Goal: Information Seeking & Learning: Find specific fact

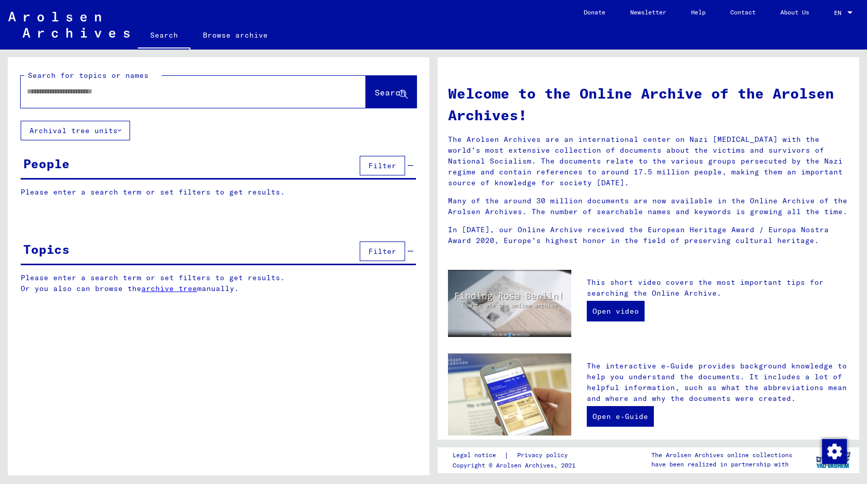
click at [245, 191] on p "Please enter a search term or set filters to get results." at bounding box center [218, 192] width 395 height 11
click at [171, 94] on input "text" at bounding box center [181, 91] width 308 height 11
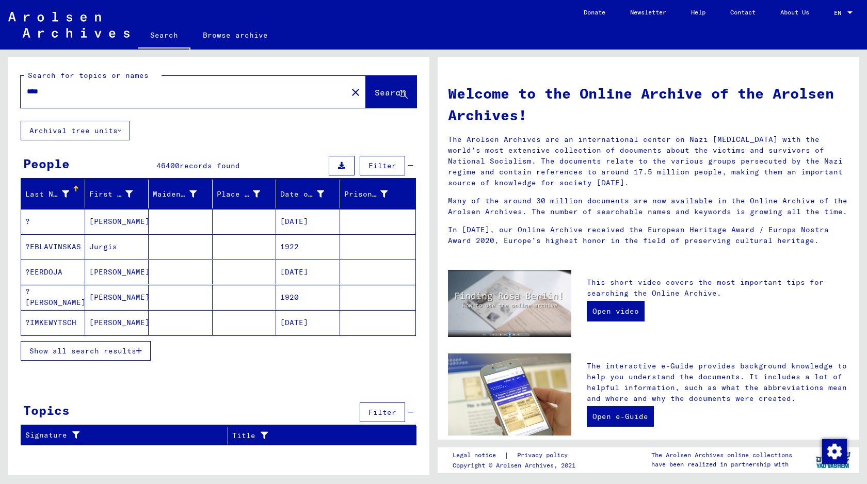
click at [198, 267] on mat-cell at bounding box center [181, 272] width 64 height 25
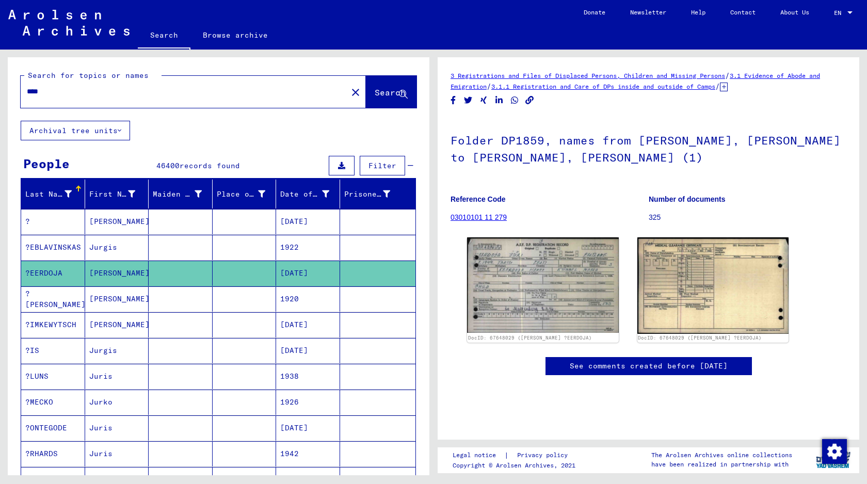
click at [71, 196] on icon at bounding box center [67, 193] width 7 height 7
drag, startPoint x: 57, startPoint y: 92, endPoint x: 0, endPoint y: 91, distance: 56.8
click at [0, 91] on div "Search for topics or names **** close Search Archival tree units People 46400 r…" at bounding box center [216, 263] width 433 height 426
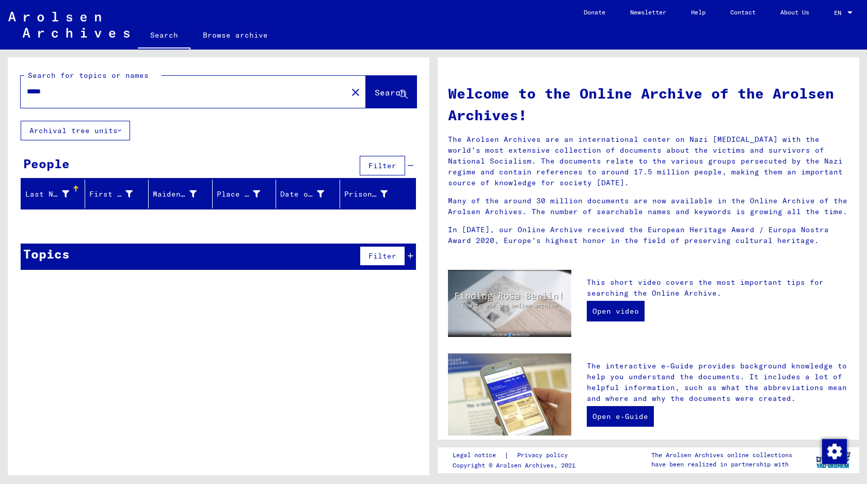
click at [31, 91] on input "*****" at bounding box center [181, 91] width 308 height 11
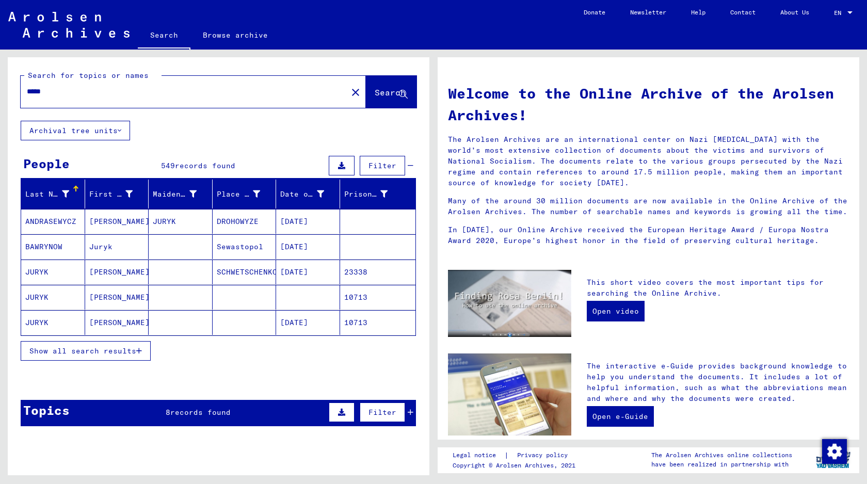
drag, startPoint x: 224, startPoint y: 95, endPoint x: 0, endPoint y: 93, distance: 223.9
click at [0, 93] on div "Search for topics or names ***** close Search Archival tree units People 549 re…" at bounding box center [216, 263] width 433 height 426
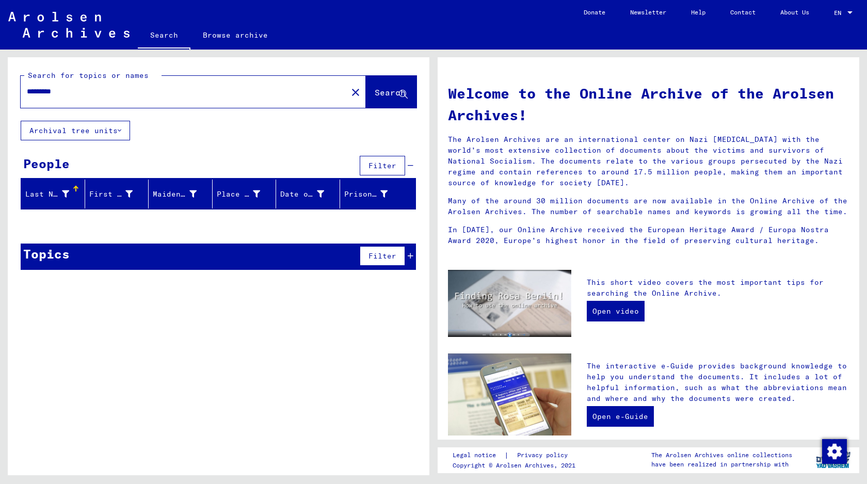
type input "*********"
click at [49, 98] on div "*********" at bounding box center [178, 91] width 314 height 23
click at [52, 94] on input "*********" at bounding box center [181, 91] width 308 height 11
type input "*"
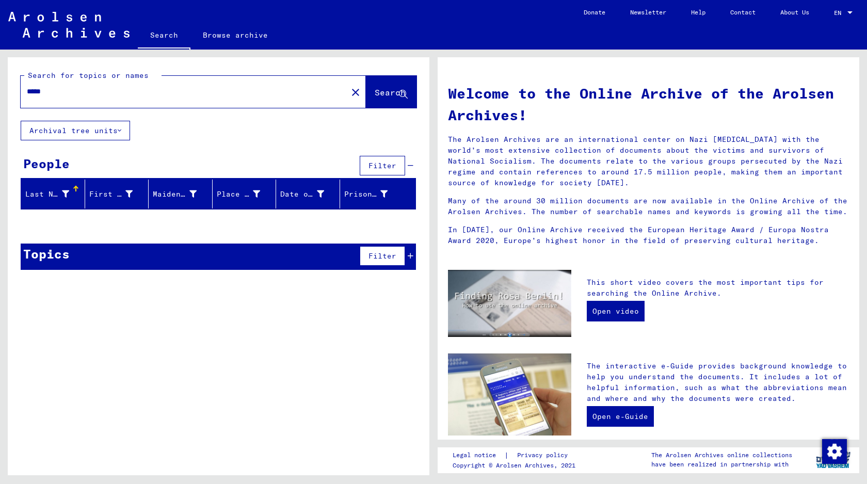
click at [30, 90] on input "*****" at bounding box center [181, 91] width 308 height 11
click at [134, 376] on div "Search for topics or names ***** close Search Archival tree units People Filter…" at bounding box center [219, 270] width 422 height 426
click at [45, 92] on input "*****" at bounding box center [181, 91] width 308 height 11
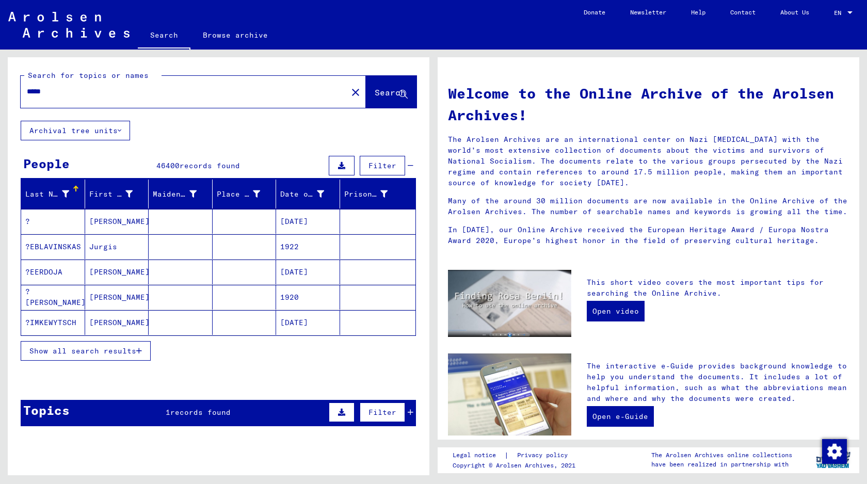
click at [208, 415] on span "records found" at bounding box center [200, 412] width 60 height 9
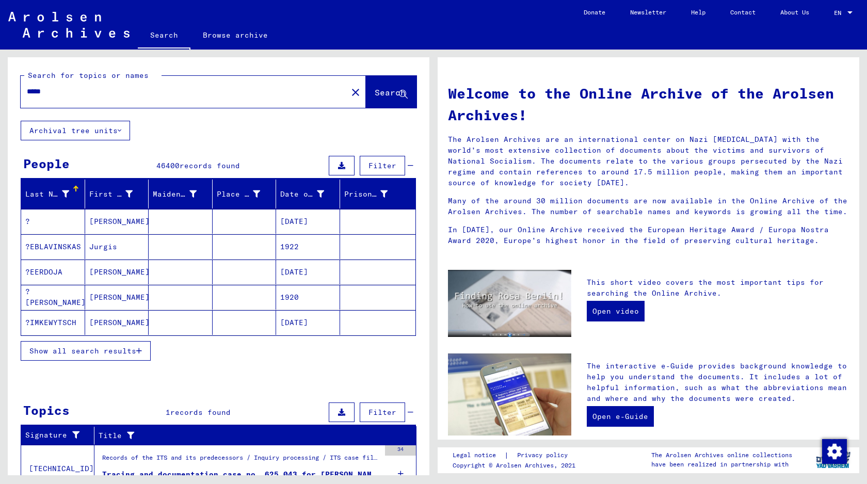
scroll to position [47, 0]
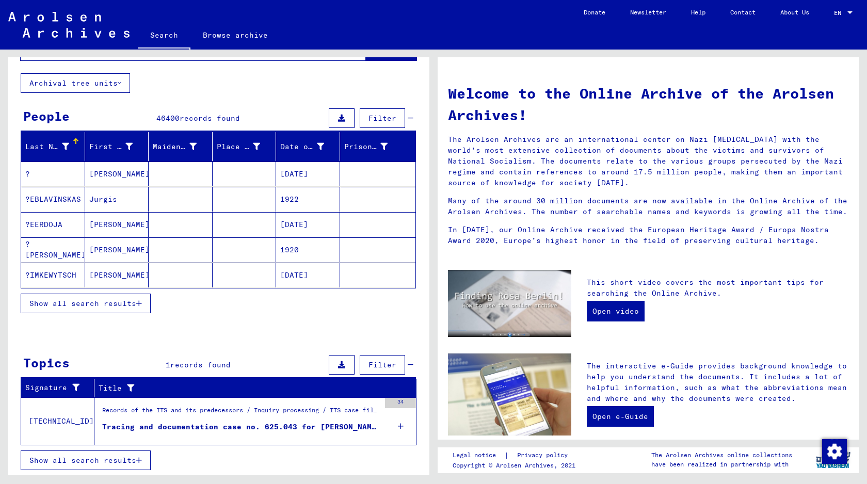
click at [185, 426] on div "Tracing and documentation case no. 625.043 for [PERSON_NAME] born [DEMOGRAPHIC_…" at bounding box center [241, 427] width 278 height 11
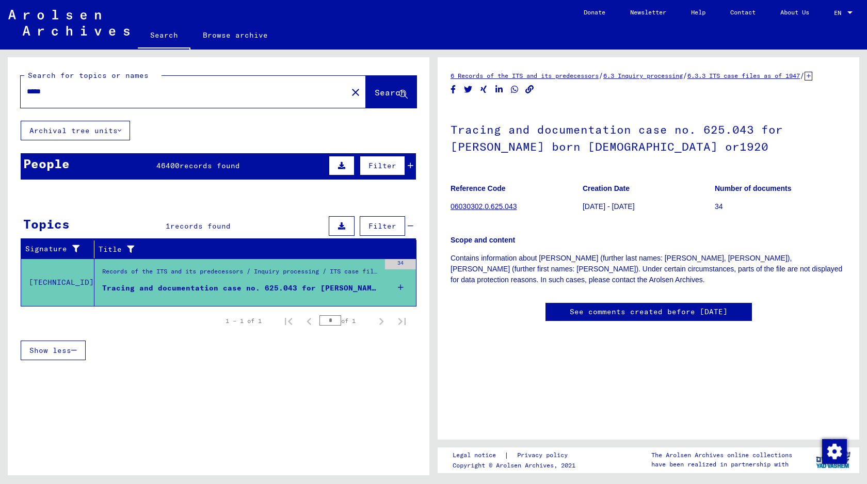
click at [229, 176] on div "People 46400 records found Filter" at bounding box center [218, 166] width 395 height 26
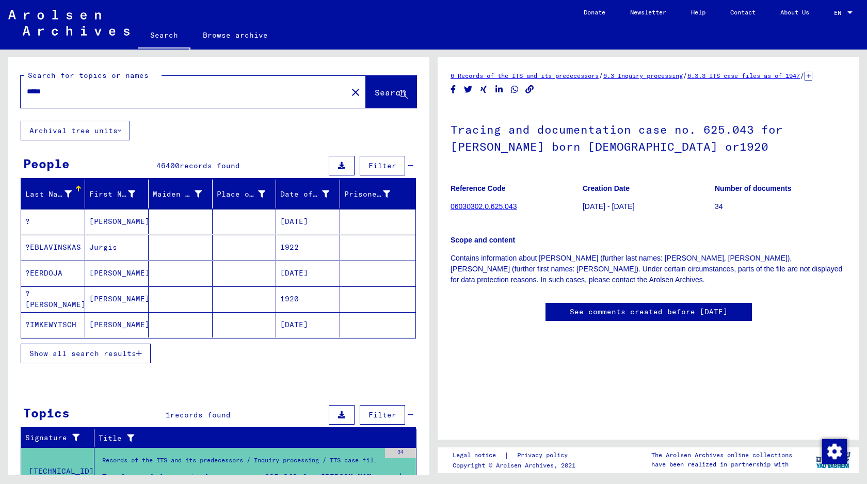
click at [53, 195] on div "Last Name" at bounding box center [48, 194] width 46 height 11
drag, startPoint x: 110, startPoint y: 92, endPoint x: 0, endPoint y: 79, distance: 111.2
click at [0, 81] on div "Search for topics or names ***** close Search Archival tree units People 46400 …" at bounding box center [216, 263] width 433 height 426
type input "****"
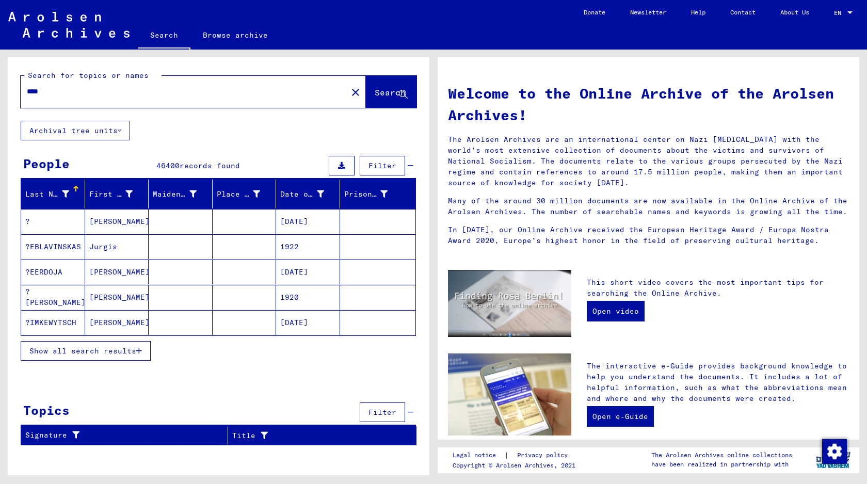
click at [91, 352] on span "Show all search results" at bounding box center [82, 350] width 107 height 9
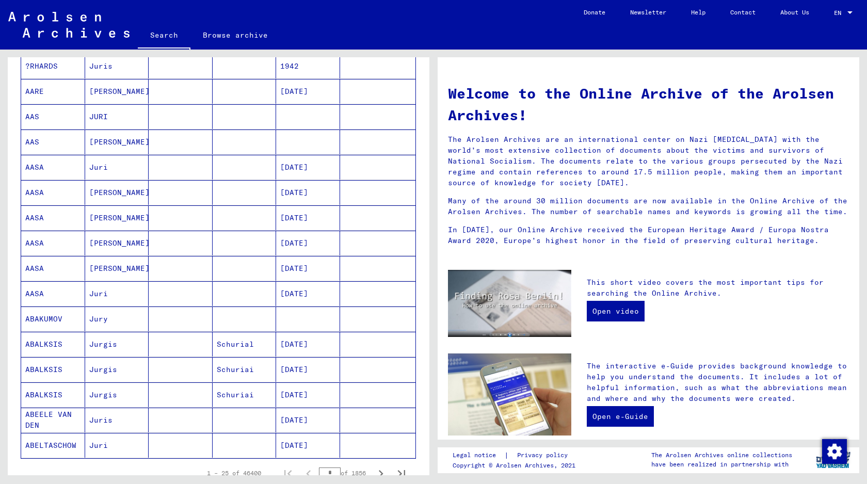
scroll to position [496, 0]
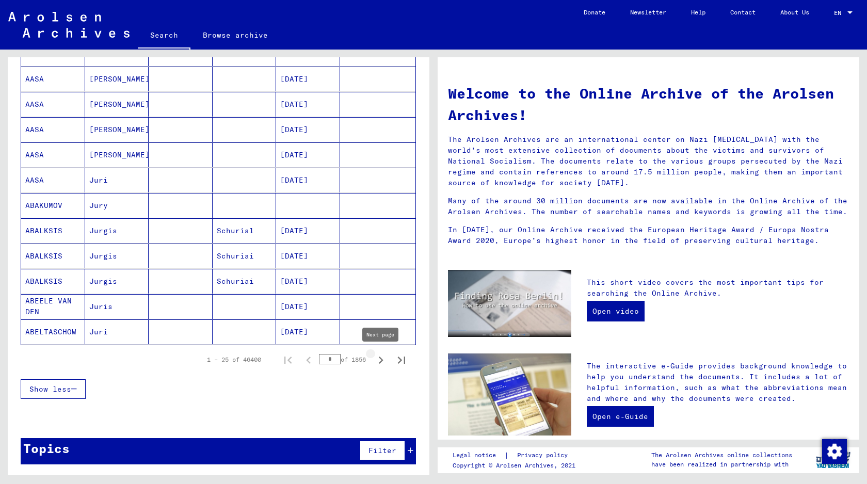
click at [381, 360] on icon "Next page" at bounding box center [381, 360] width 14 height 14
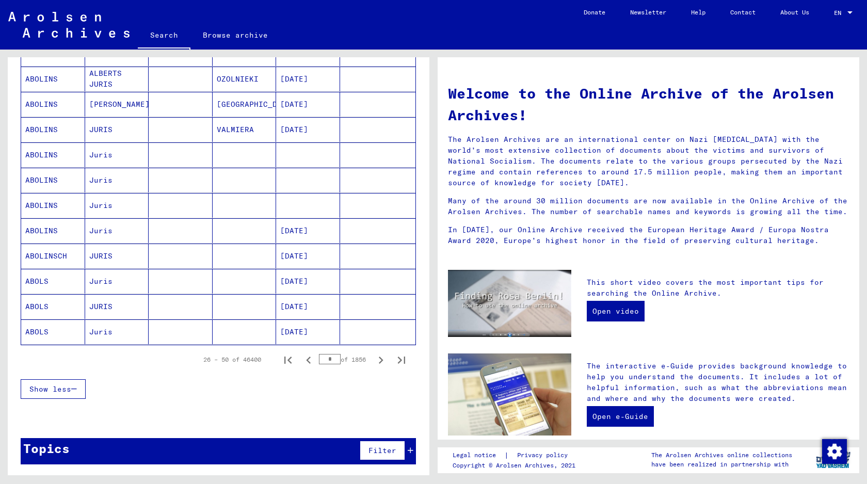
click at [381, 360] on icon "Next page" at bounding box center [381, 360] width 14 height 14
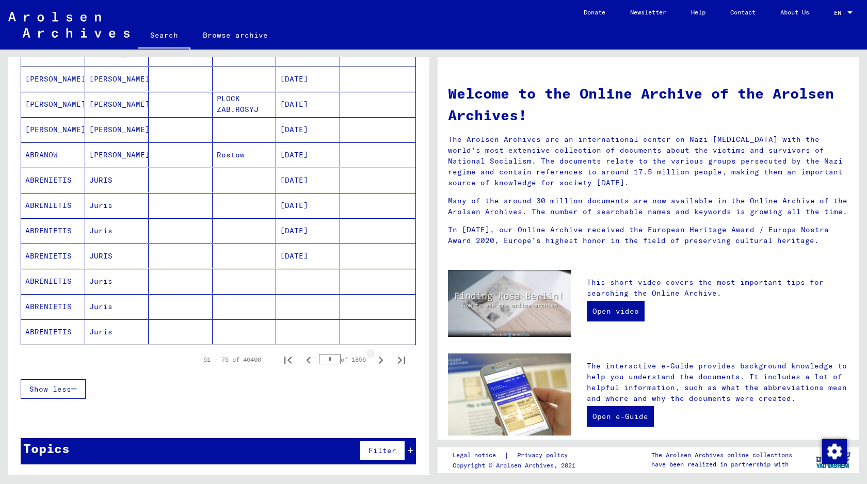
click at [381, 360] on icon "Next page" at bounding box center [381, 360] width 14 height 14
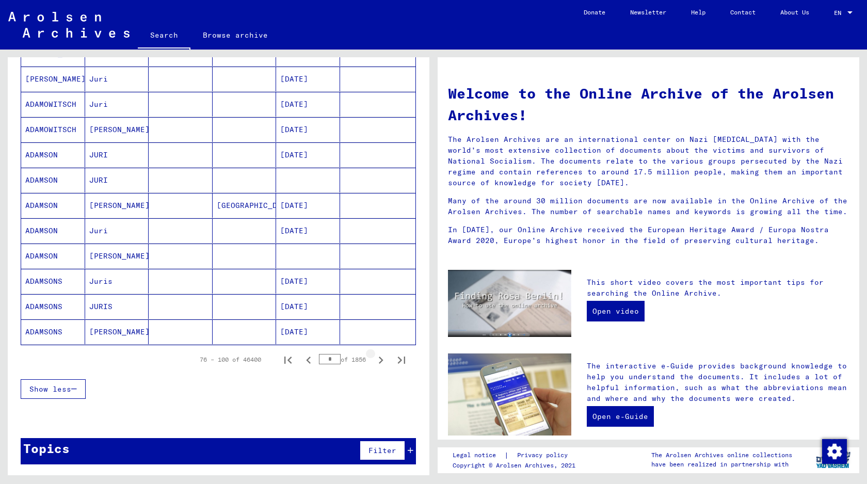
click at [381, 360] on icon "Next page" at bounding box center [381, 360] width 14 height 14
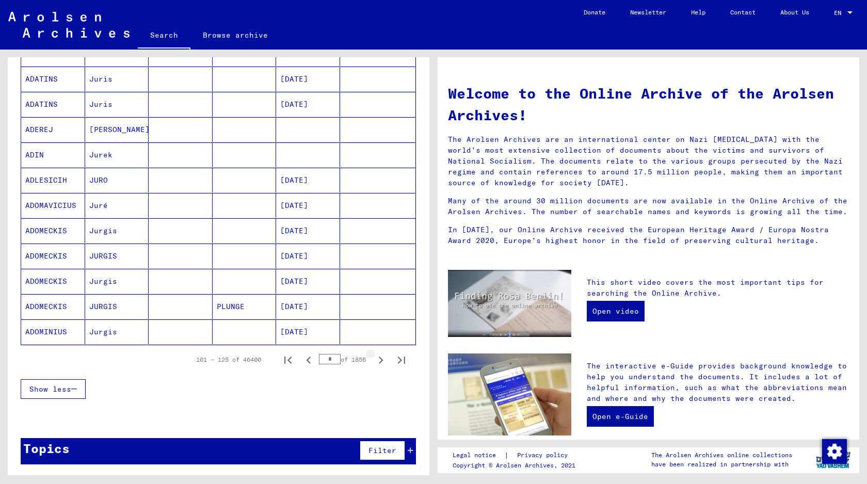
click at [381, 360] on icon "Next page" at bounding box center [381, 360] width 14 height 14
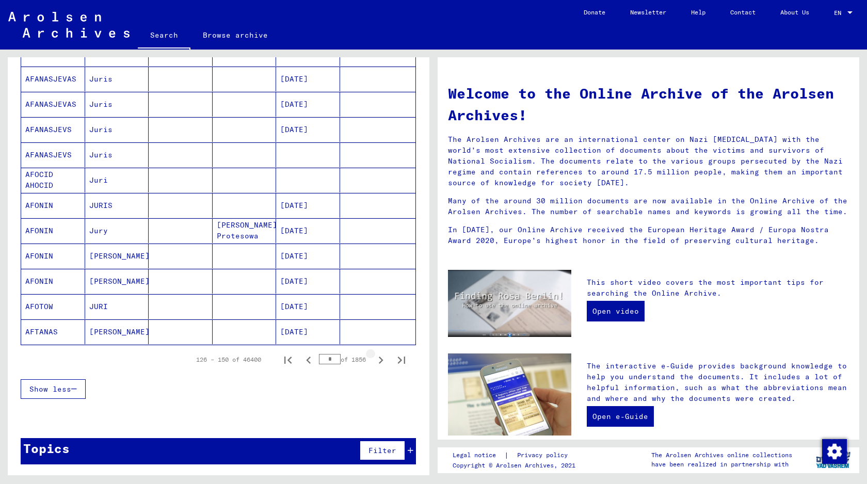
click at [381, 360] on icon "Next page" at bounding box center [381, 360] width 14 height 14
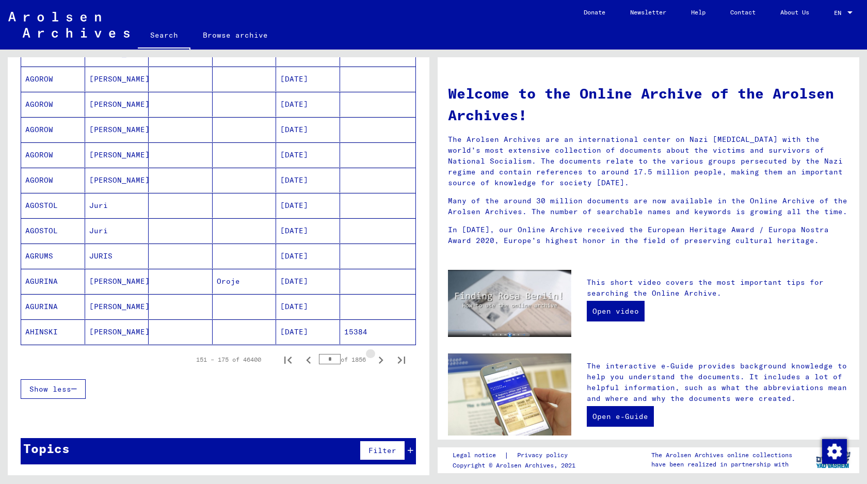
click at [381, 360] on icon "Next page" at bounding box center [381, 360] width 14 height 14
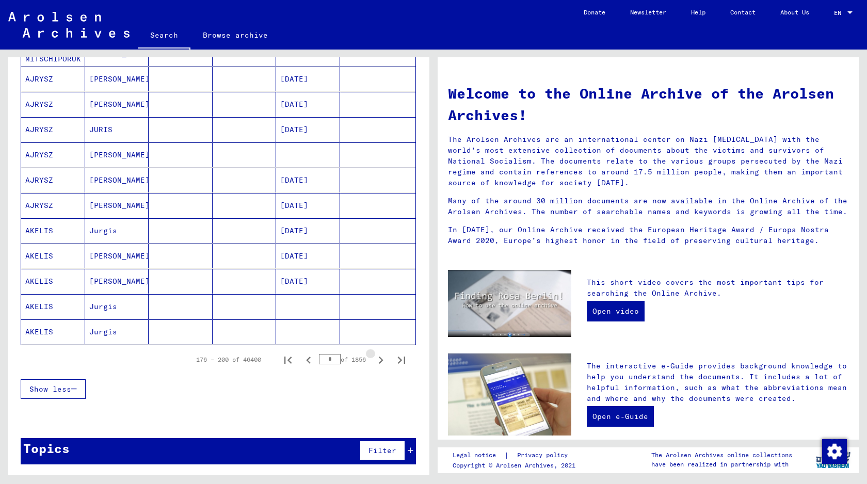
click at [381, 360] on icon "Next page" at bounding box center [381, 360] width 14 height 14
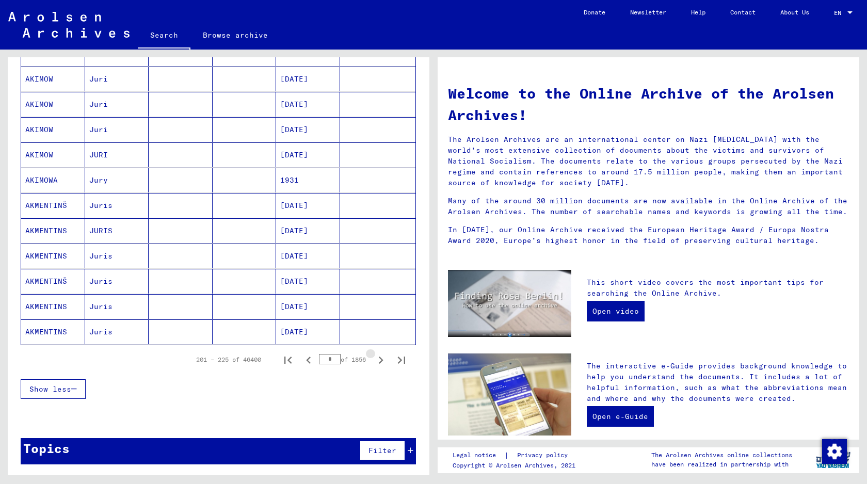
click at [381, 360] on icon "Next page" at bounding box center [381, 360] width 14 height 14
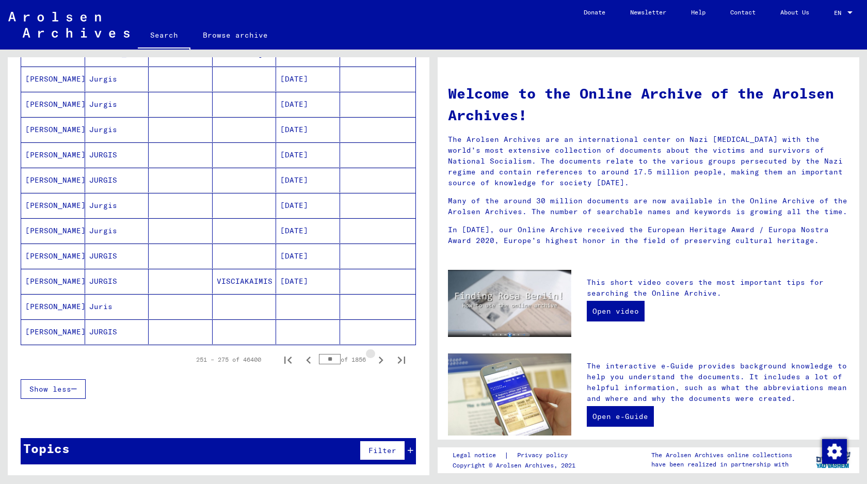
click at [381, 360] on icon "Next page" at bounding box center [381, 360] width 14 height 14
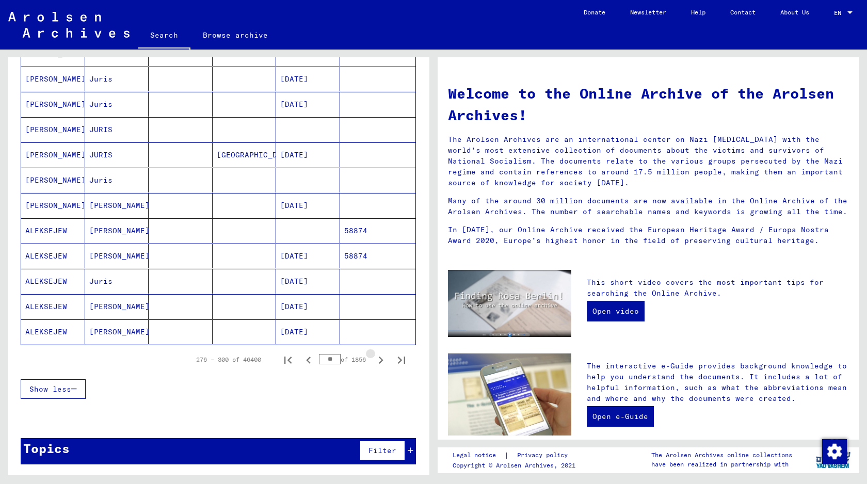
click at [381, 360] on icon "Next page" at bounding box center [381, 360] width 14 height 14
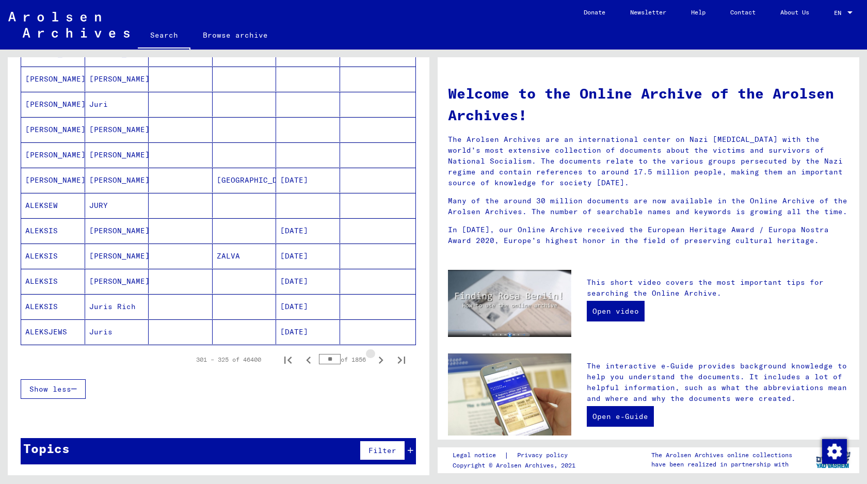
click at [381, 360] on icon "Next page" at bounding box center [381, 360] width 14 height 14
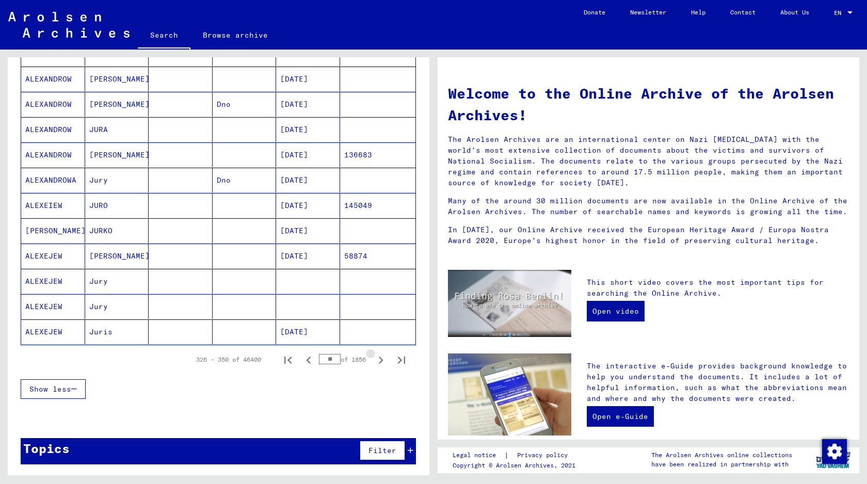
click at [381, 360] on icon "Next page" at bounding box center [381, 360] width 14 height 14
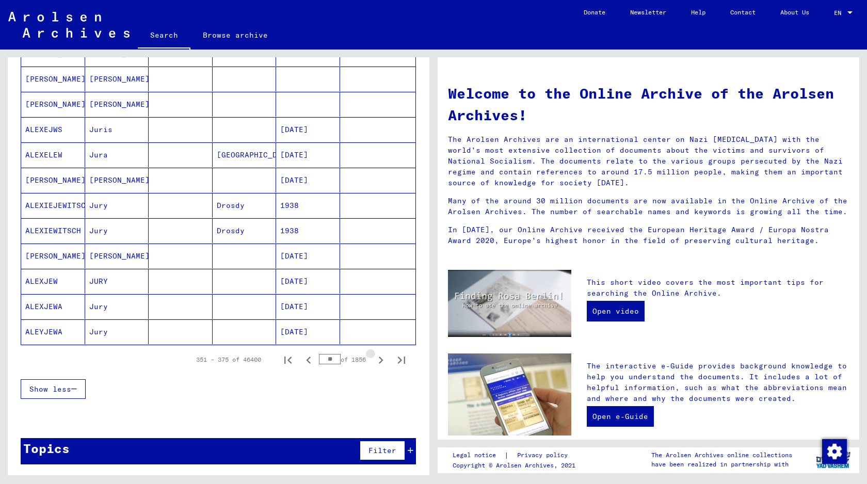
click at [381, 360] on icon "Next page" at bounding box center [381, 360] width 14 height 14
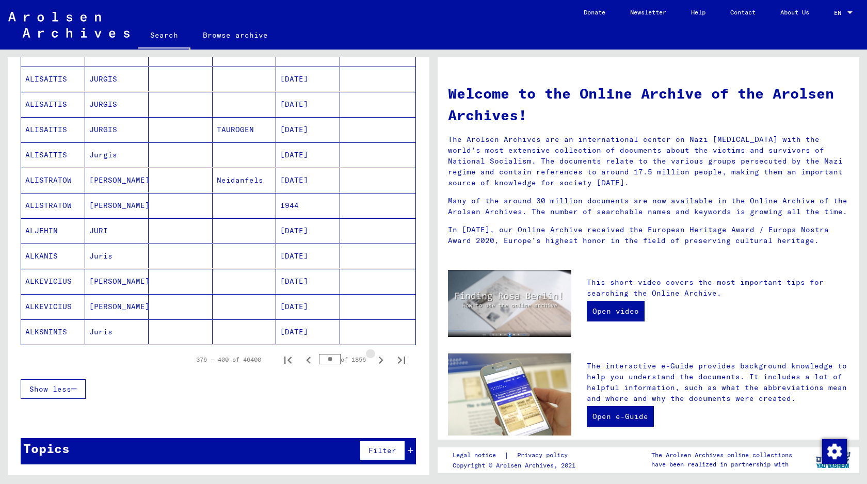
click at [381, 360] on icon "Next page" at bounding box center [381, 360] width 14 height 14
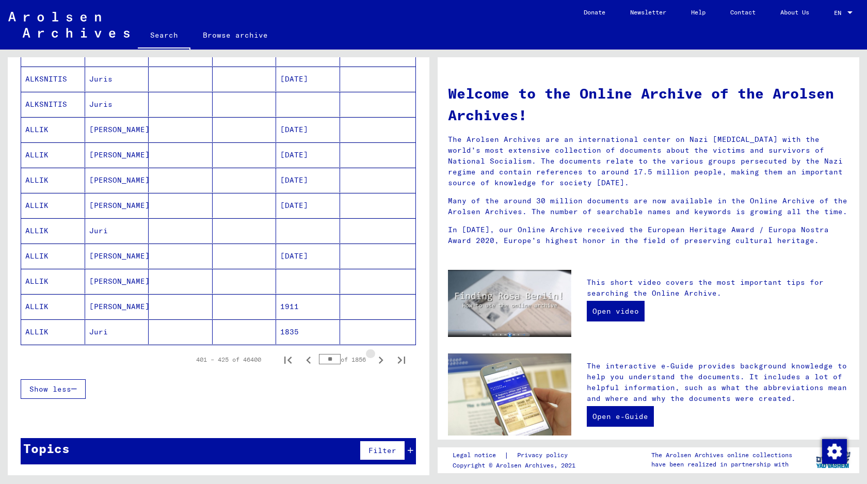
click at [381, 360] on icon "Next page" at bounding box center [381, 360] width 14 height 14
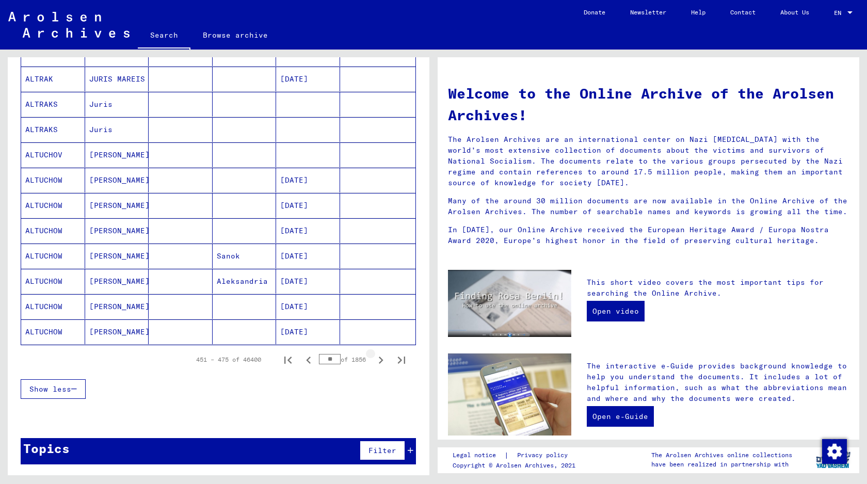
click at [381, 360] on icon "Next page" at bounding box center [381, 360] width 14 height 14
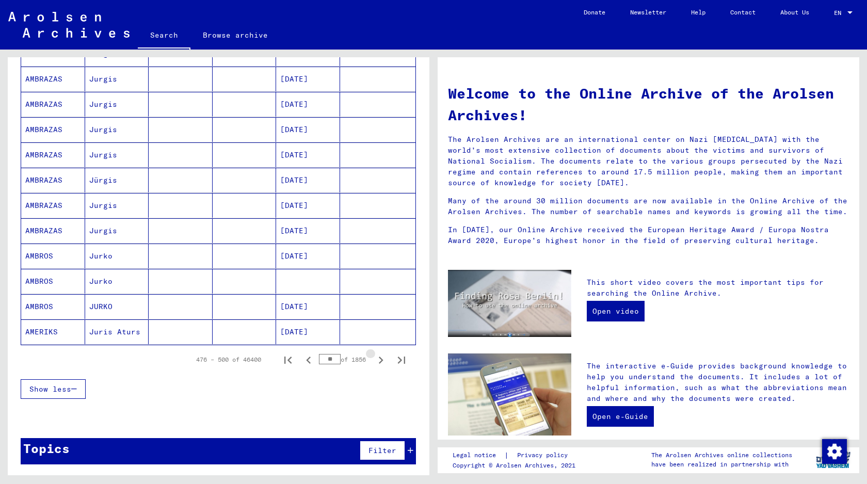
click at [381, 360] on icon "Next page" at bounding box center [381, 360] width 14 height 14
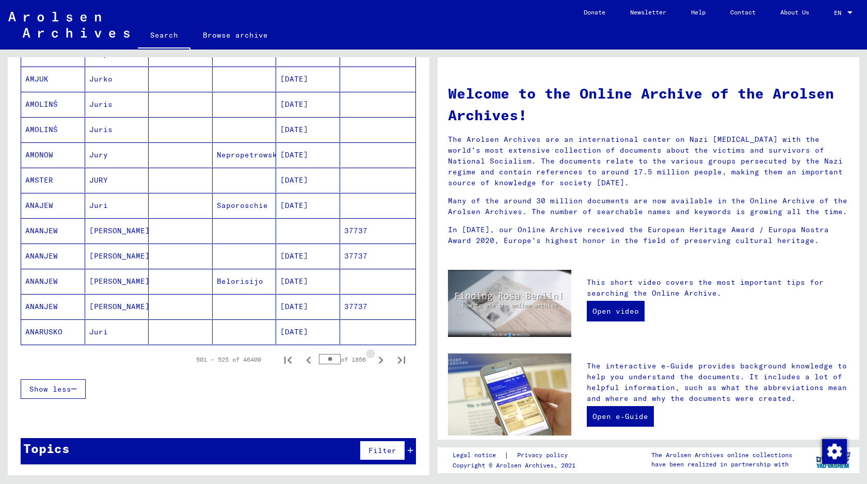
click at [381, 360] on icon "Next page" at bounding box center [381, 360] width 14 height 14
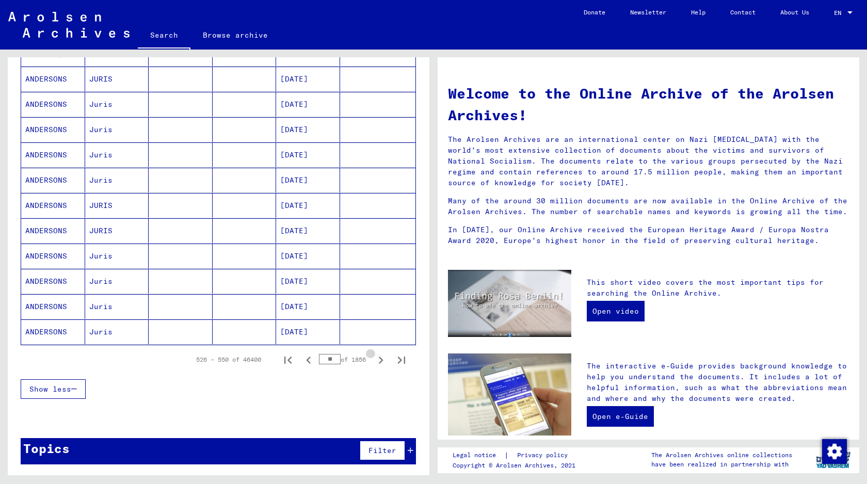
click at [381, 360] on icon "Next page" at bounding box center [381, 360] width 14 height 14
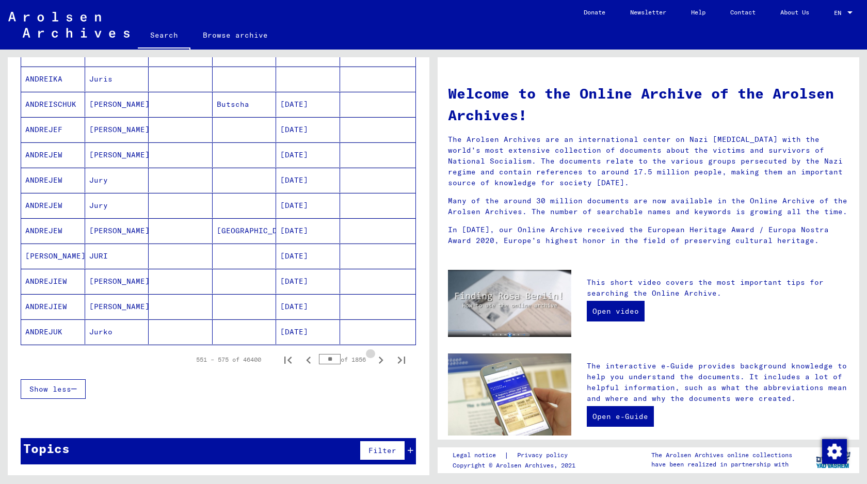
click at [381, 360] on icon "Next page" at bounding box center [381, 360] width 14 height 14
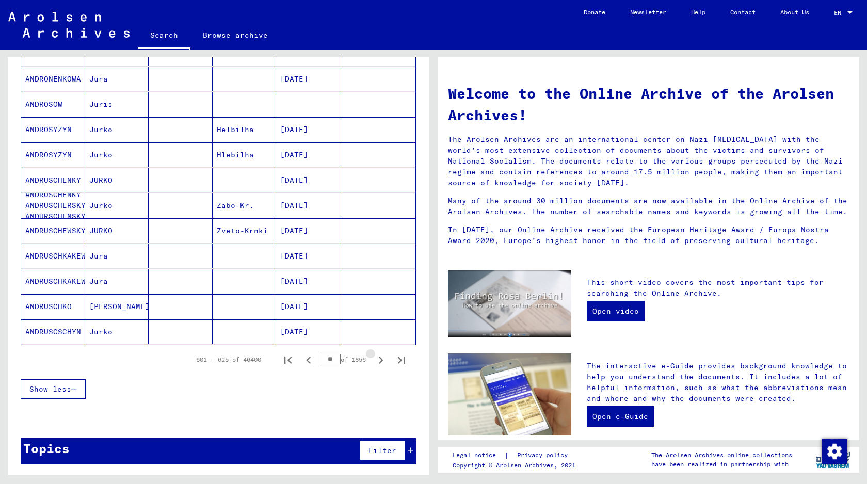
click at [381, 360] on icon "Next page" at bounding box center [381, 360] width 14 height 14
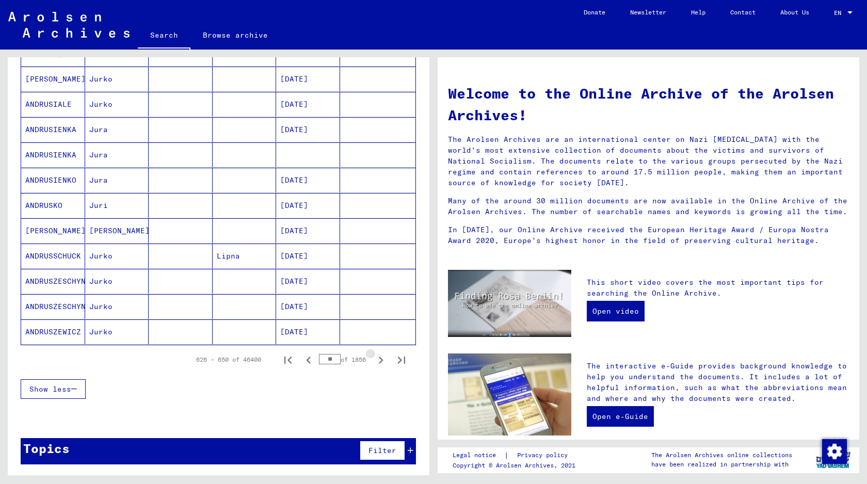
click at [381, 360] on icon "Next page" at bounding box center [381, 360] width 14 height 14
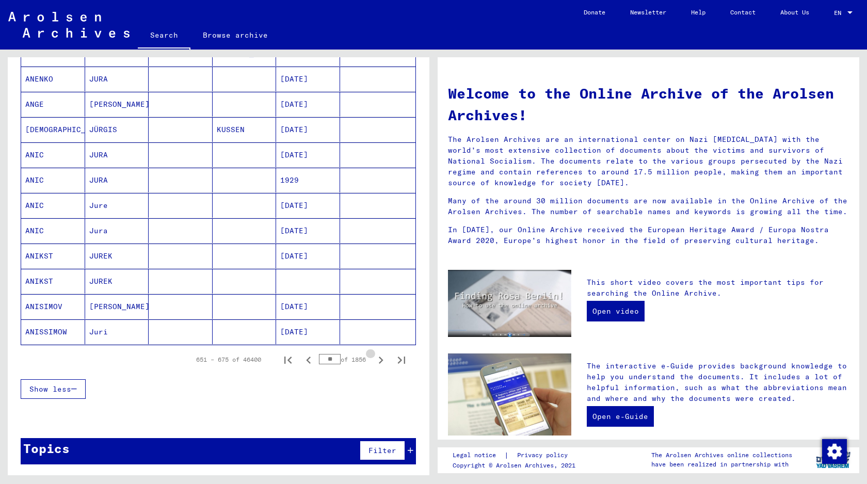
click at [381, 360] on icon "Next page" at bounding box center [381, 360] width 14 height 14
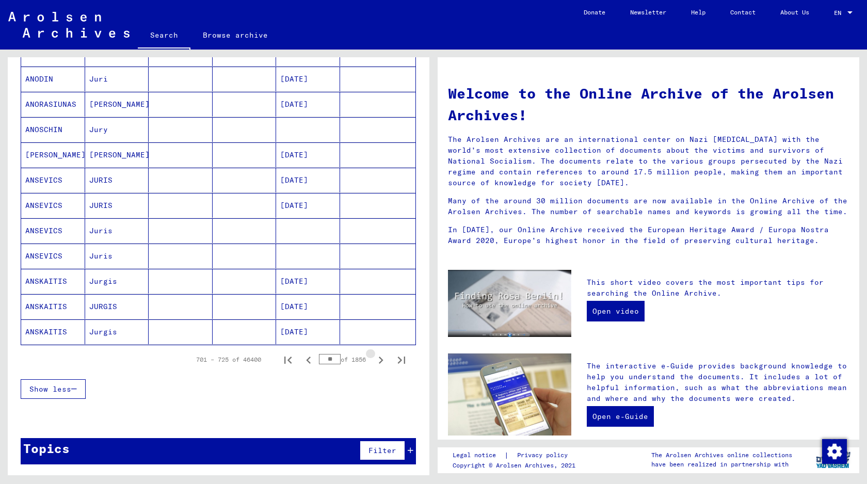
click at [381, 360] on icon "Next page" at bounding box center [381, 360] width 14 height 14
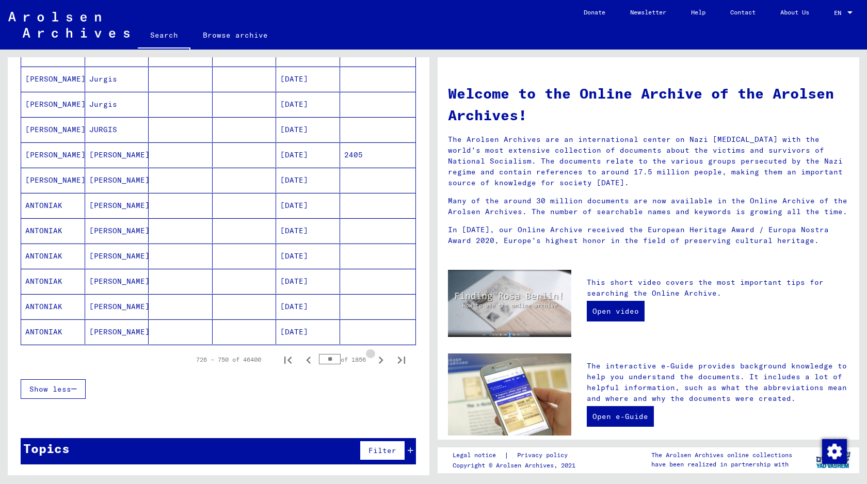
click at [381, 360] on icon "Next page" at bounding box center [381, 360] width 14 height 14
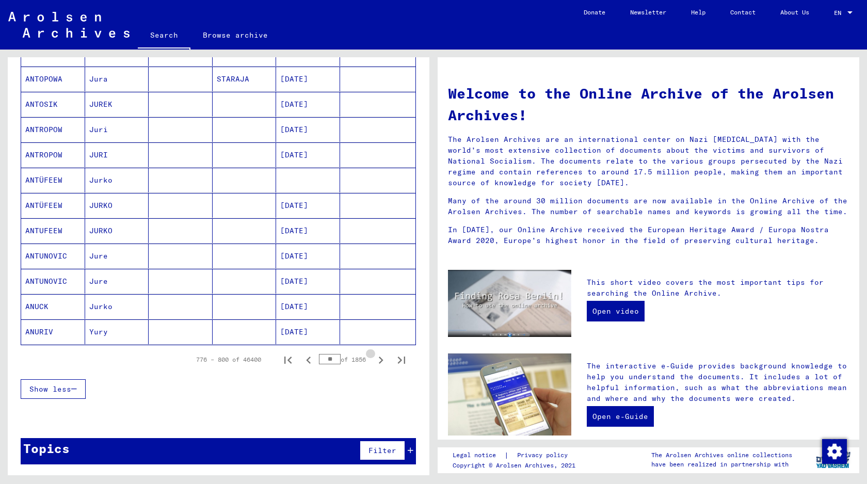
click at [381, 360] on icon "Next page" at bounding box center [381, 360] width 14 height 14
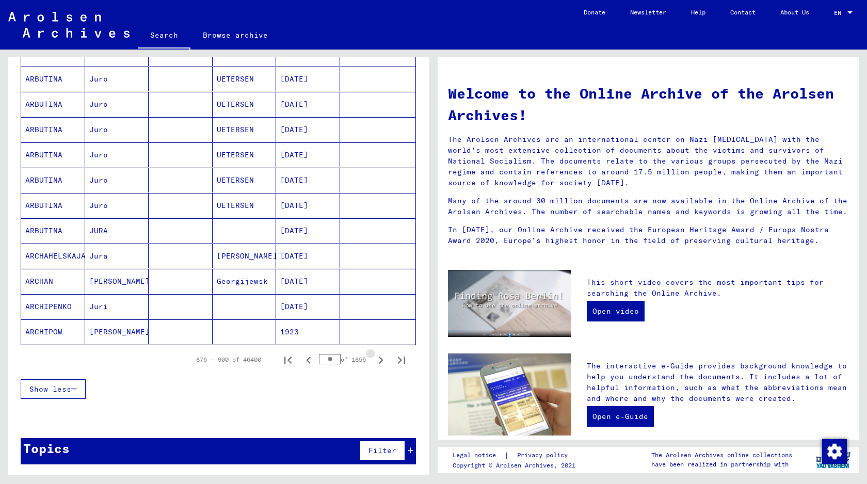
click at [381, 360] on icon "Next page" at bounding box center [381, 360] width 14 height 14
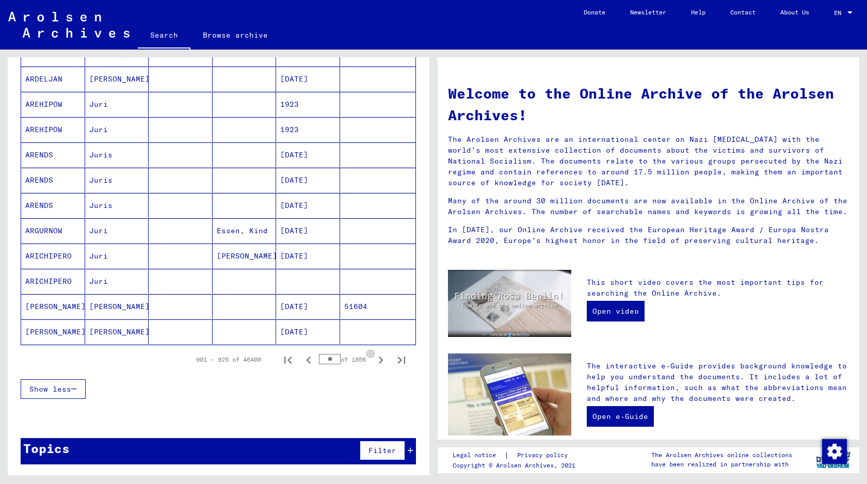
click at [381, 360] on icon "Next page" at bounding box center [381, 360] width 14 height 14
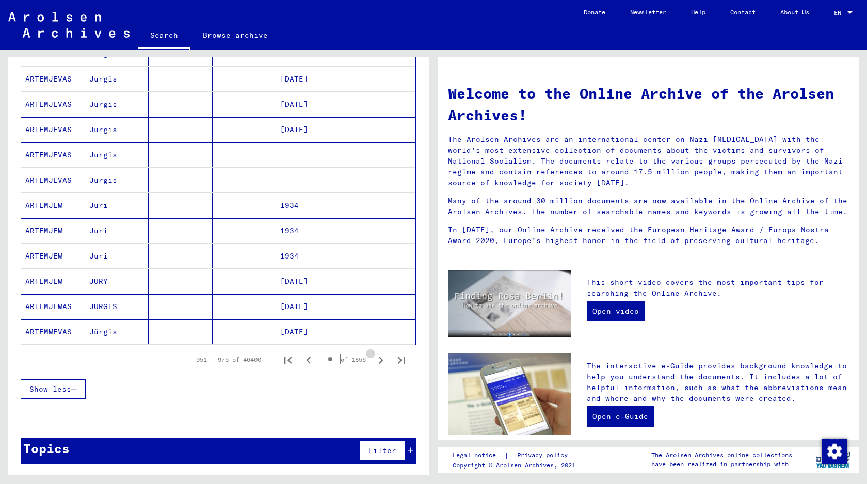
click at [381, 360] on icon "Next page" at bounding box center [381, 360] width 14 height 14
click at [327, 362] on input "**" at bounding box center [330, 359] width 22 height 10
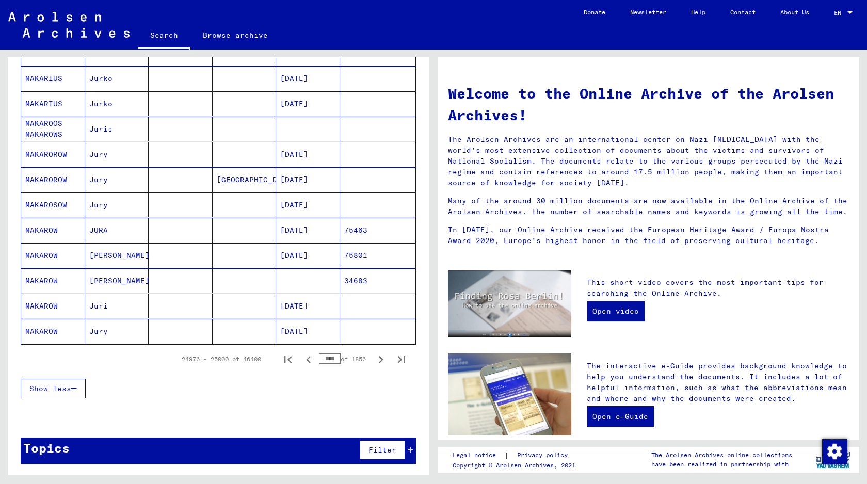
scroll to position [496, 0]
click at [378, 360] on icon "Next page" at bounding box center [381, 360] width 14 height 14
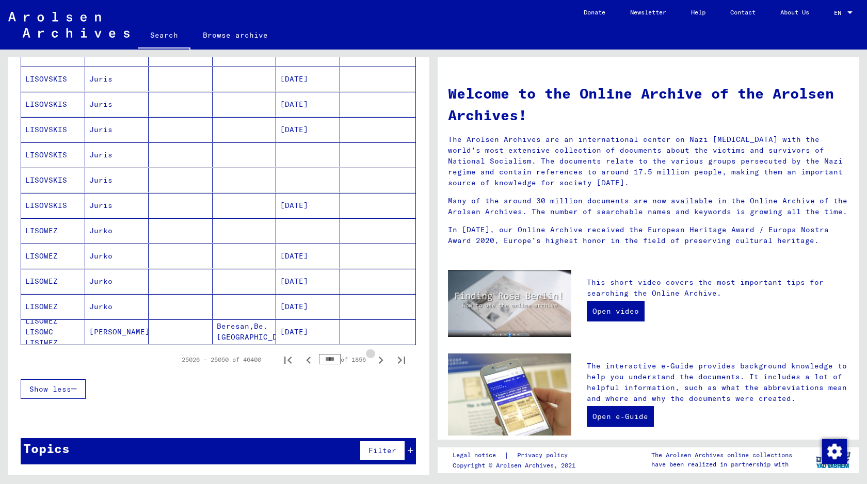
click at [378, 360] on icon "Next page" at bounding box center [381, 360] width 14 height 14
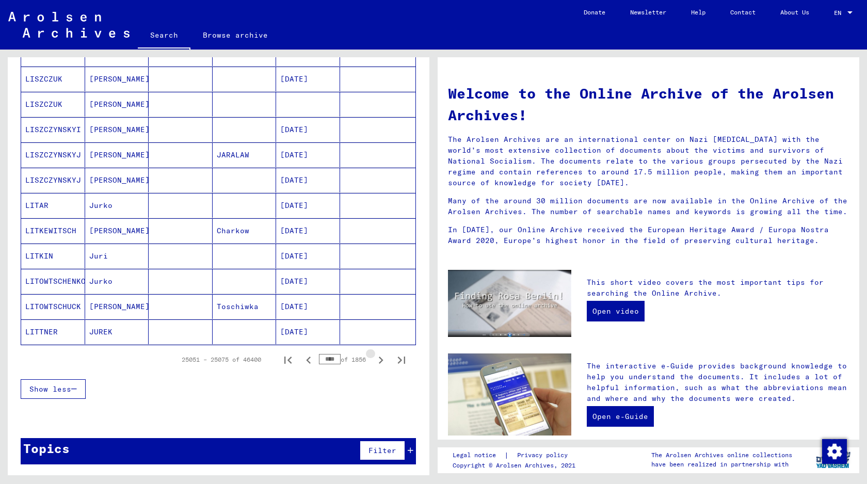
click at [378, 360] on icon "Next page" at bounding box center [381, 360] width 14 height 14
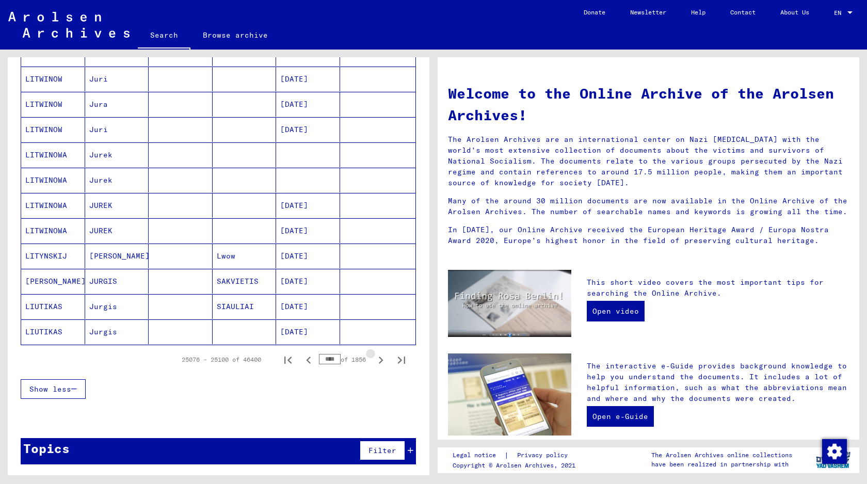
click at [378, 360] on icon "Next page" at bounding box center [381, 360] width 14 height 14
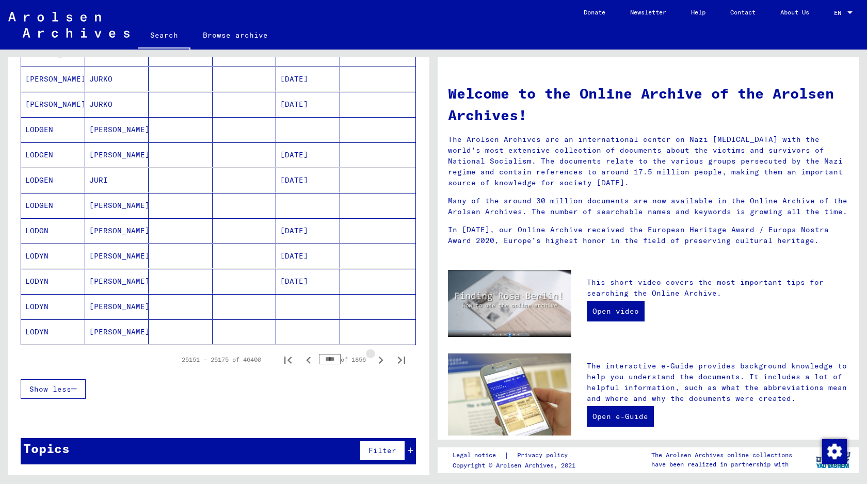
click at [378, 360] on icon "Next page" at bounding box center [381, 360] width 14 height 14
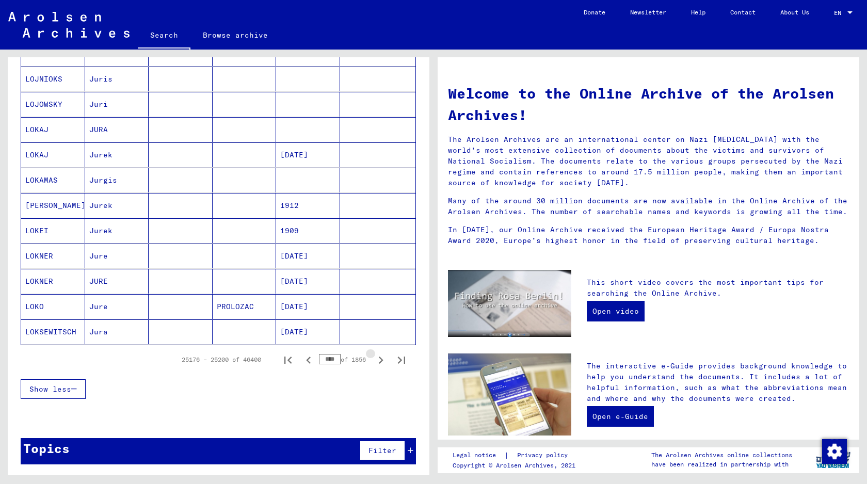
click at [378, 360] on icon "Next page" at bounding box center [381, 360] width 14 height 14
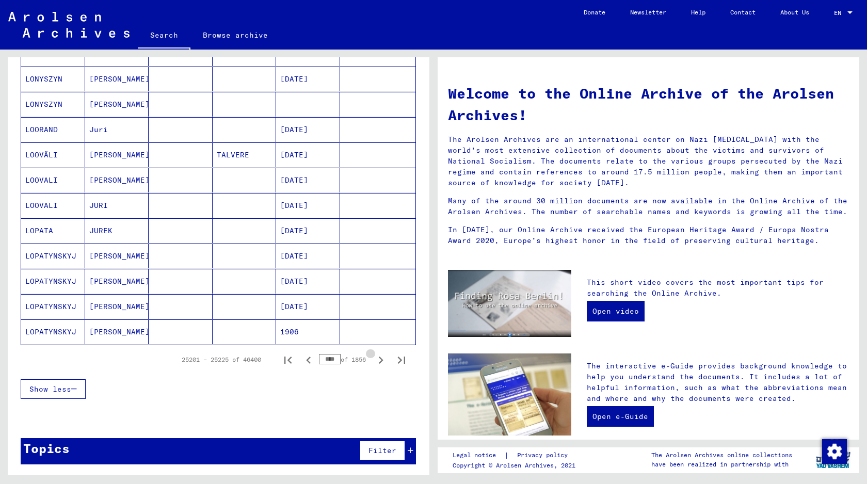
click at [378, 360] on icon "Next page" at bounding box center [381, 360] width 14 height 14
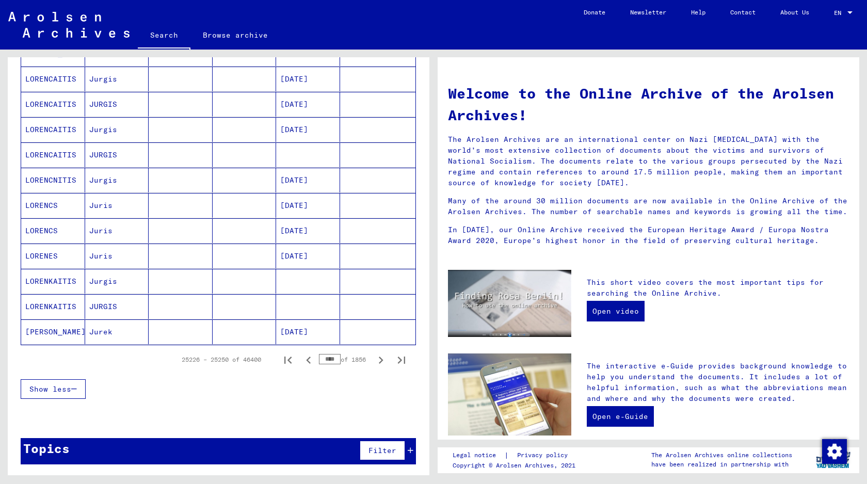
scroll to position [0, 0]
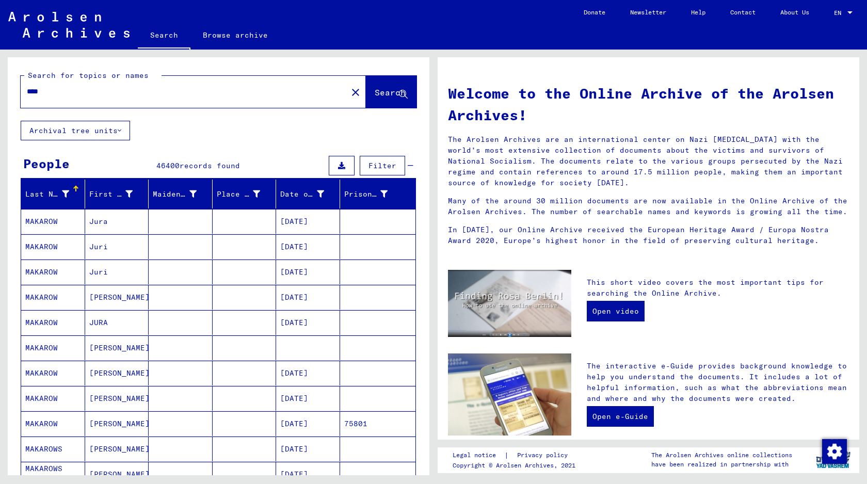
click at [104, 129] on button "Archival tree units" at bounding box center [75, 131] width 109 height 20
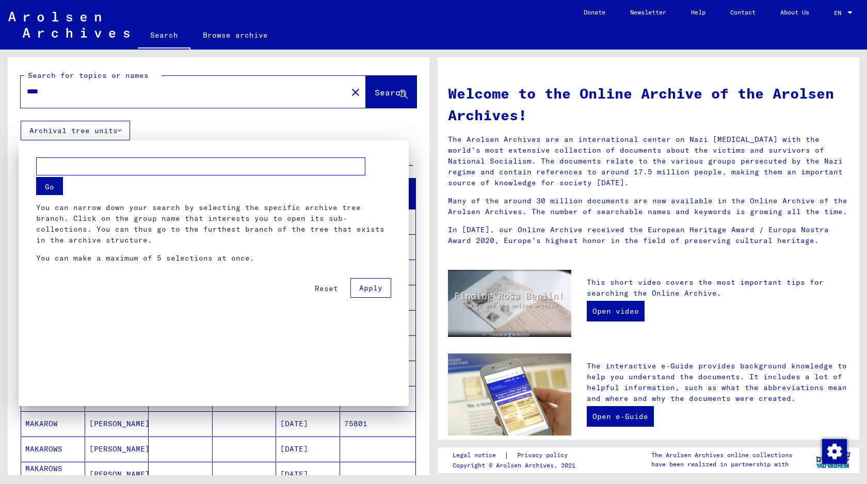
click at [198, 123] on div at bounding box center [433, 242] width 867 height 484
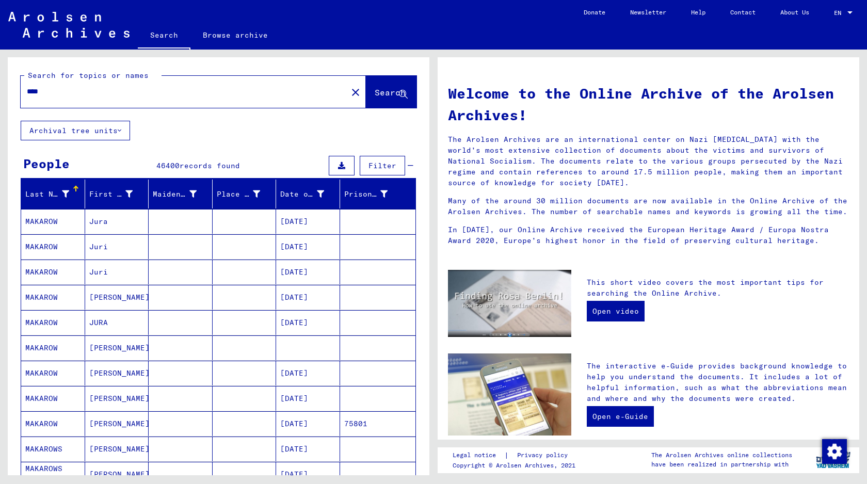
click at [394, 167] on span "Filter" at bounding box center [382, 165] width 28 height 9
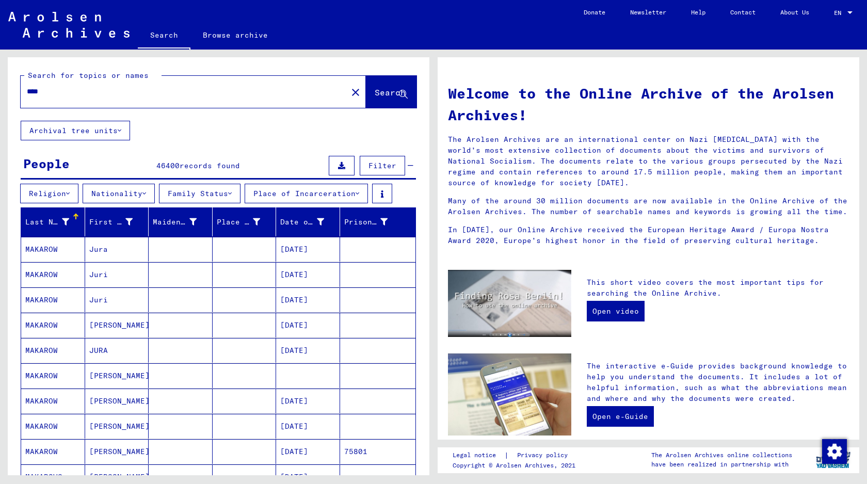
click at [395, 165] on span "Filter" at bounding box center [382, 165] width 28 height 9
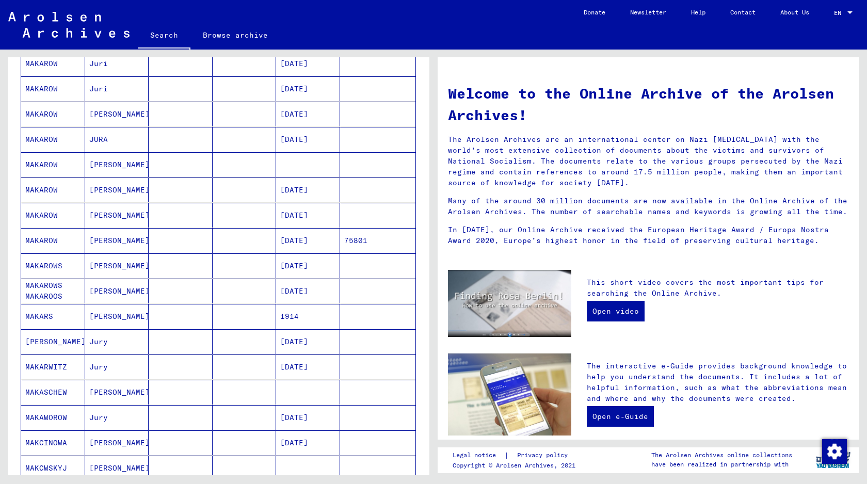
scroll to position [496, 0]
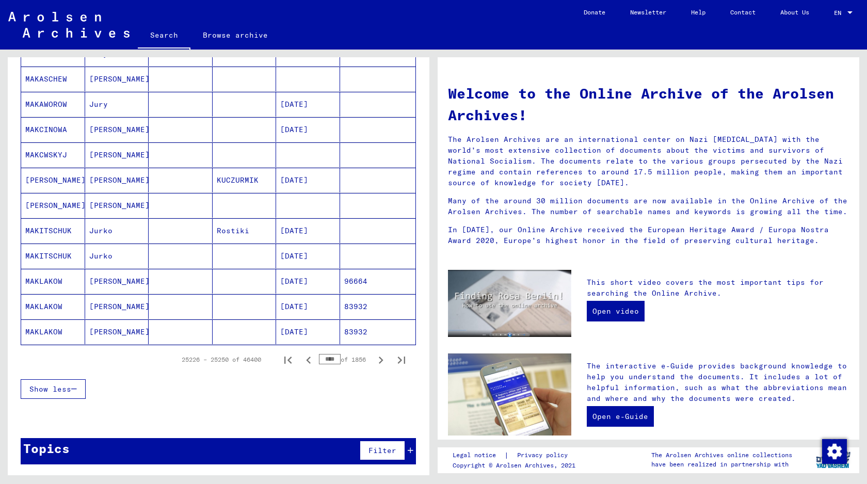
drag, startPoint x: 335, startPoint y: 360, endPoint x: 223, endPoint y: 360, distance: 112.0
click at [224, 360] on div "25226 – 25250 of 46400 **** of 1856" at bounding box center [290, 359] width 243 height 21
click at [221, 390] on div "Show less" at bounding box center [218, 389] width 395 height 30
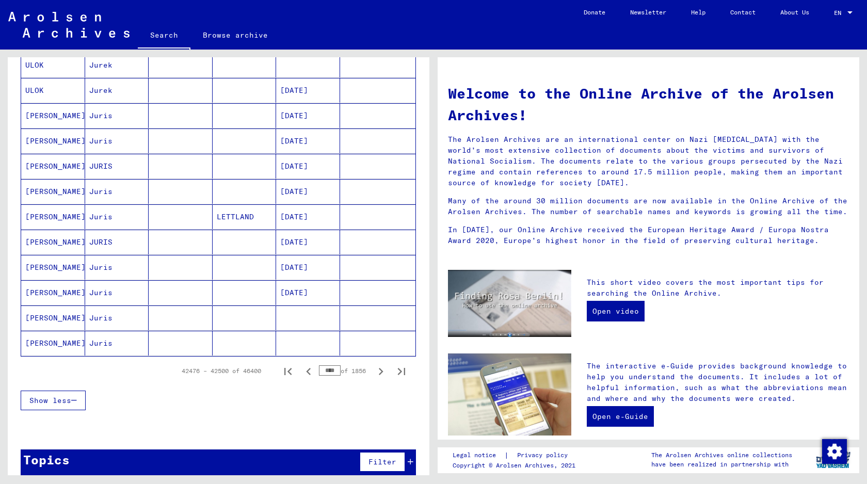
scroll to position [460, 0]
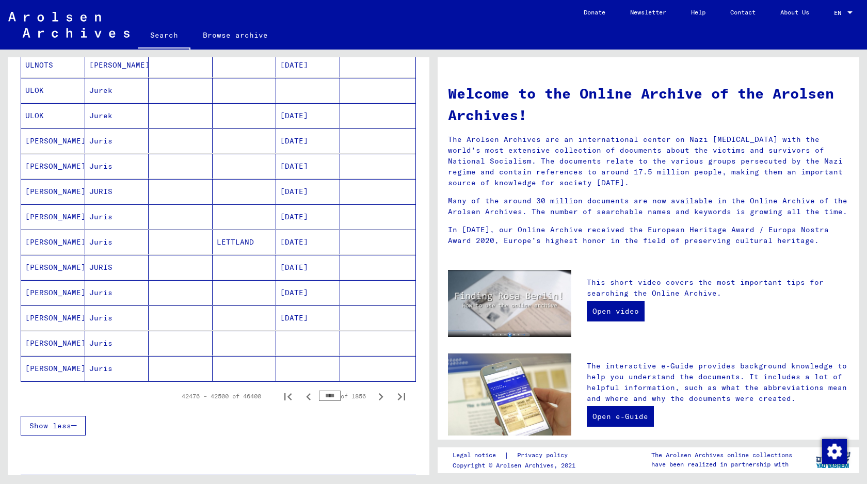
click at [326, 395] on input "****" at bounding box center [330, 396] width 22 height 10
click at [328, 395] on input "****" at bounding box center [330, 396] width 22 height 10
click at [374, 396] on icon "Next page" at bounding box center [381, 397] width 14 height 14
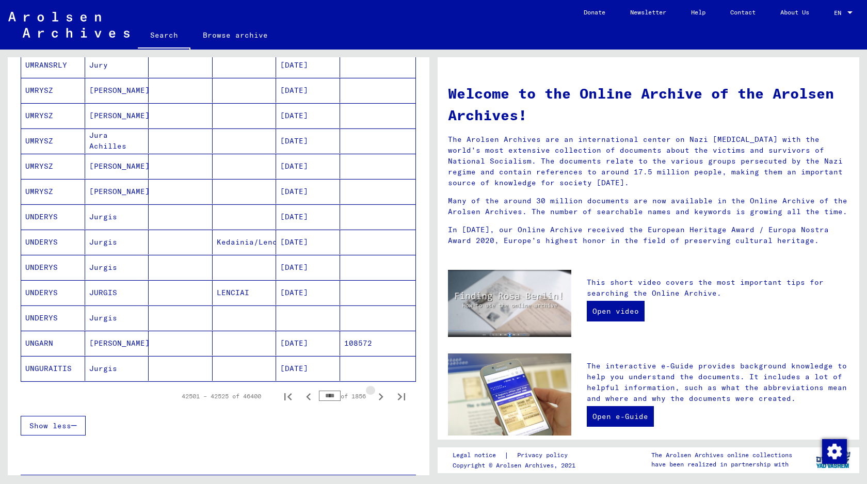
click at [374, 396] on icon "Next page" at bounding box center [381, 397] width 14 height 14
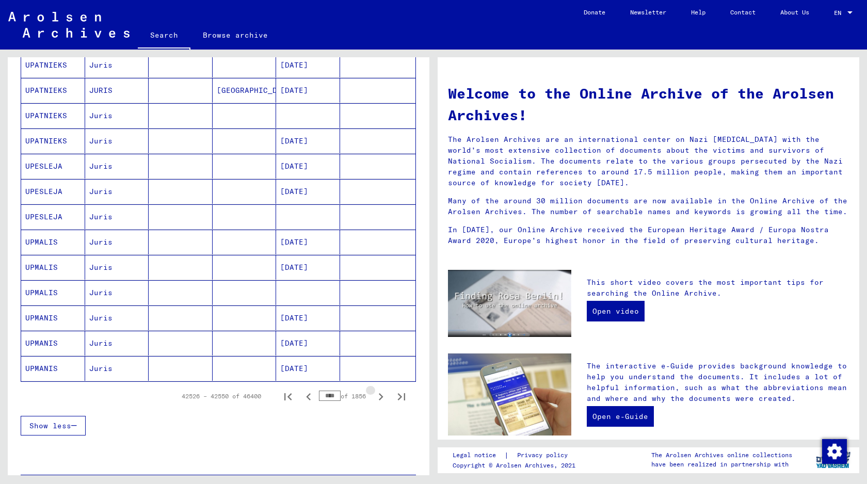
click at [374, 396] on icon "Next page" at bounding box center [381, 397] width 14 height 14
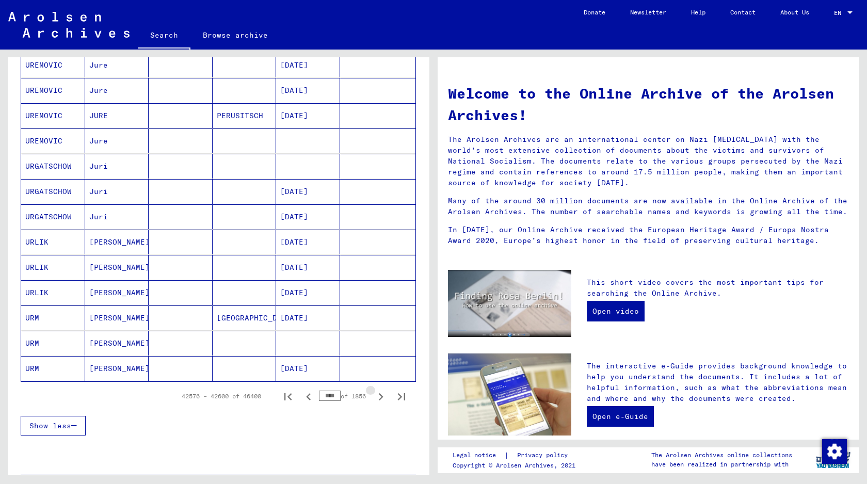
click at [374, 396] on icon "Next page" at bounding box center [381, 397] width 14 height 14
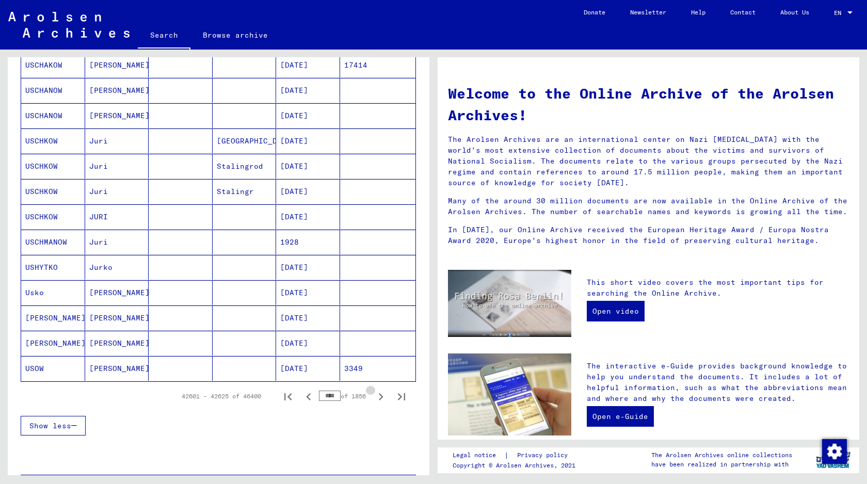
click at [374, 396] on icon "Next page" at bounding box center [381, 397] width 14 height 14
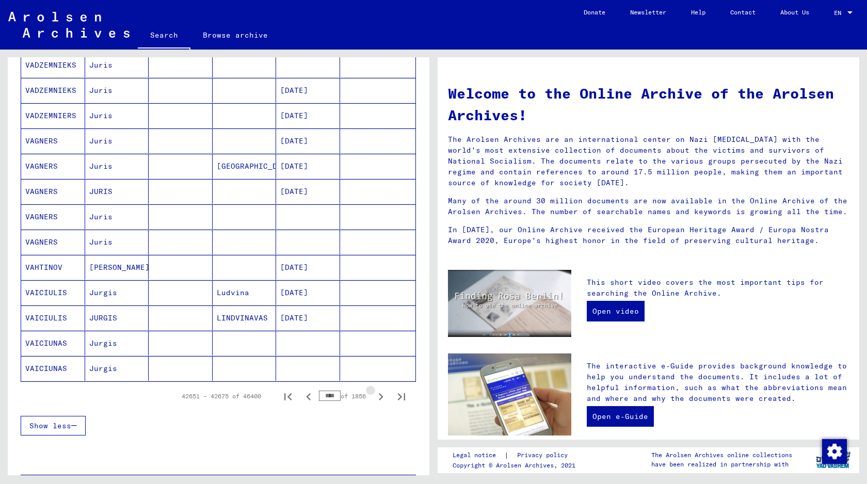
click at [374, 396] on icon "Next page" at bounding box center [381, 397] width 14 height 14
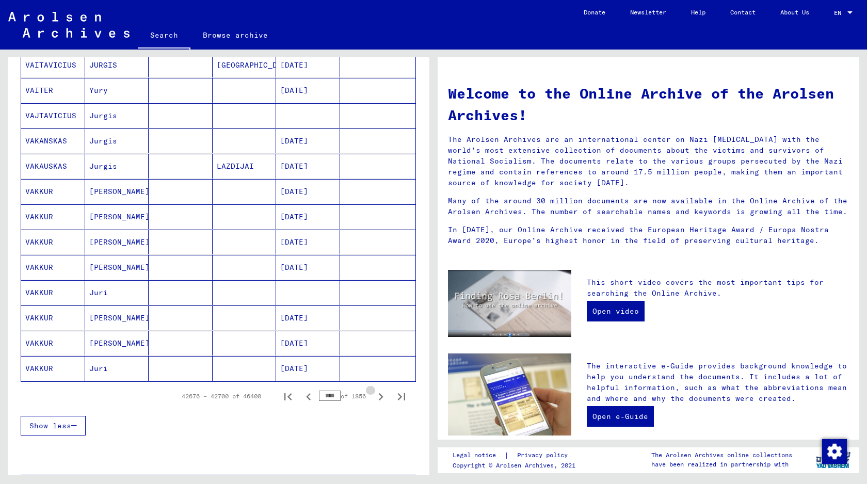
click at [374, 396] on icon "Next page" at bounding box center [381, 397] width 14 height 14
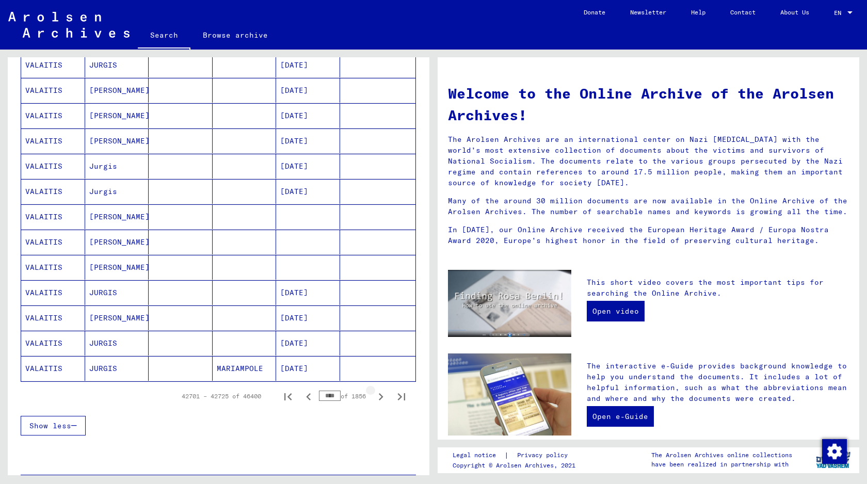
click at [374, 396] on icon "Next page" at bounding box center [381, 397] width 14 height 14
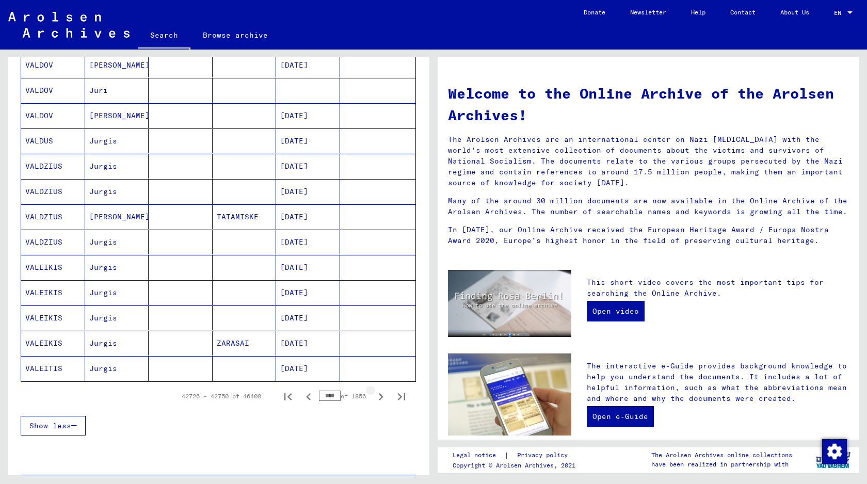
click at [374, 396] on icon "Next page" at bounding box center [381, 397] width 14 height 14
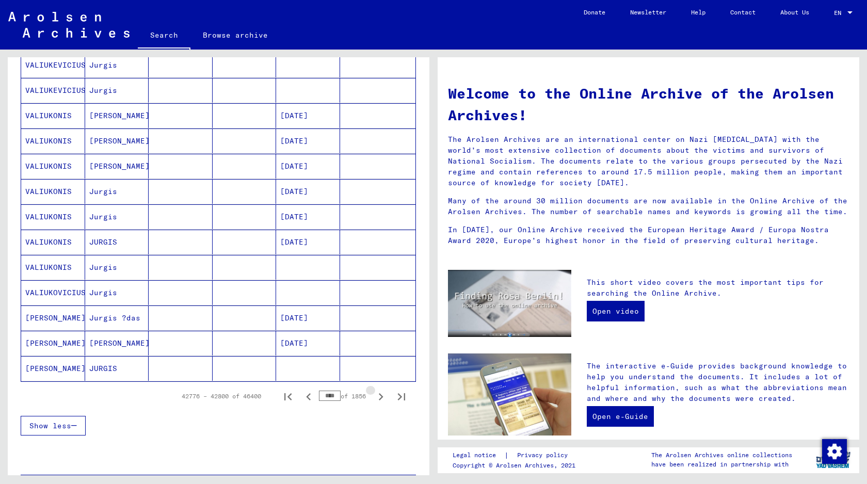
click at [374, 396] on icon "Next page" at bounding box center [381, 397] width 14 height 14
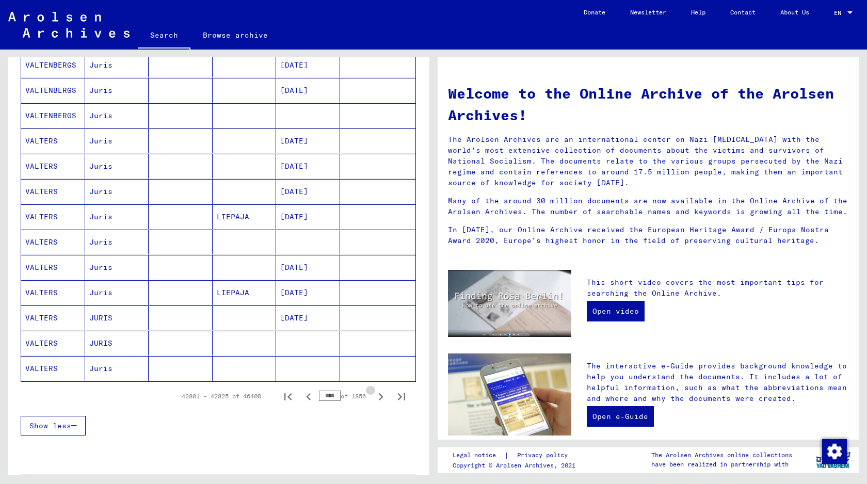
click at [374, 396] on icon "Next page" at bounding box center [381, 397] width 14 height 14
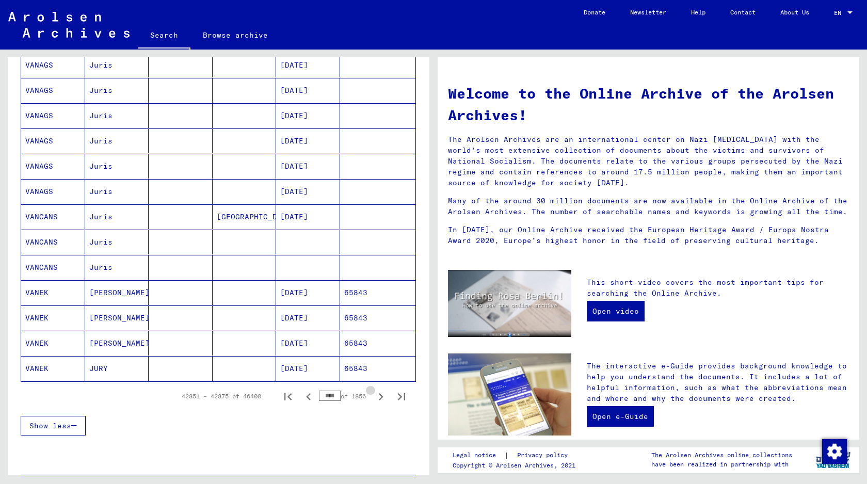
click at [374, 396] on icon "Next page" at bounding box center [381, 397] width 14 height 14
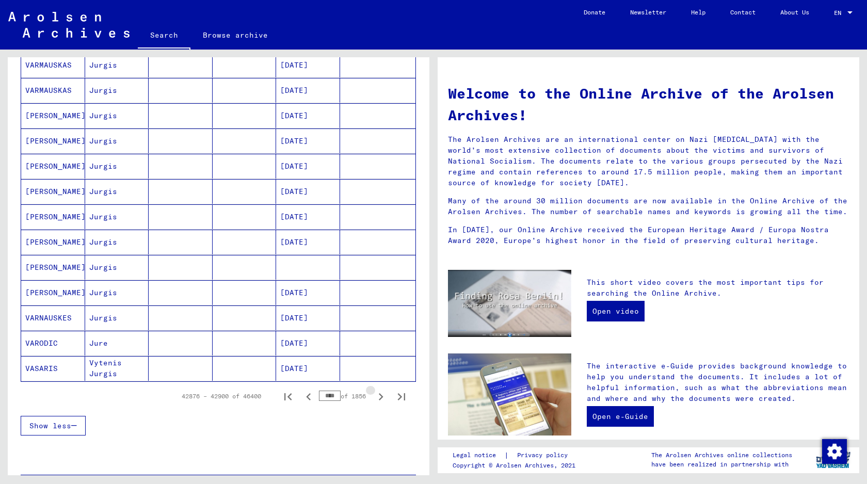
click at [374, 396] on icon "Next page" at bounding box center [381, 397] width 14 height 14
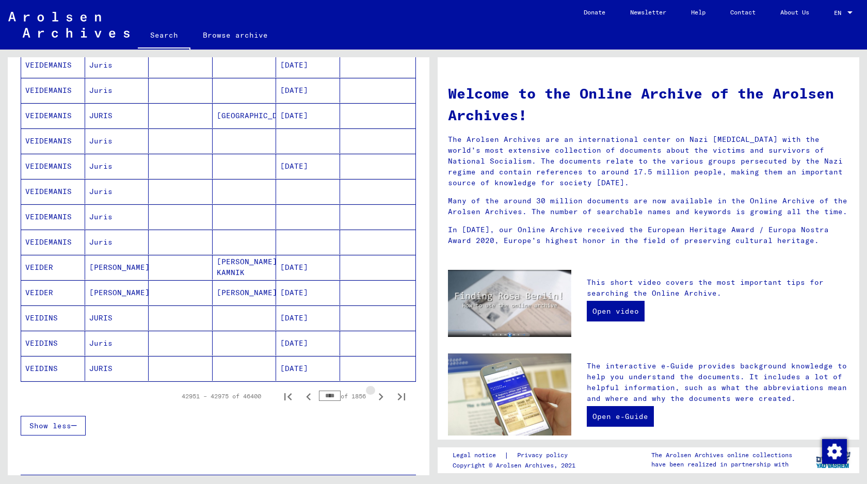
click at [374, 396] on icon "Next page" at bounding box center [381, 397] width 14 height 14
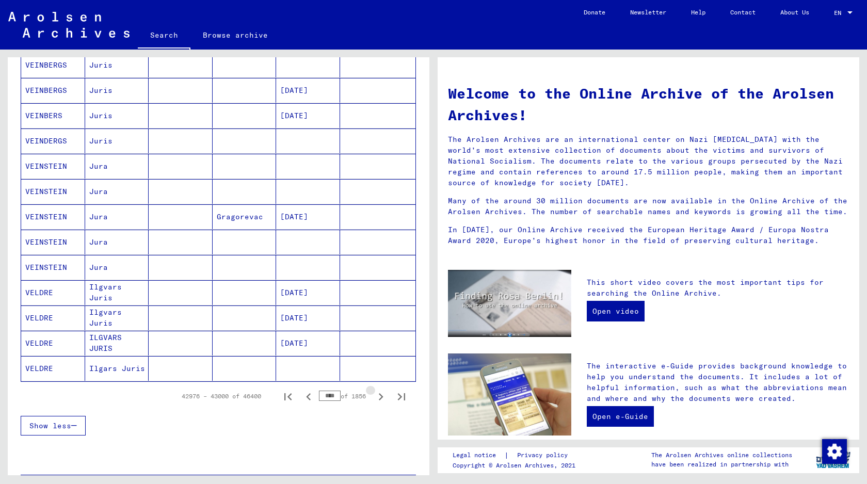
click at [374, 396] on icon "Next page" at bounding box center [381, 397] width 14 height 14
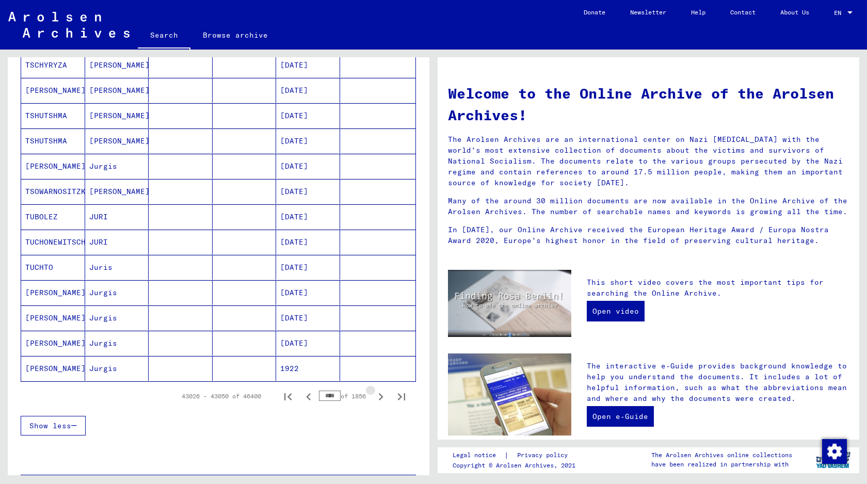
click at [374, 396] on icon "Next page" at bounding box center [381, 397] width 14 height 14
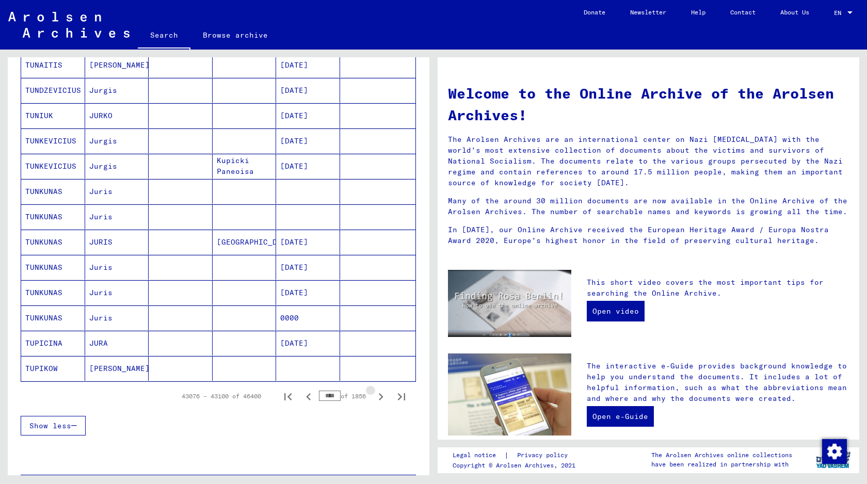
click at [374, 396] on icon "Next page" at bounding box center [381, 397] width 14 height 14
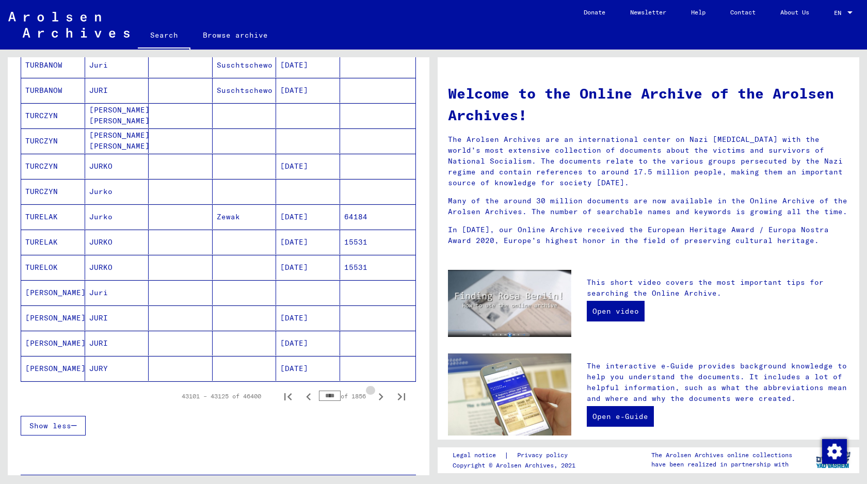
click at [374, 396] on icon "Next page" at bounding box center [381, 397] width 14 height 14
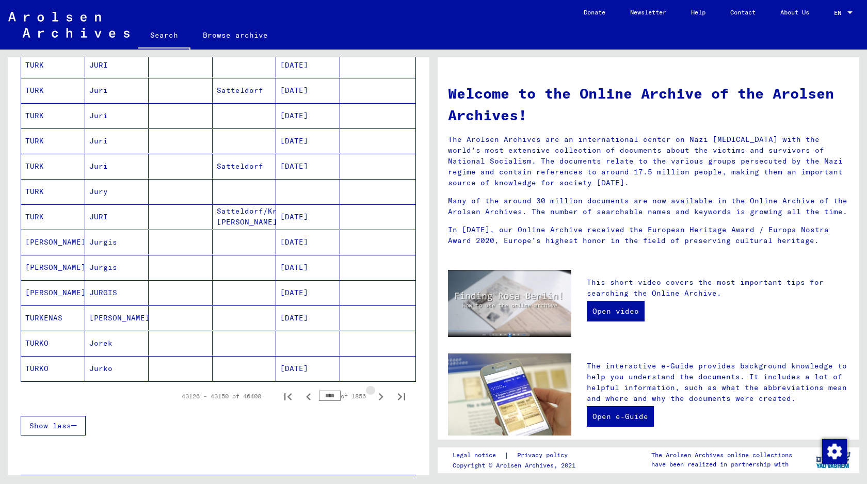
click at [374, 396] on icon "Next page" at bounding box center [381, 397] width 14 height 14
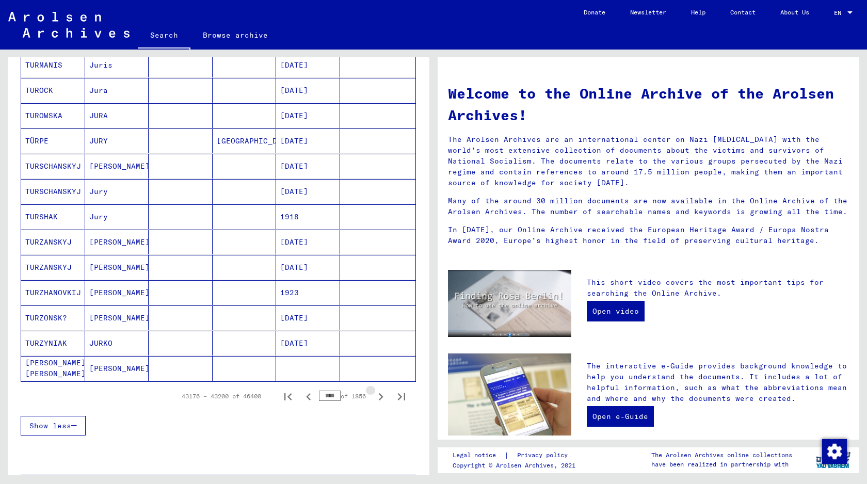
click at [374, 396] on icon "Next page" at bounding box center [381, 397] width 14 height 14
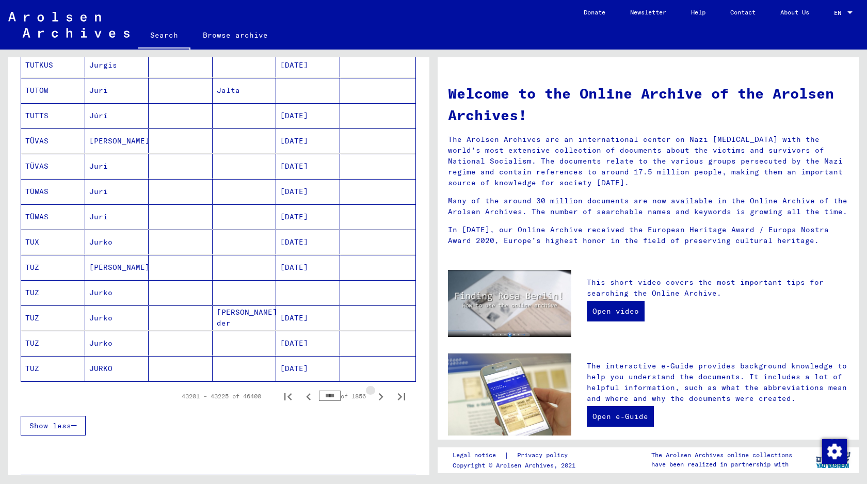
click at [374, 396] on icon "Next page" at bounding box center [381, 397] width 14 height 14
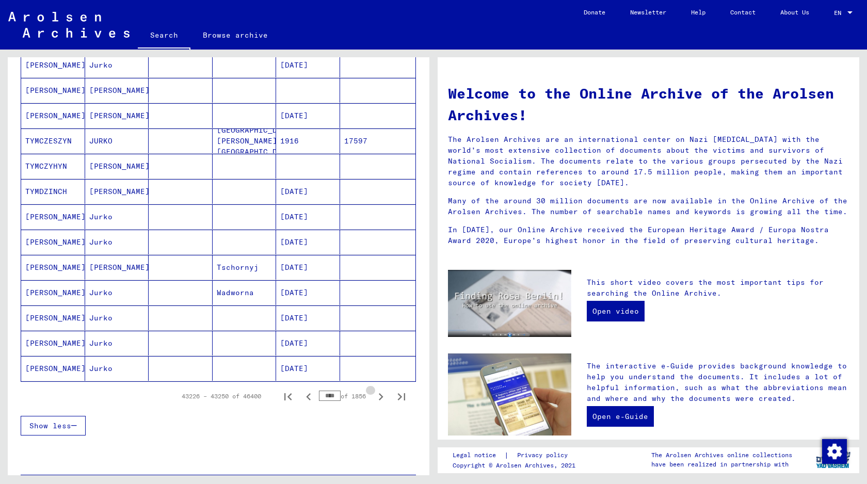
click at [374, 396] on icon "Next page" at bounding box center [381, 397] width 14 height 14
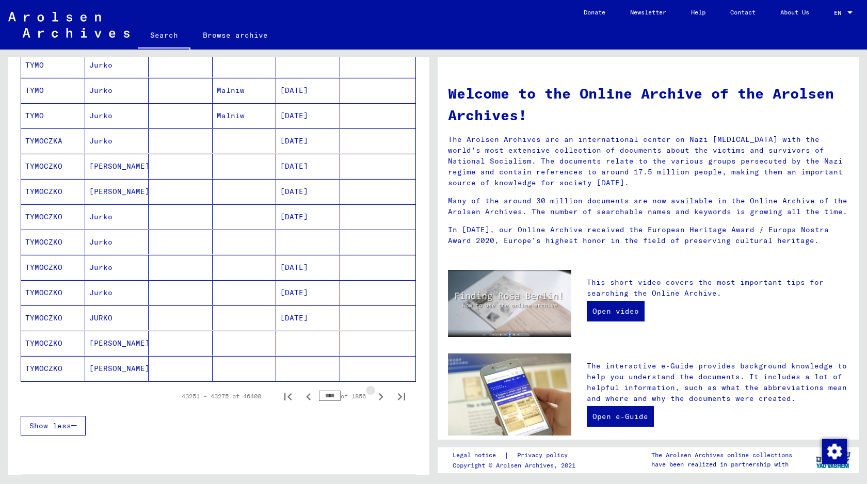
click at [374, 396] on icon "Next page" at bounding box center [381, 397] width 14 height 14
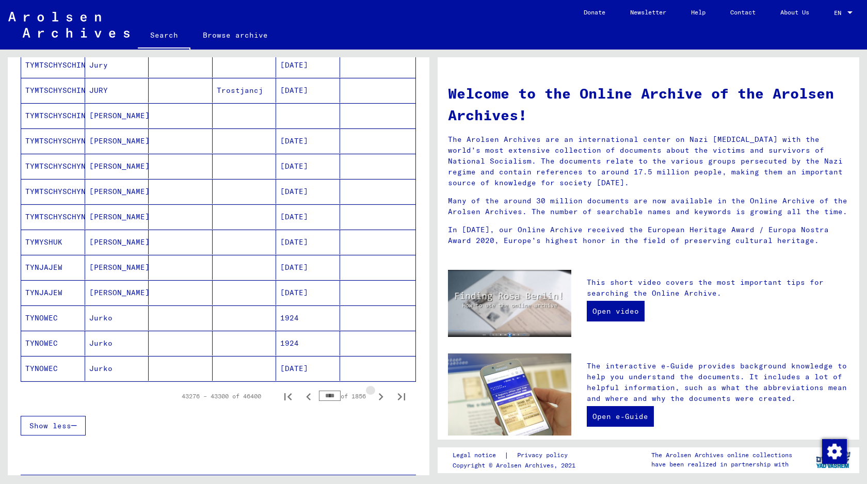
click at [374, 396] on icon "Next page" at bounding box center [381, 397] width 14 height 14
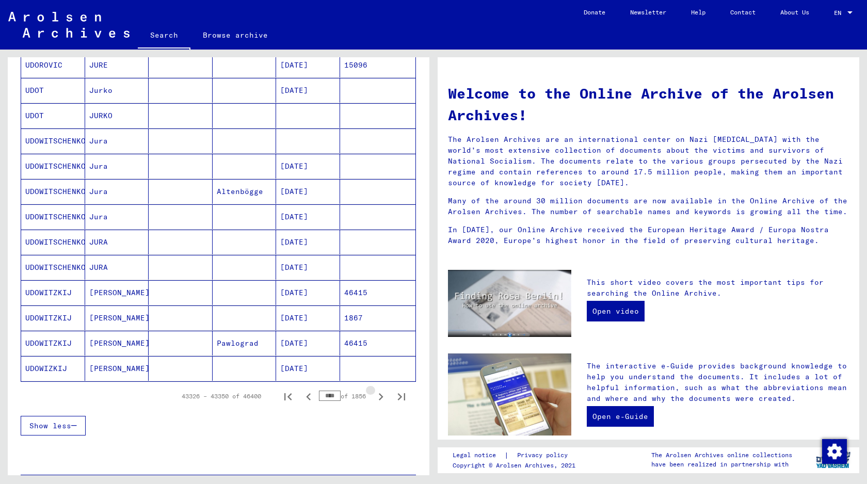
click at [374, 396] on icon "Next page" at bounding box center [381, 397] width 14 height 14
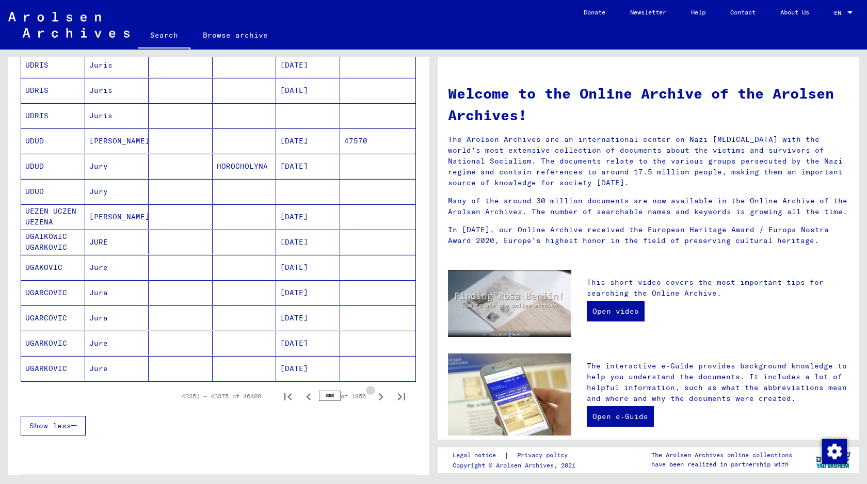
click at [374, 396] on icon "Next page" at bounding box center [381, 397] width 14 height 14
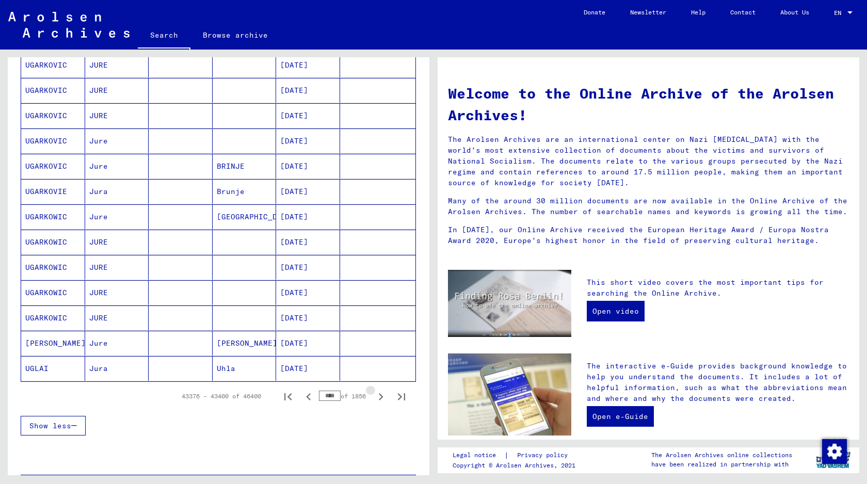
click at [374, 396] on icon "Next page" at bounding box center [381, 397] width 14 height 14
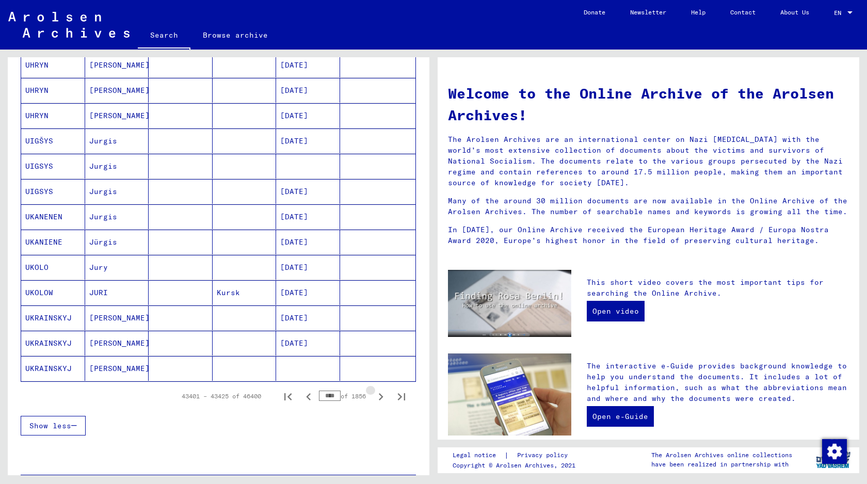
click at [374, 396] on icon "Next page" at bounding box center [381, 397] width 14 height 14
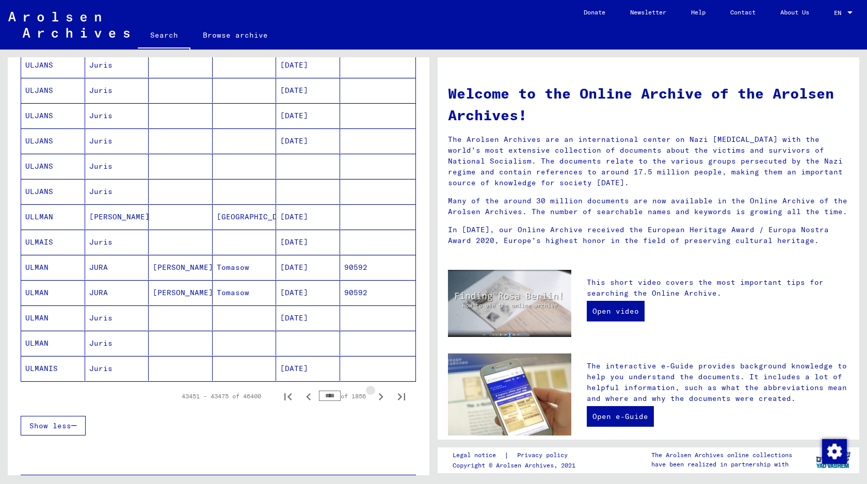
click at [374, 396] on icon "Next page" at bounding box center [381, 397] width 14 height 14
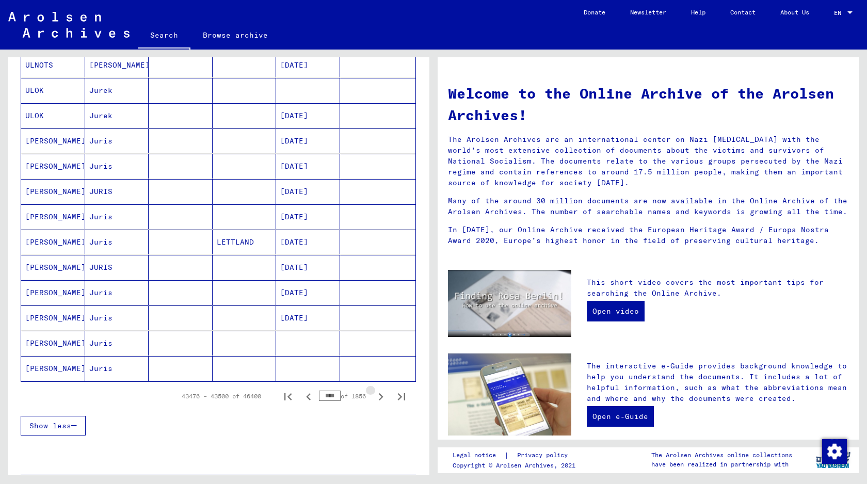
click at [374, 396] on icon "Next page" at bounding box center [381, 397] width 14 height 14
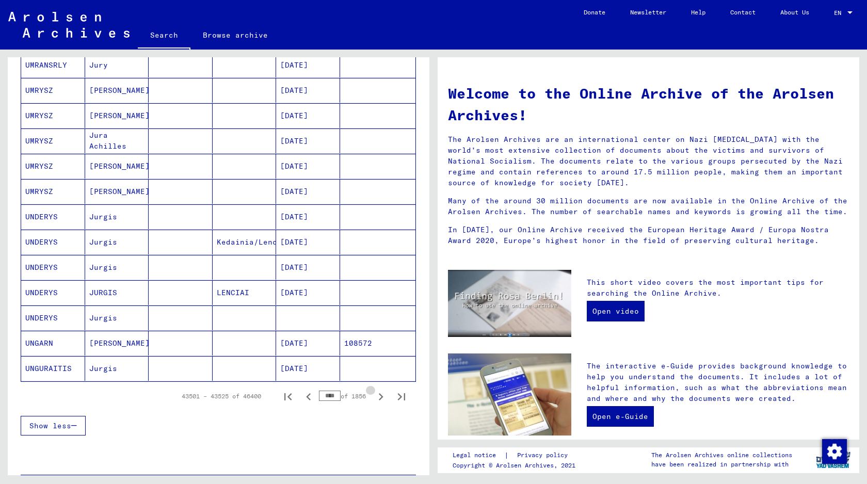
click at [374, 396] on icon "Next page" at bounding box center [381, 397] width 14 height 14
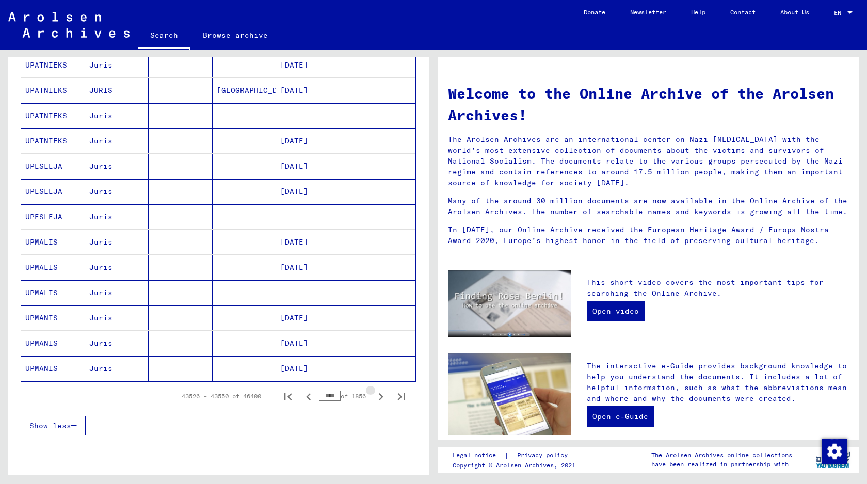
click at [374, 396] on icon "Next page" at bounding box center [381, 397] width 14 height 14
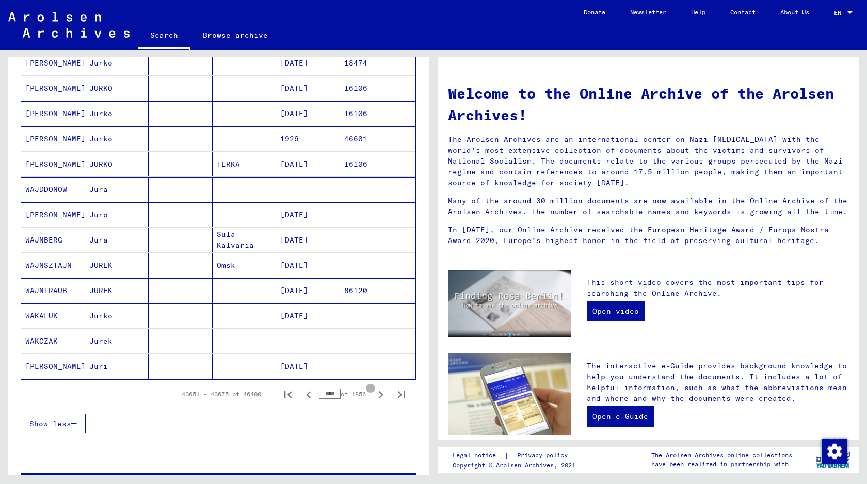
click at [374, 396] on icon "Next page" at bounding box center [381, 394] width 14 height 14
click at [379, 402] on icon "Next page" at bounding box center [381, 394] width 14 height 14
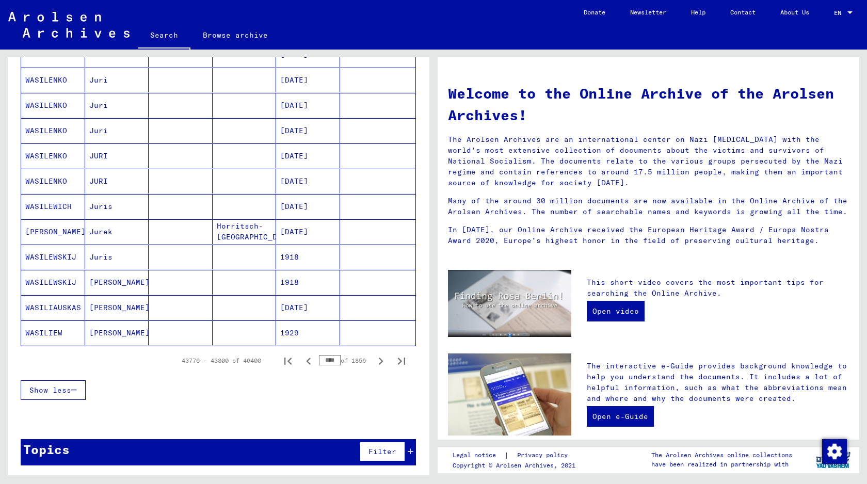
scroll to position [496, 0]
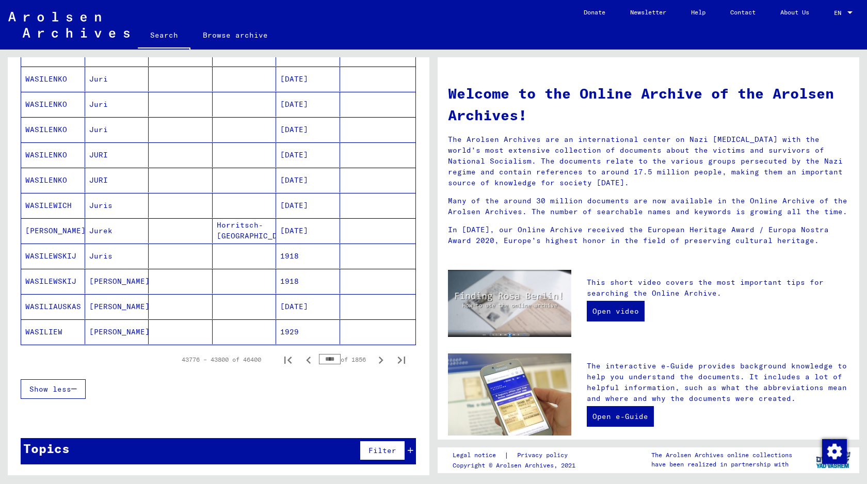
drag, startPoint x: 325, startPoint y: 359, endPoint x: 382, endPoint y: 360, distance: 56.8
click at [378, 360] on div "43776 – 43800 of 46400 **** of 1856" at bounding box center [290, 359] width 243 height 21
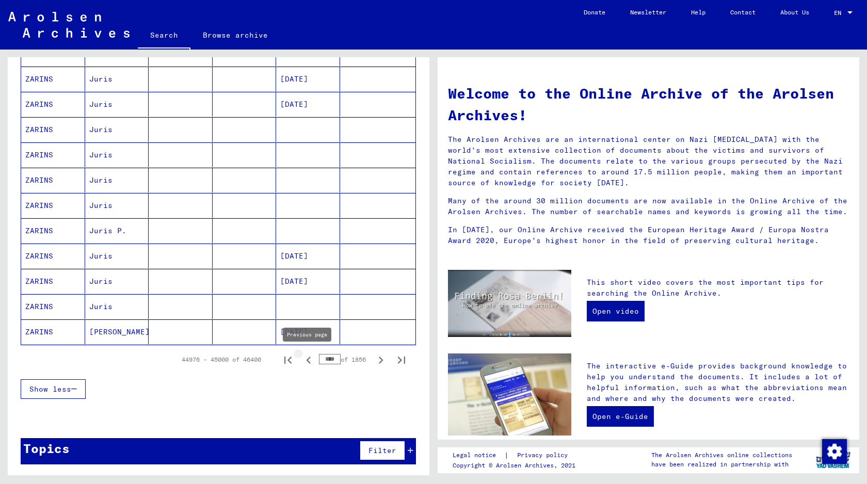
click at [302, 358] on icon "Previous page" at bounding box center [308, 360] width 14 height 14
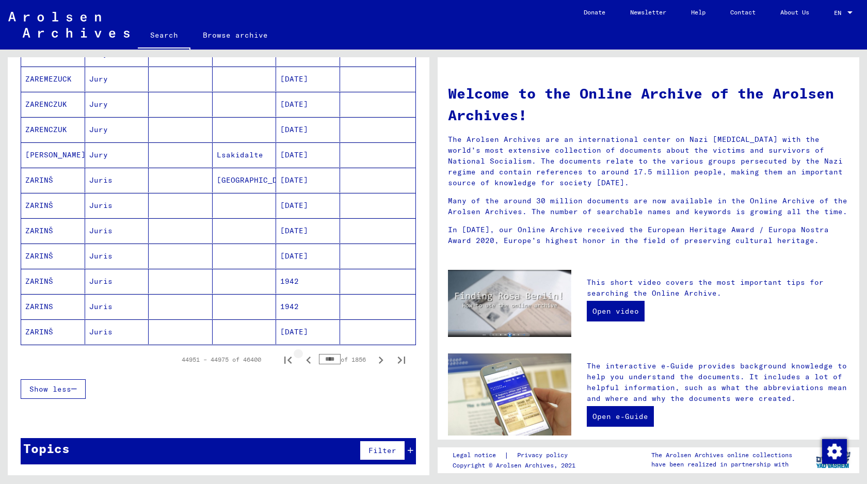
click at [303, 358] on icon "Previous page" at bounding box center [308, 360] width 14 height 14
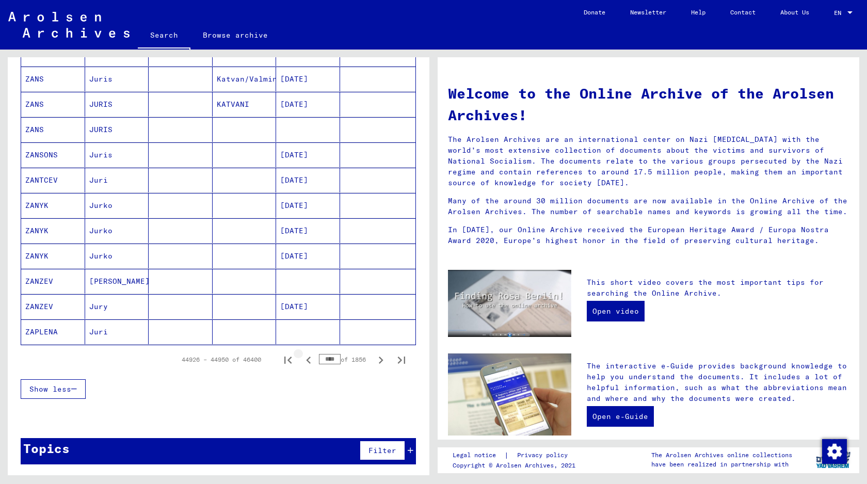
click at [304, 358] on icon "Previous page" at bounding box center [308, 360] width 14 height 14
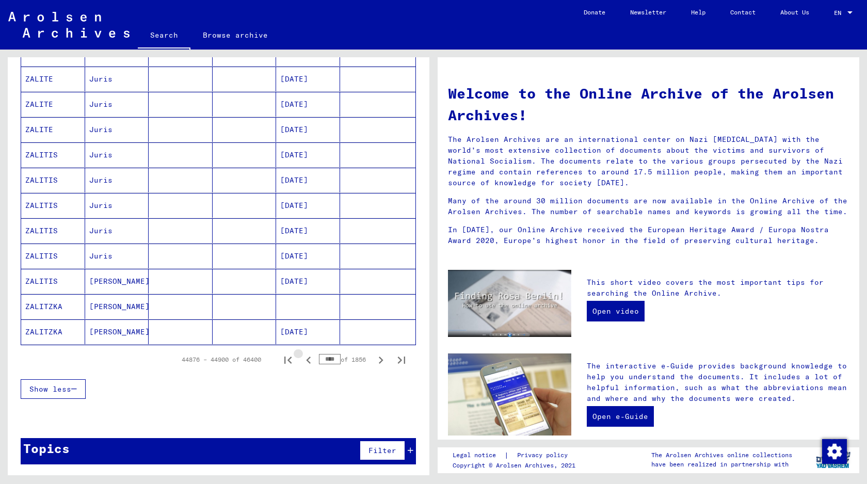
click at [304, 358] on icon "Previous page" at bounding box center [308, 360] width 14 height 14
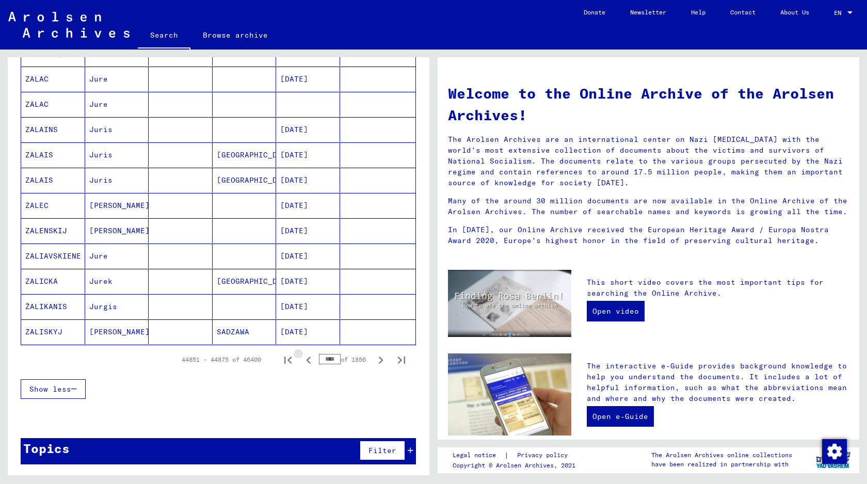
click at [304, 358] on icon "Previous page" at bounding box center [308, 360] width 14 height 14
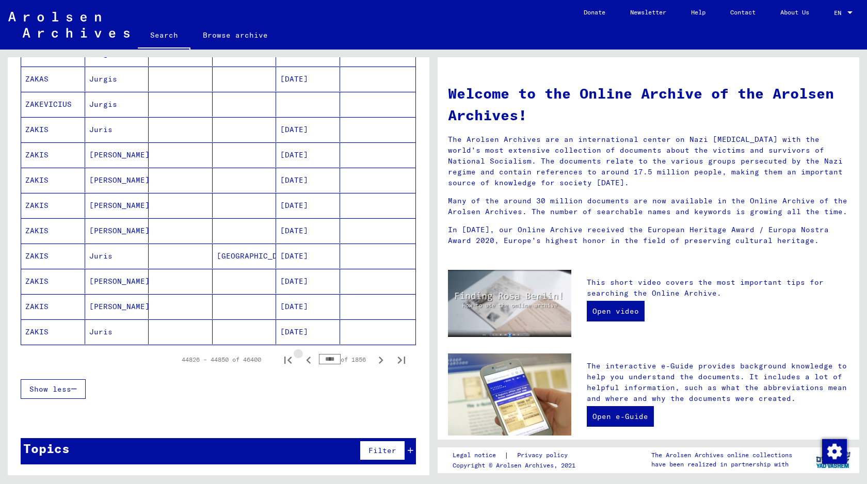
click at [304, 358] on icon "Previous page" at bounding box center [308, 360] width 14 height 14
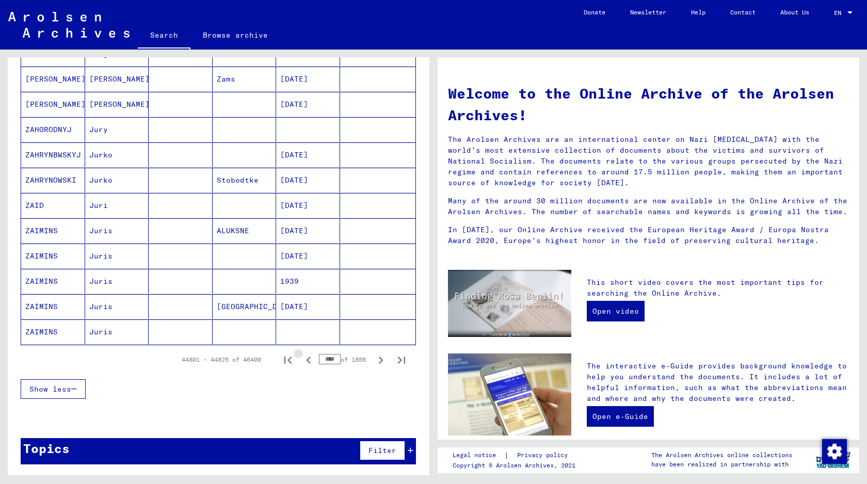
click at [304, 358] on icon "Previous page" at bounding box center [308, 360] width 14 height 14
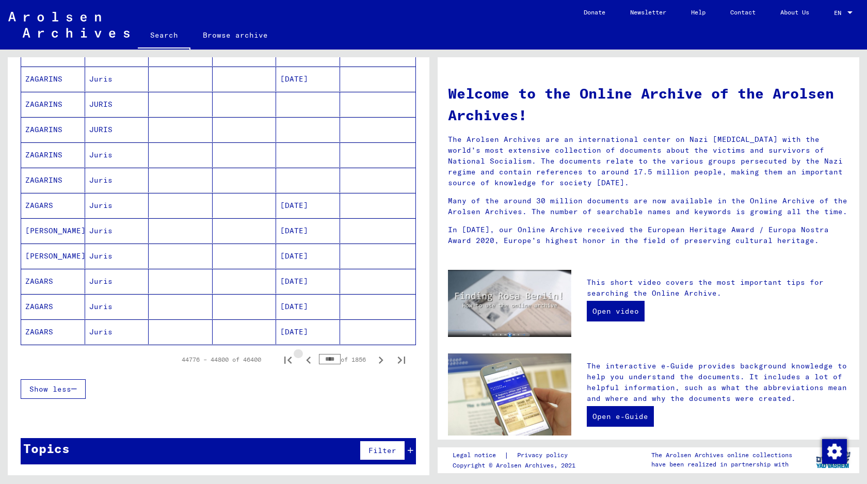
click at [304, 358] on icon "Previous page" at bounding box center [308, 360] width 14 height 14
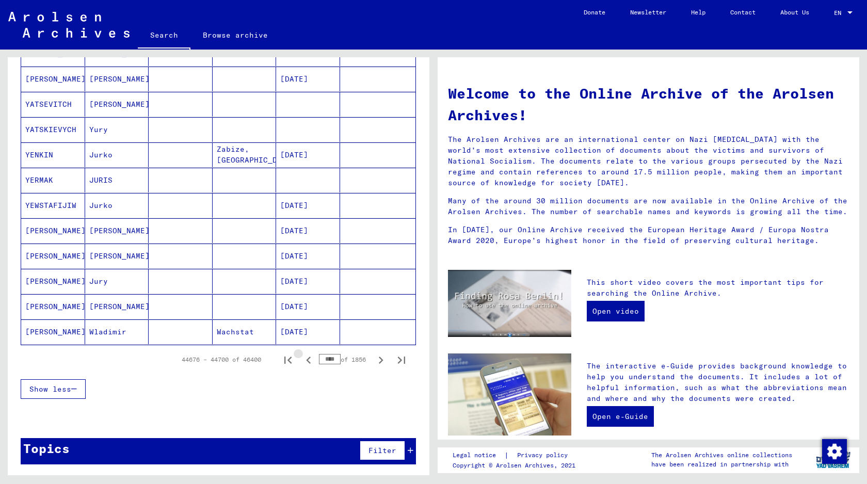
click at [304, 358] on icon "Previous page" at bounding box center [308, 360] width 14 height 14
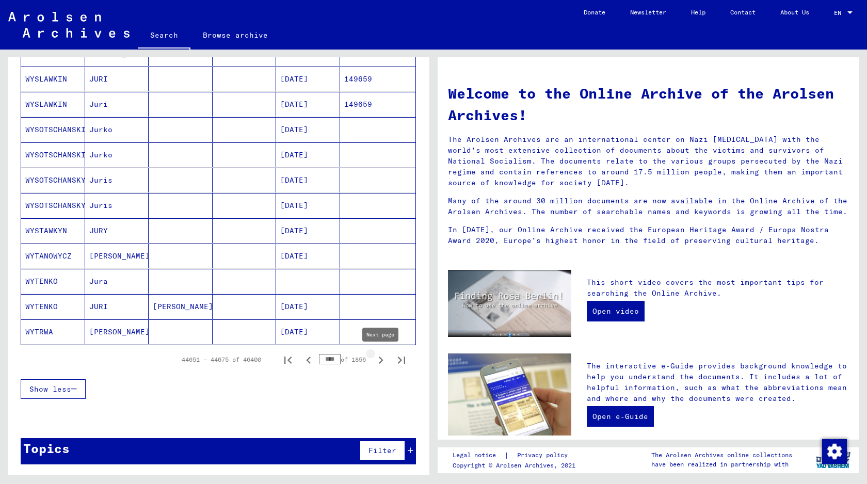
click at [375, 360] on icon "Next page" at bounding box center [381, 360] width 14 height 14
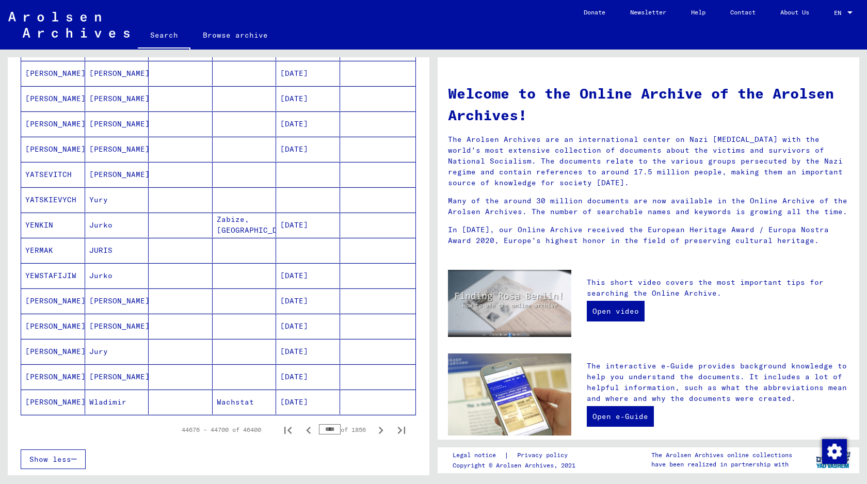
scroll to position [429, 0]
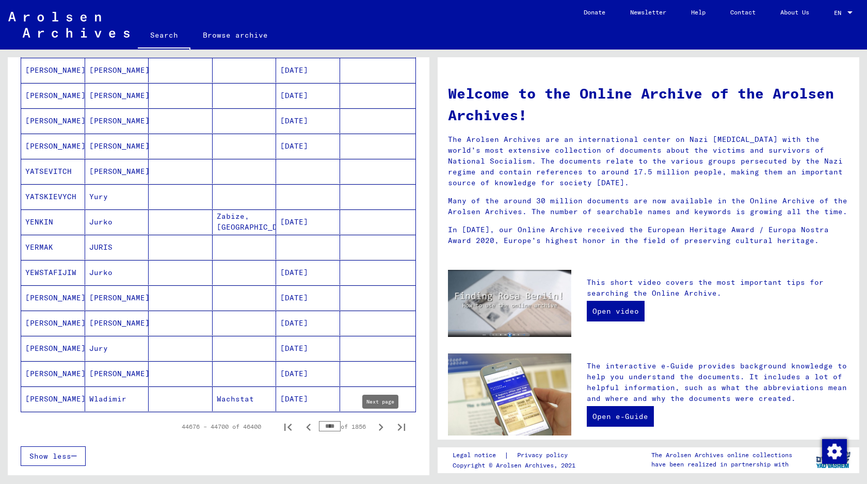
click at [381, 429] on icon "Next page" at bounding box center [381, 427] width 14 height 14
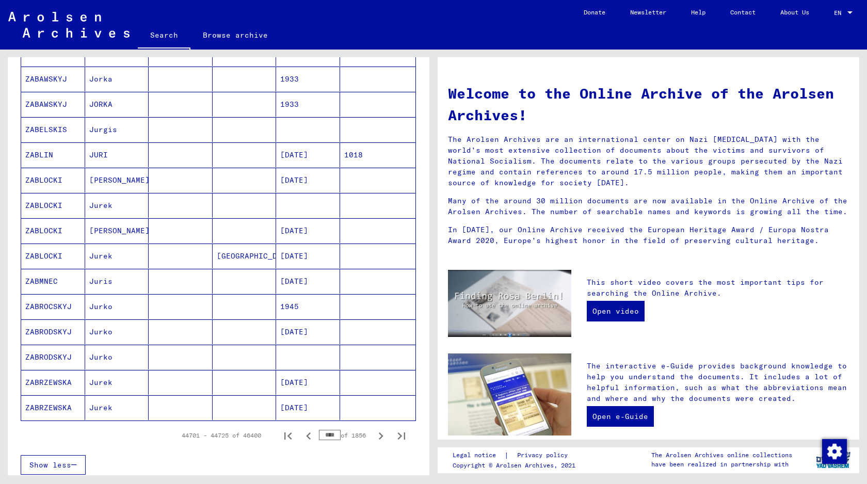
scroll to position [456, 0]
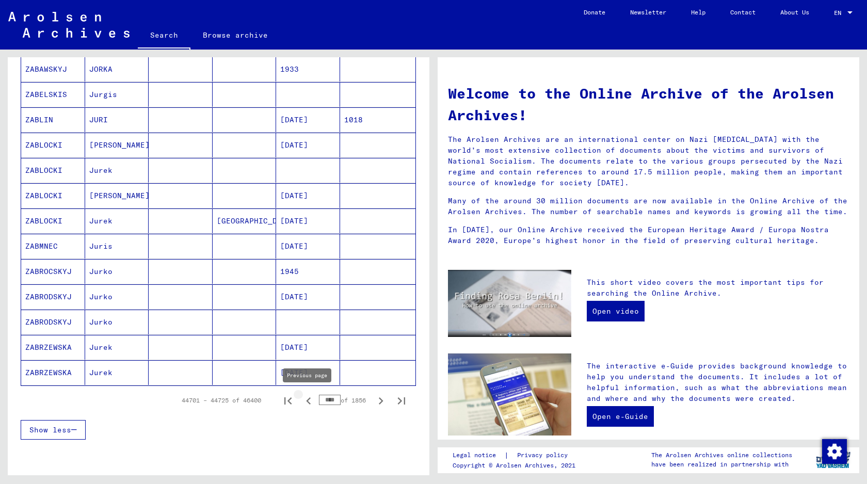
click at [304, 398] on icon "Previous page" at bounding box center [308, 401] width 14 height 14
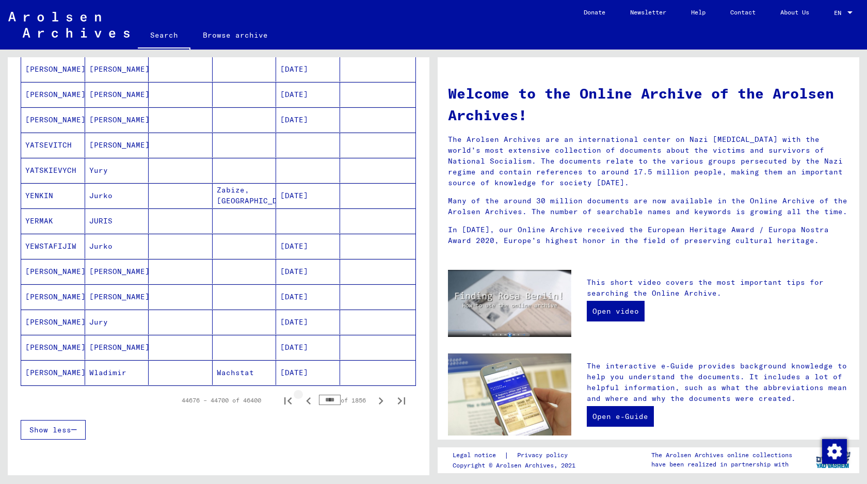
click at [304, 398] on icon "Previous page" at bounding box center [308, 401] width 14 height 14
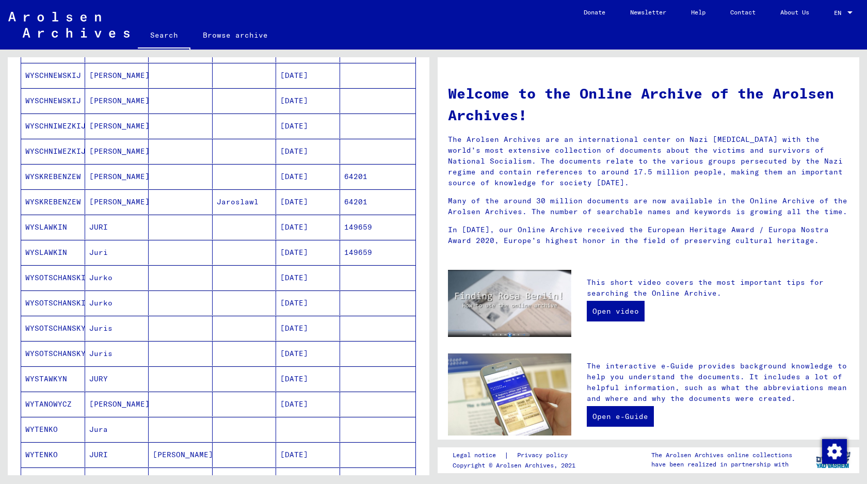
scroll to position [496, 0]
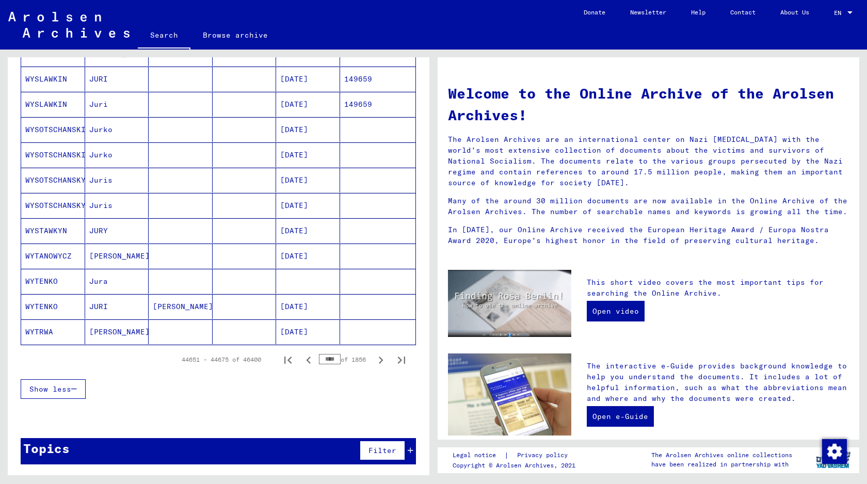
drag, startPoint x: 325, startPoint y: 357, endPoint x: 345, endPoint y: 357, distance: 19.6
click at [343, 357] on div "**** of 1856" at bounding box center [345, 359] width 52 height 10
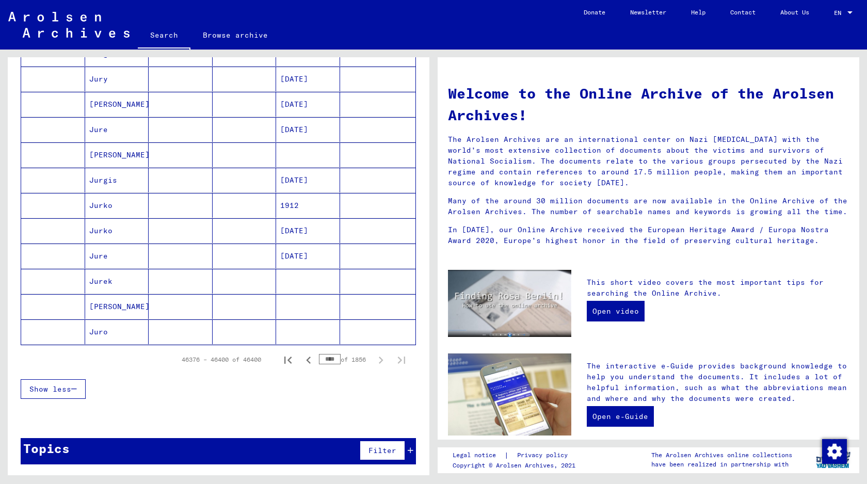
click at [310, 394] on div "Show less" at bounding box center [218, 389] width 395 height 30
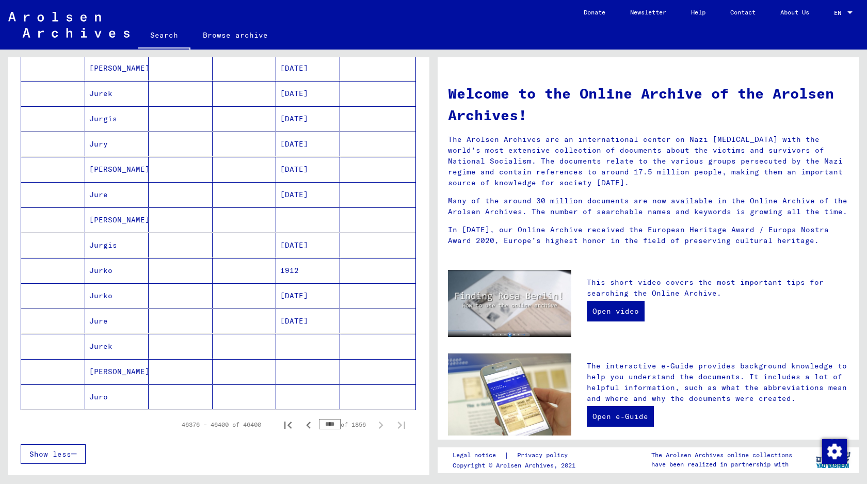
scroll to position [438, 0]
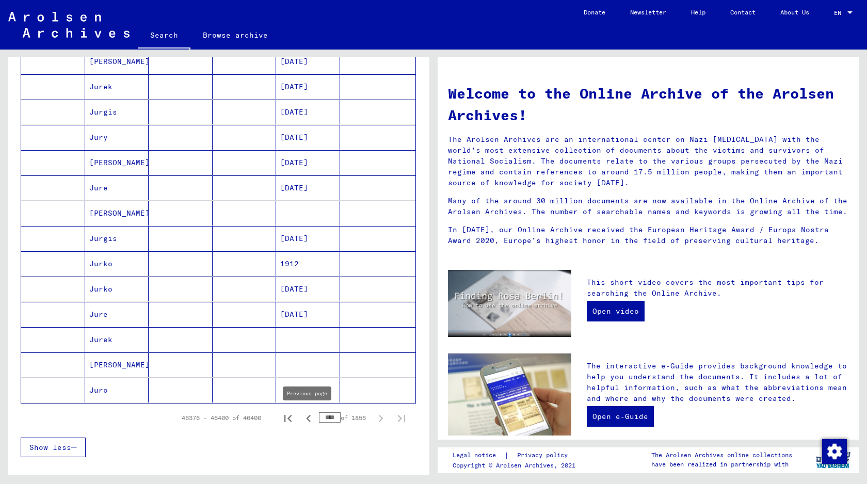
click at [303, 422] on icon "Previous page" at bounding box center [308, 418] width 14 height 14
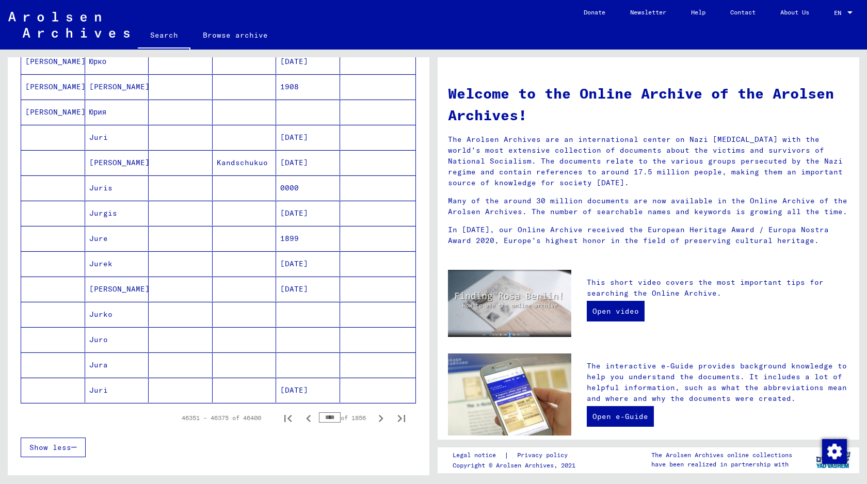
click at [307, 421] on icon "Previous page" at bounding box center [308, 418] width 14 height 14
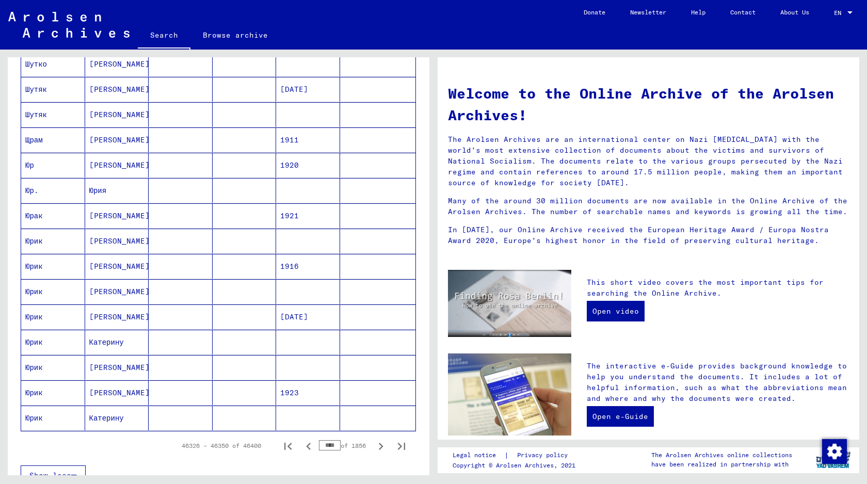
scroll to position [414, 0]
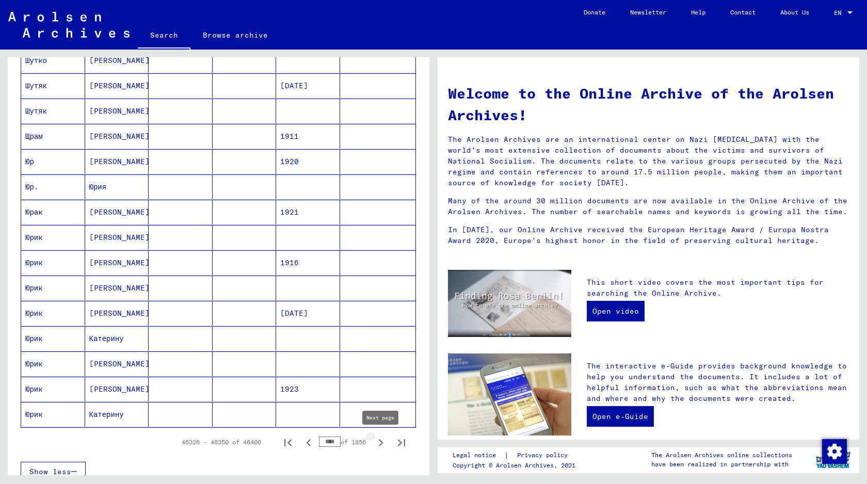
click at [383, 446] on icon "Next page" at bounding box center [381, 442] width 14 height 14
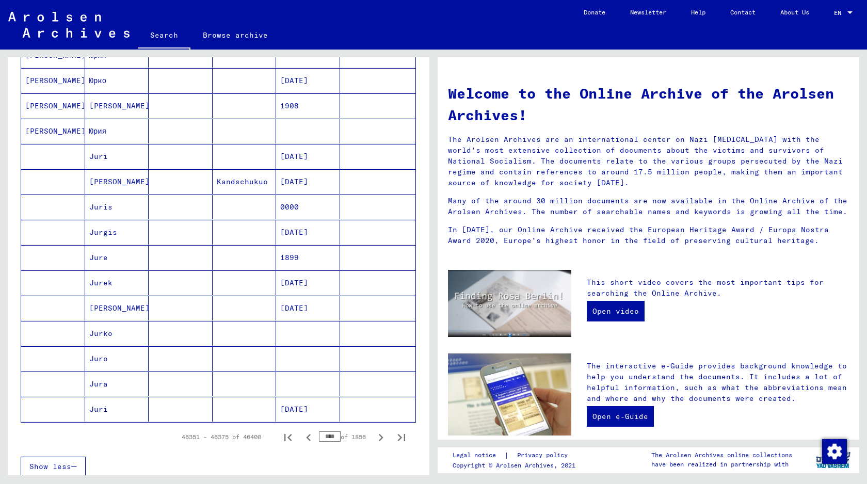
scroll to position [496, 0]
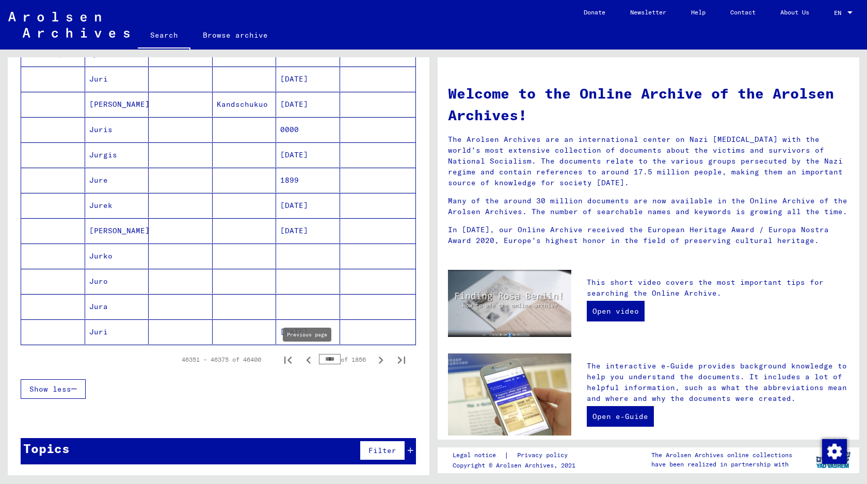
click at [309, 359] on icon "Previous page" at bounding box center [308, 360] width 14 height 14
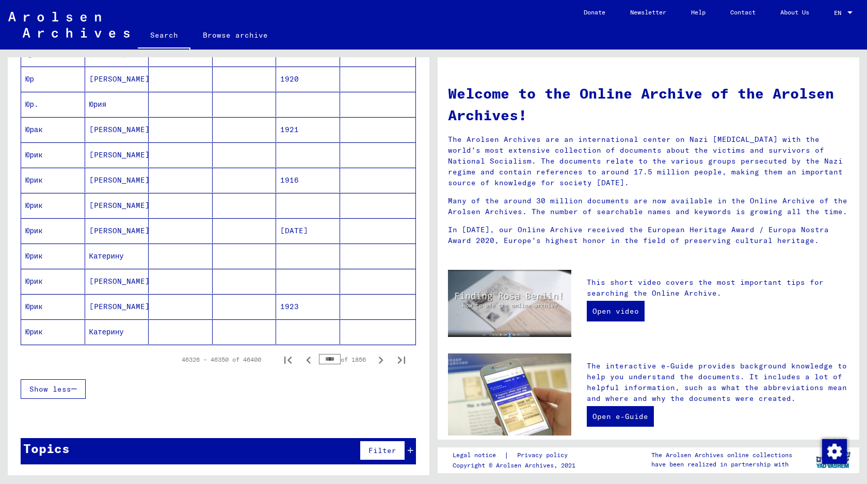
click at [122, 208] on mat-cell "[PERSON_NAME]" at bounding box center [117, 205] width 64 height 25
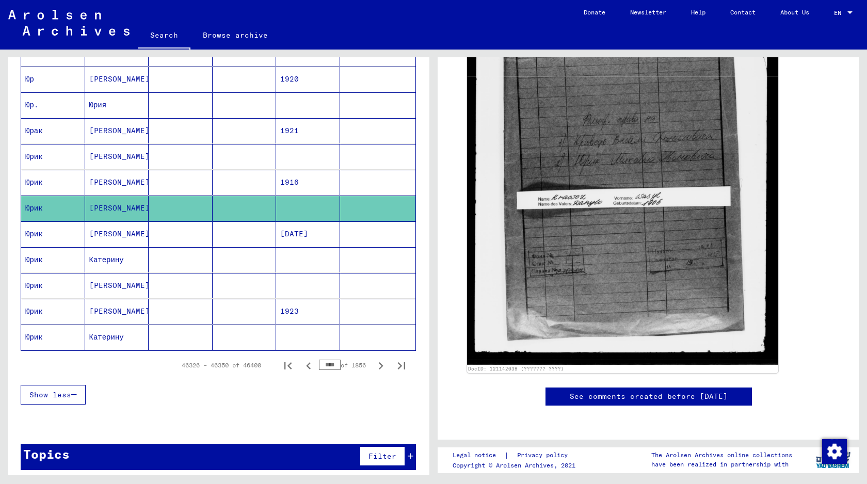
scroll to position [281, 0]
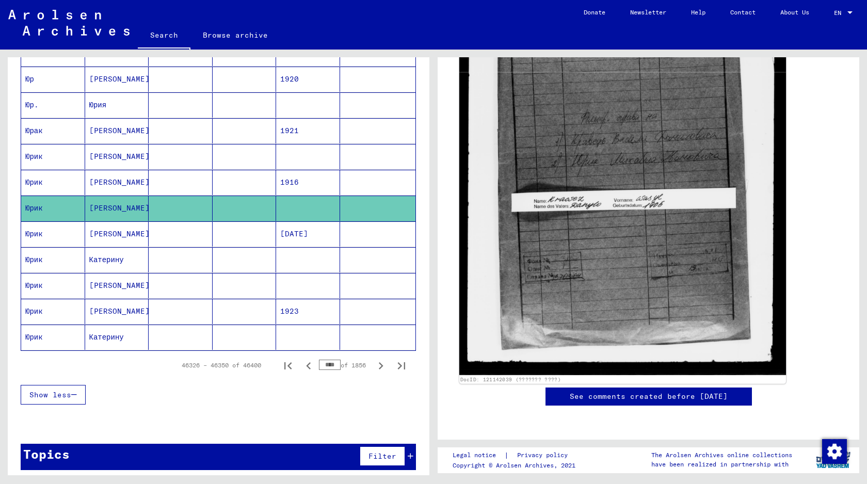
click at [606, 190] on img at bounding box center [622, 153] width 327 height 442
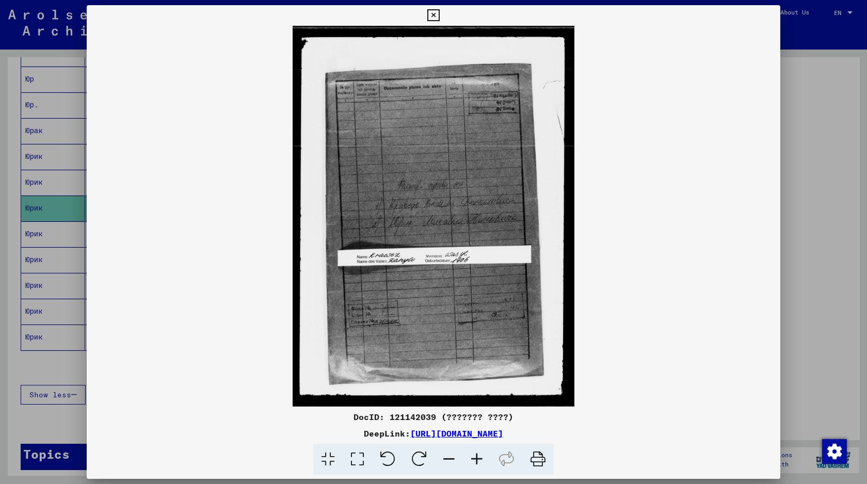
click at [840, 82] on div at bounding box center [433, 242] width 867 height 484
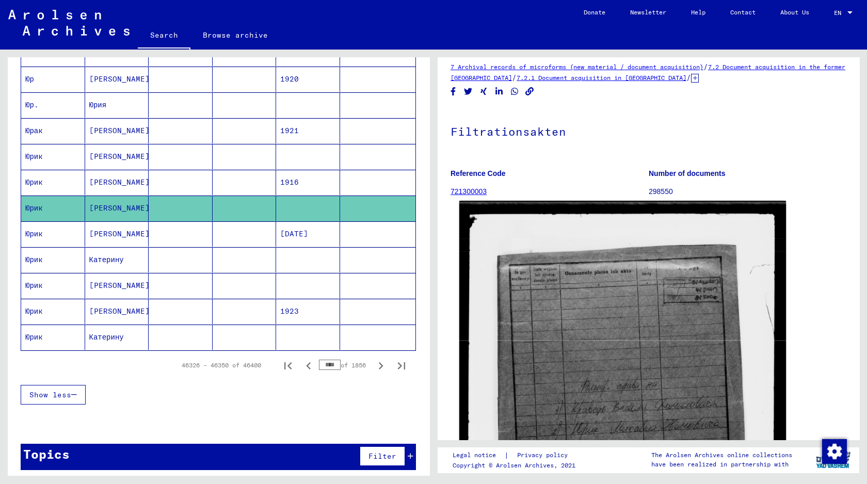
scroll to position [0, 0]
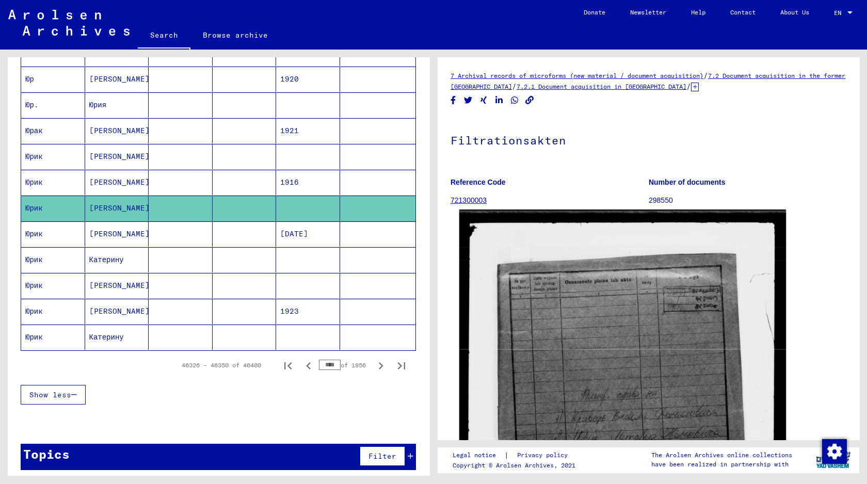
click at [666, 286] on img at bounding box center [622, 430] width 327 height 442
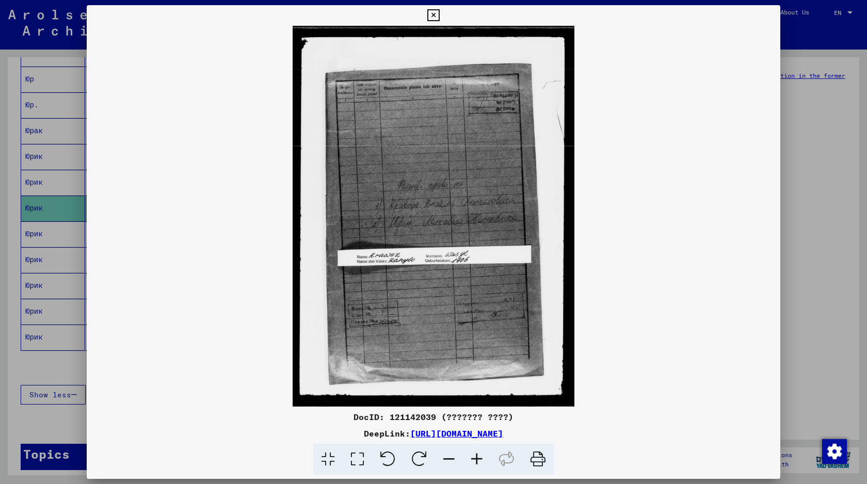
click at [481, 460] on icon at bounding box center [477, 459] width 28 height 31
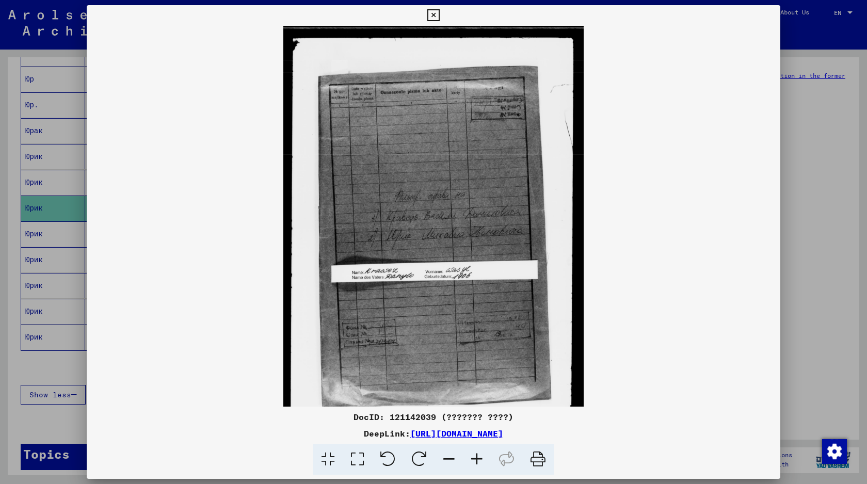
click at [481, 460] on icon at bounding box center [477, 459] width 28 height 31
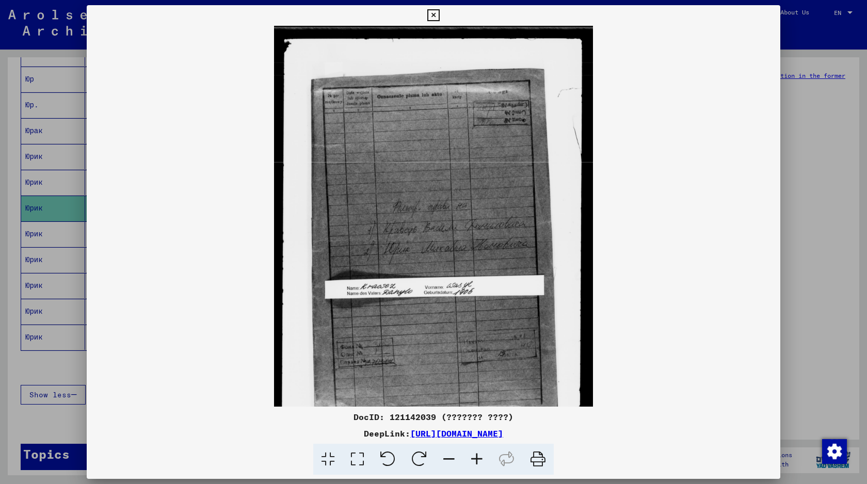
click at [481, 460] on icon at bounding box center [477, 459] width 28 height 31
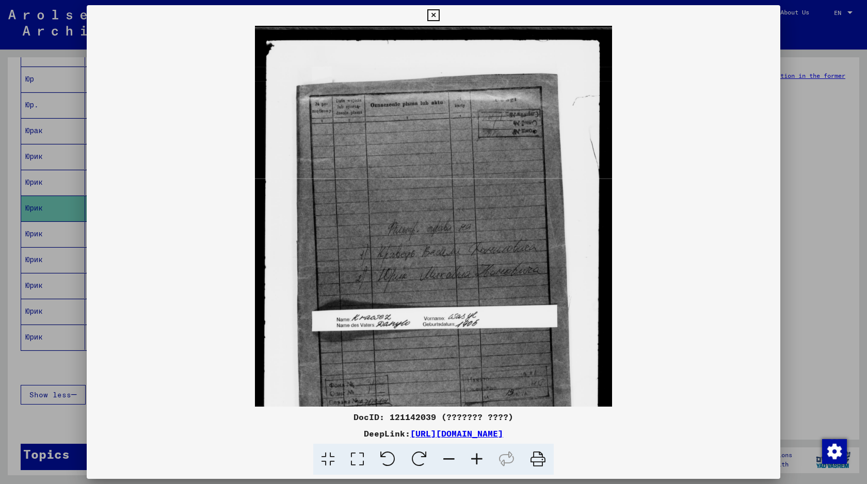
click at [481, 460] on icon at bounding box center [477, 459] width 28 height 31
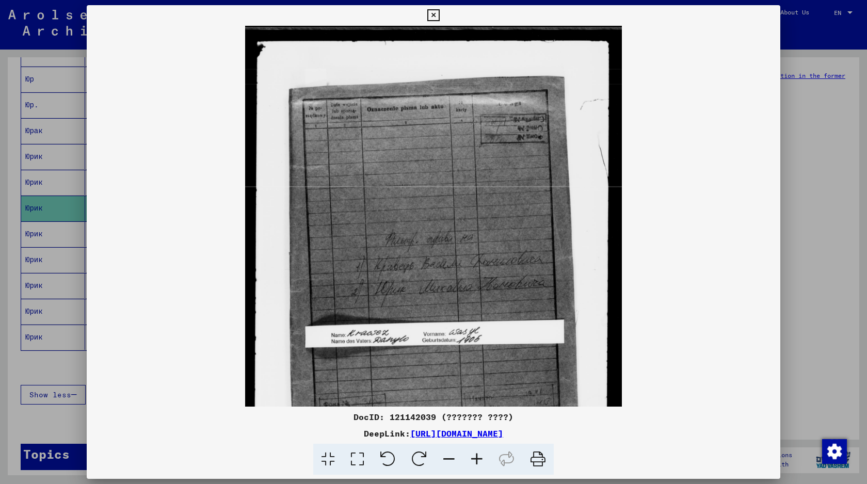
click at [481, 460] on icon at bounding box center [477, 459] width 28 height 31
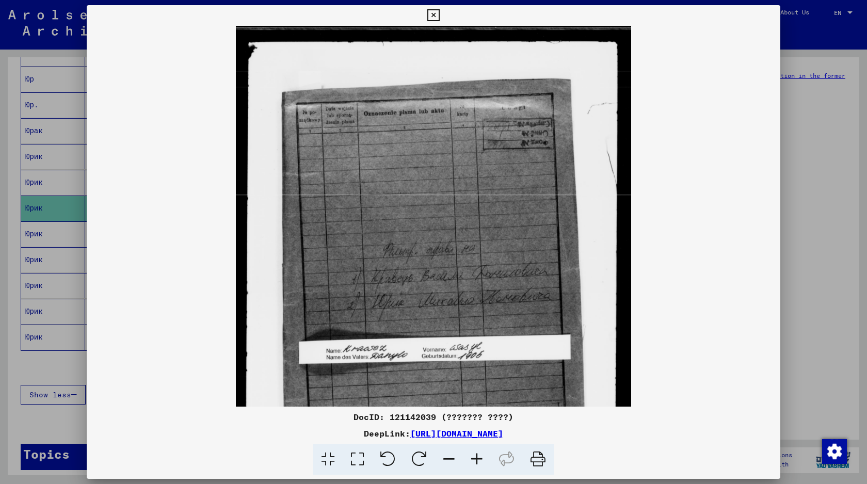
click at [481, 460] on icon at bounding box center [477, 459] width 28 height 31
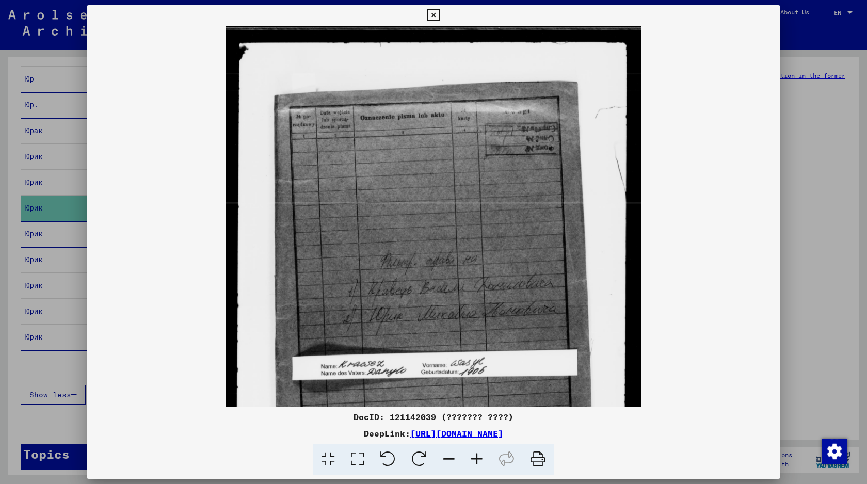
click at [481, 460] on icon at bounding box center [477, 459] width 28 height 31
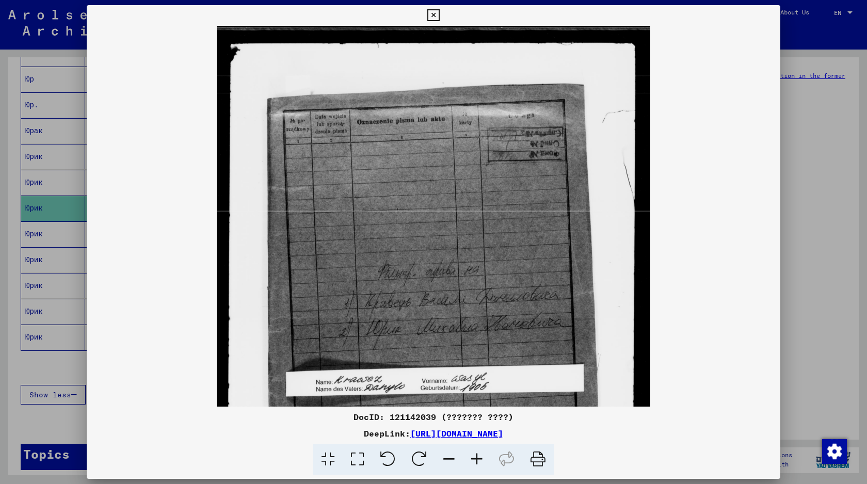
click at [481, 460] on icon at bounding box center [477, 459] width 28 height 31
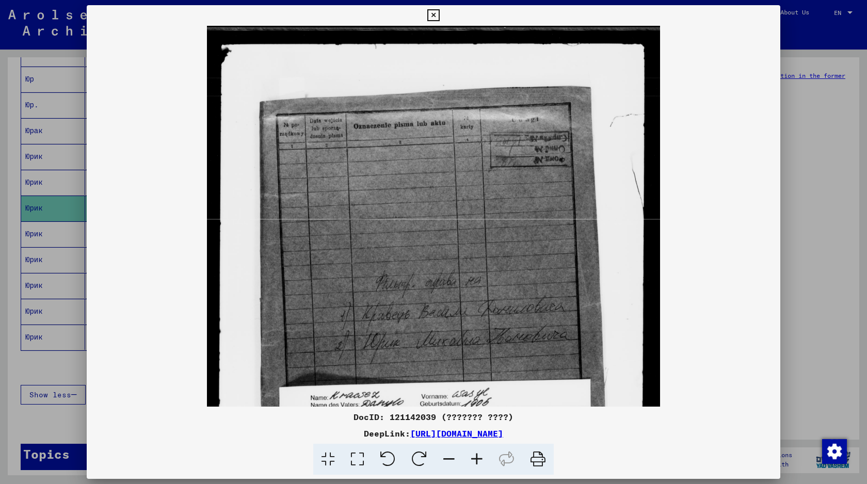
click at [481, 460] on icon at bounding box center [477, 459] width 28 height 31
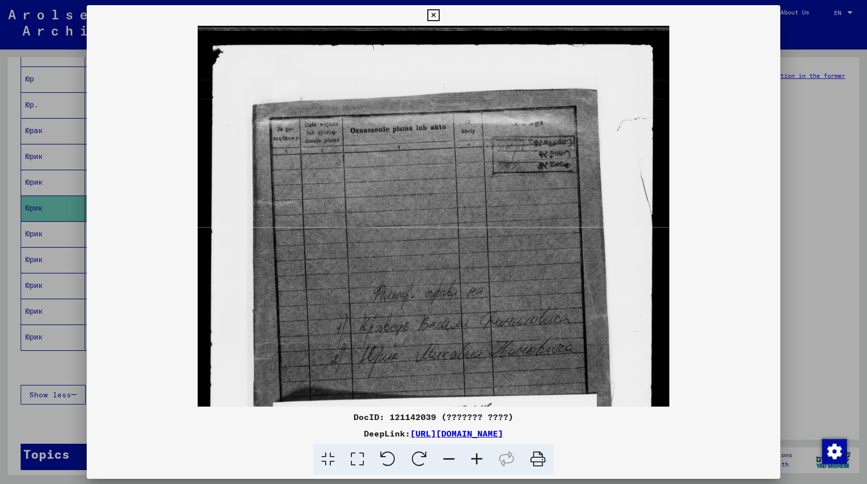
click at [481, 460] on icon at bounding box center [477, 459] width 28 height 31
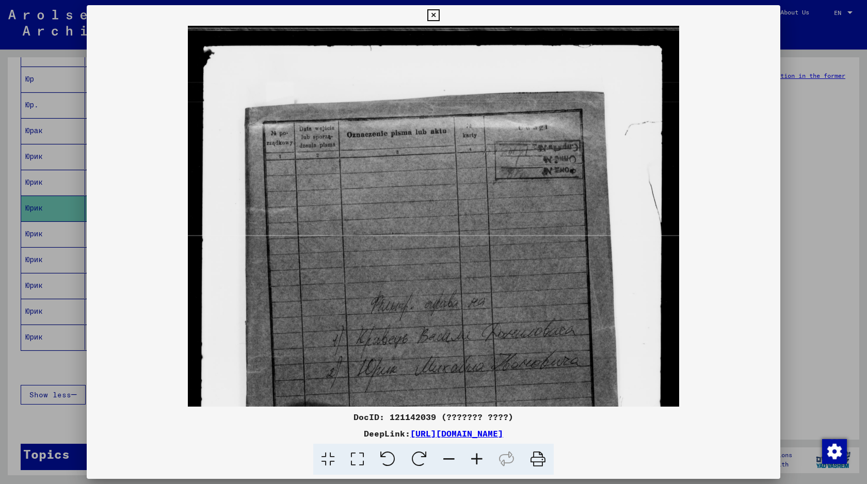
click at [481, 460] on icon at bounding box center [477, 459] width 28 height 31
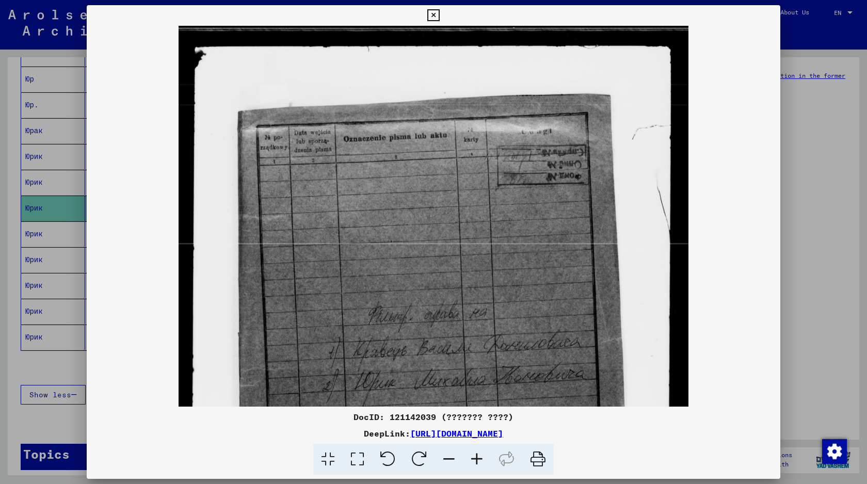
click at [481, 460] on icon at bounding box center [477, 459] width 28 height 31
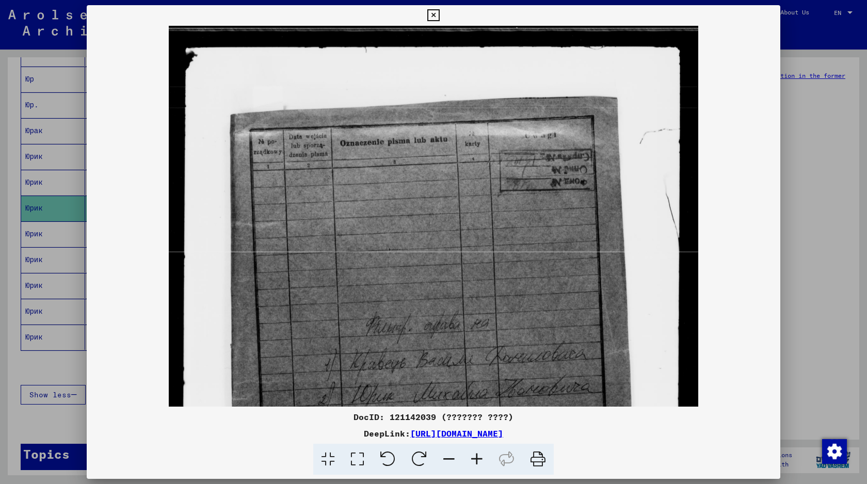
click at [481, 460] on icon at bounding box center [477, 459] width 28 height 31
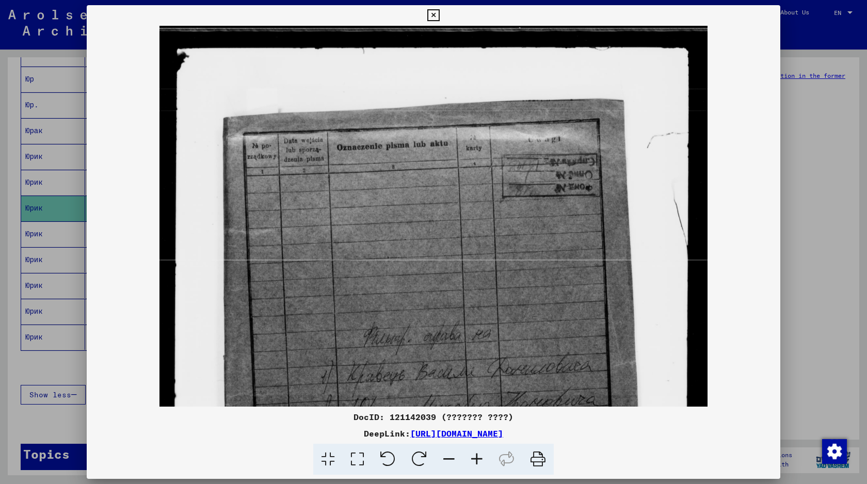
click at [481, 460] on icon at bounding box center [477, 459] width 28 height 31
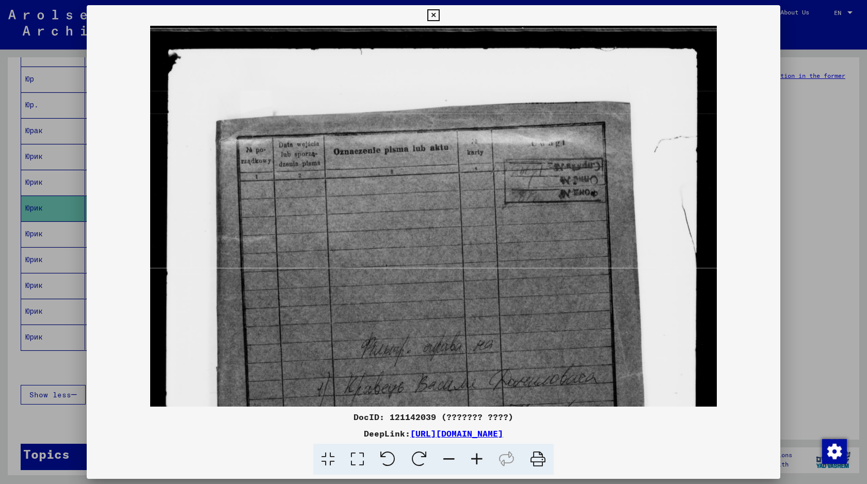
click at [481, 460] on icon at bounding box center [477, 459] width 28 height 31
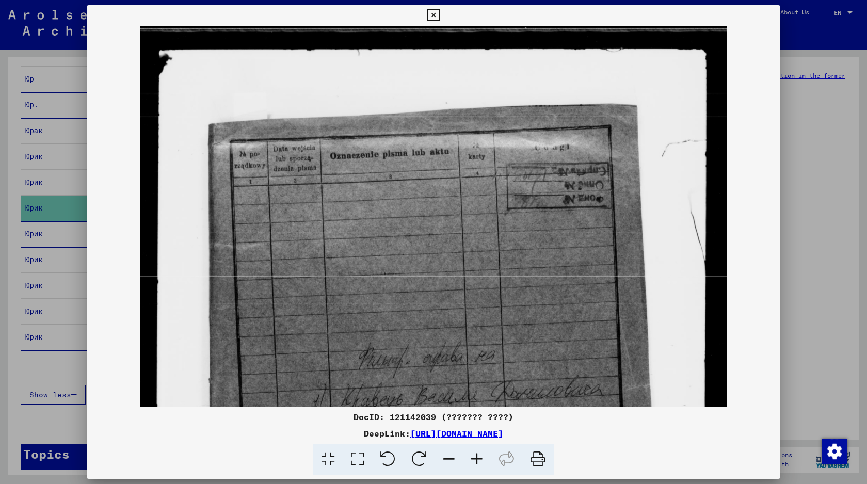
click at [481, 460] on icon at bounding box center [477, 459] width 28 height 31
click at [799, 99] on div at bounding box center [433, 242] width 867 height 484
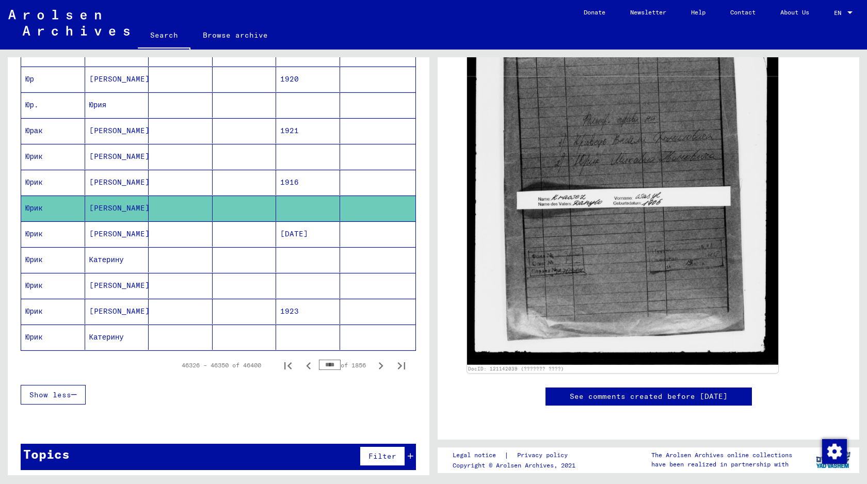
scroll to position [428, 0]
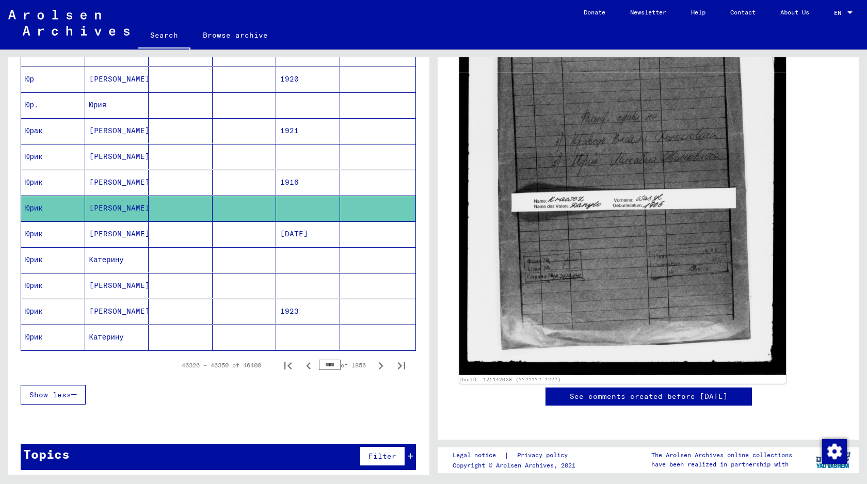
click at [665, 186] on img at bounding box center [622, 153] width 327 height 442
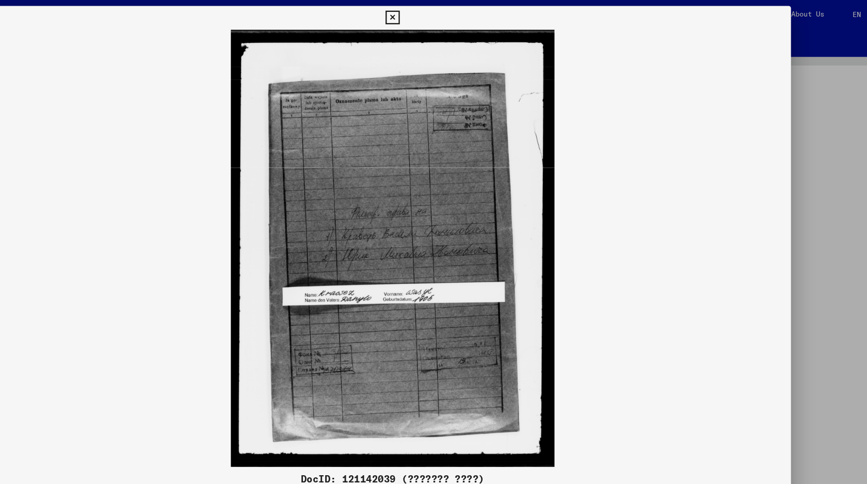
click at [777, 199] on img at bounding box center [433, 216] width 693 height 381
click at [817, 190] on div at bounding box center [433, 242] width 867 height 484
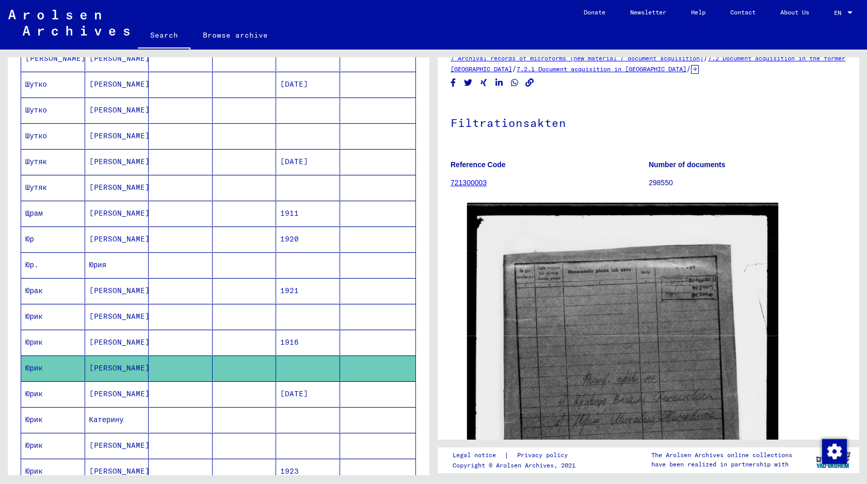
scroll to position [440, 0]
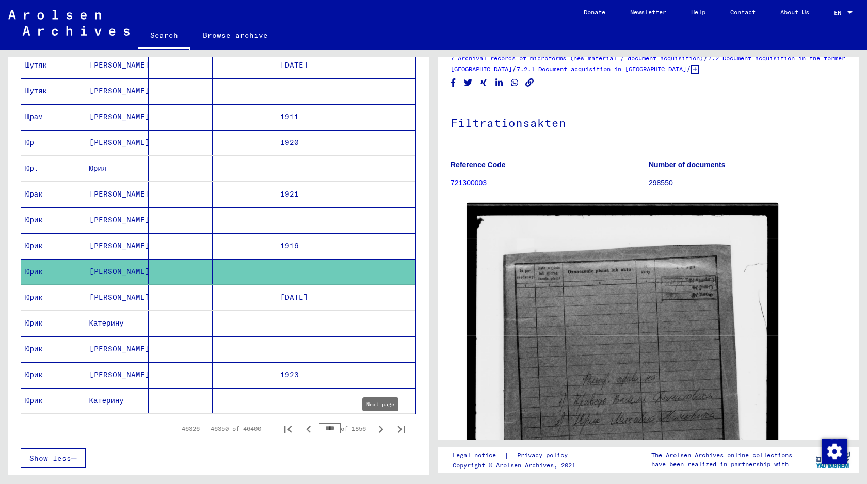
drag, startPoint x: 325, startPoint y: 428, endPoint x: 376, endPoint y: 428, distance: 51.6
click at [376, 428] on div "46326 – 46350 of 46400 **** of 1856" at bounding box center [290, 428] width 243 height 21
click at [331, 426] on input "****" at bounding box center [330, 428] width 22 height 10
drag, startPoint x: 328, startPoint y: 427, endPoint x: 352, endPoint y: 427, distance: 24.3
click at [352, 427] on div "**** of 1856" at bounding box center [345, 429] width 52 height 10
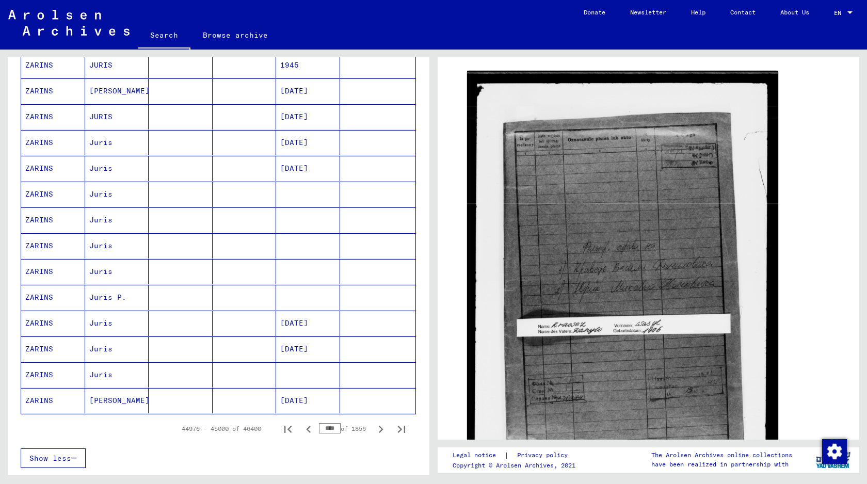
scroll to position [0, 0]
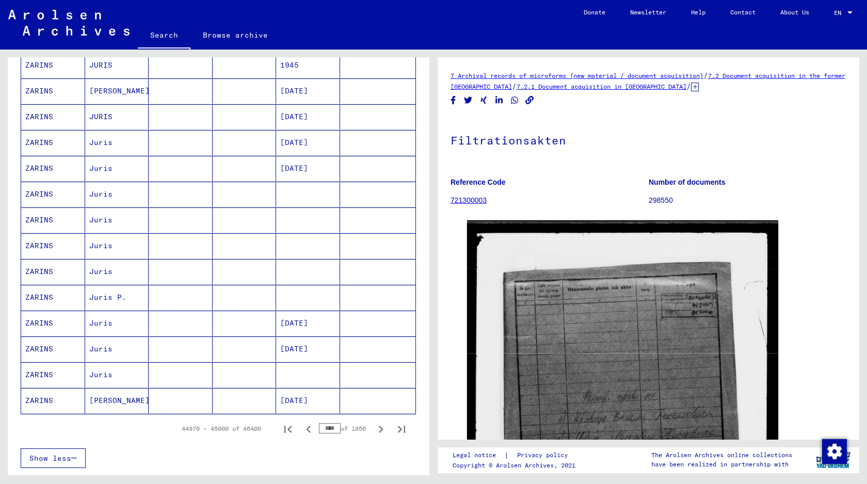
click at [661, 200] on p "298550" at bounding box center [748, 200] width 198 height 11
copy p "298550"
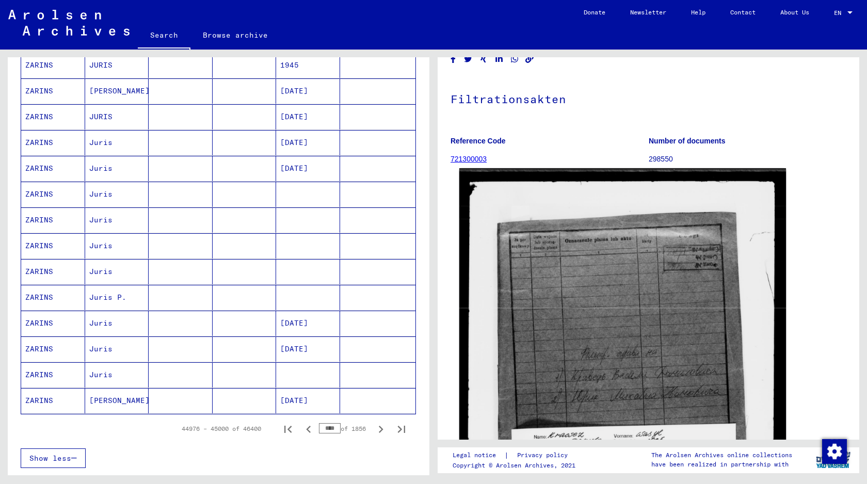
scroll to position [11, 0]
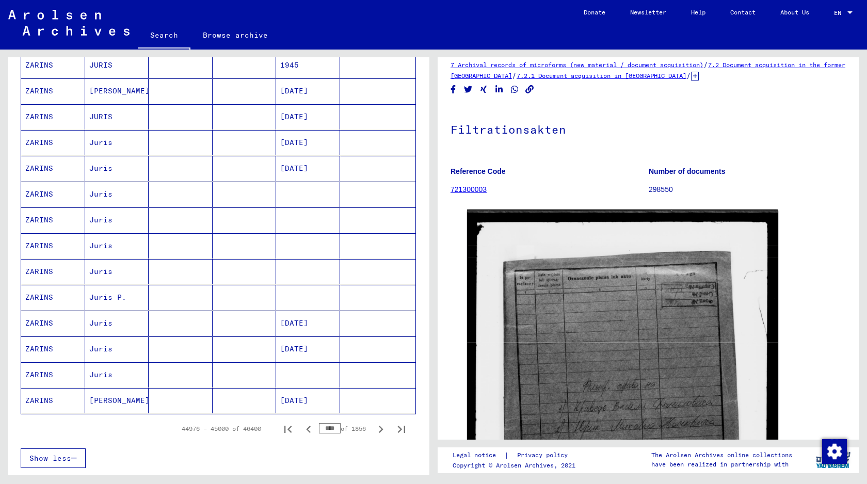
click at [676, 172] on b "Number of documents" at bounding box center [687, 171] width 77 height 8
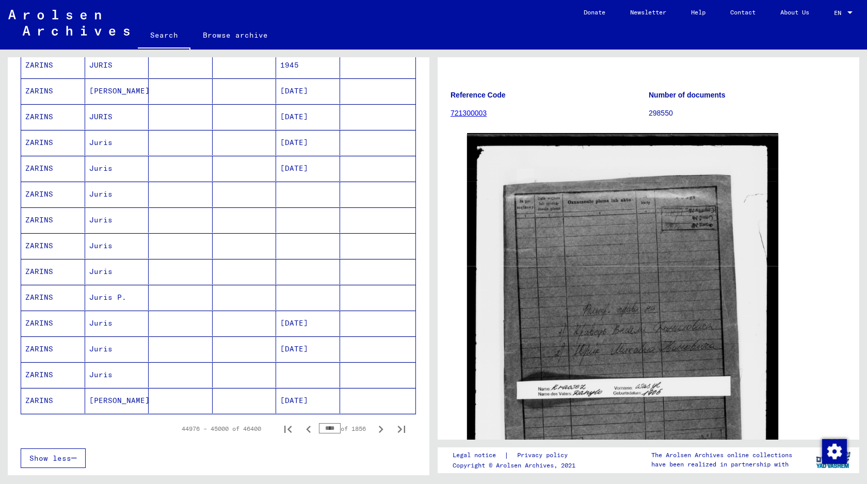
scroll to position [0, 0]
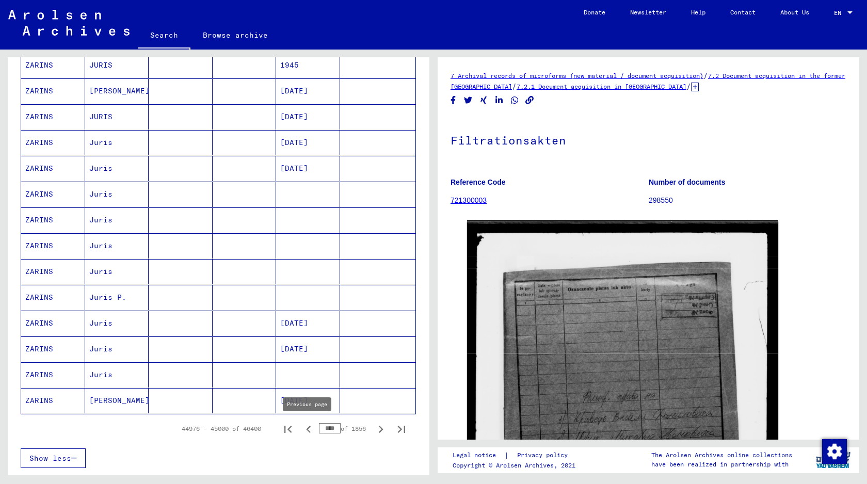
click at [309, 426] on icon "Previous page" at bounding box center [308, 429] width 14 height 14
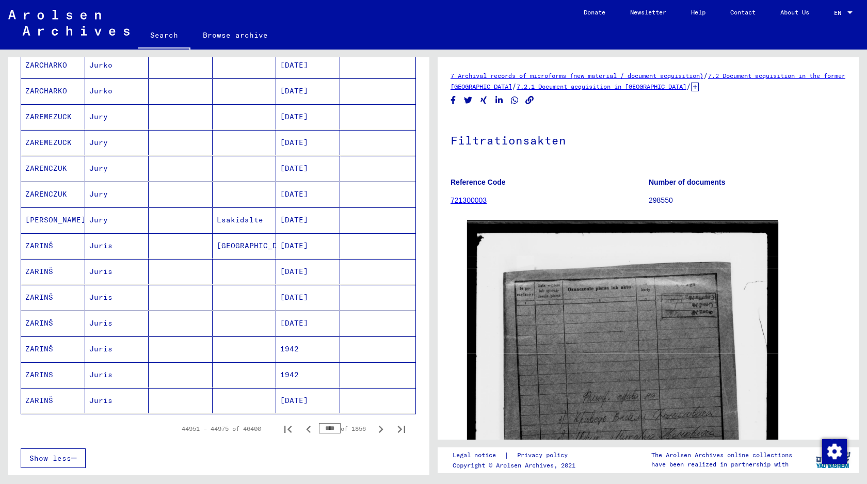
click at [309, 426] on icon "Previous page" at bounding box center [308, 429] width 14 height 14
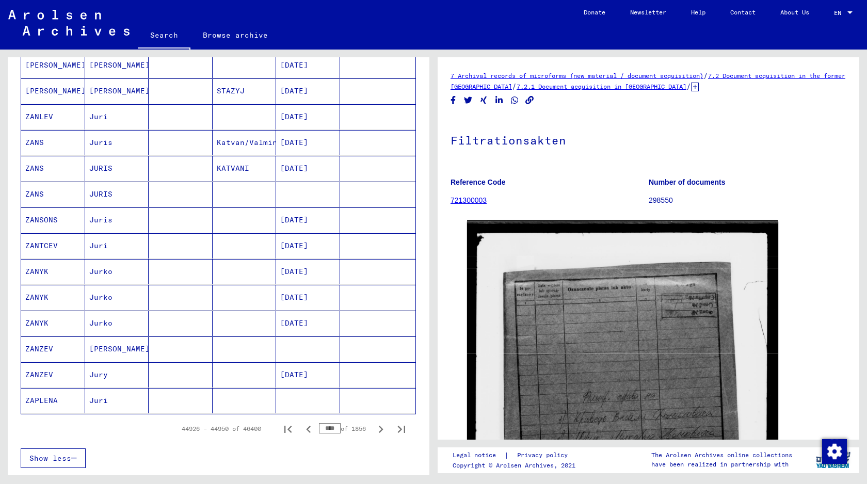
click at [309, 426] on icon "Previous page" at bounding box center [308, 429] width 14 height 14
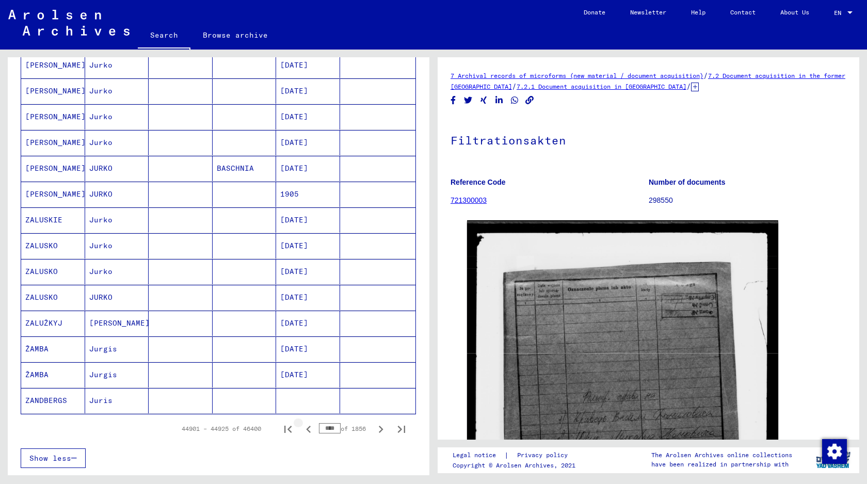
click at [309, 426] on icon "Previous page" at bounding box center [308, 429] width 14 height 14
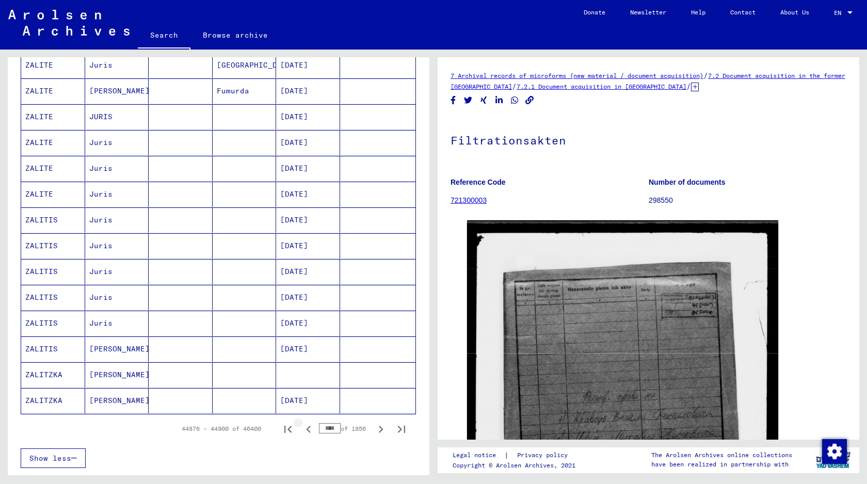
click at [309, 426] on icon "Previous page" at bounding box center [308, 429] width 14 height 14
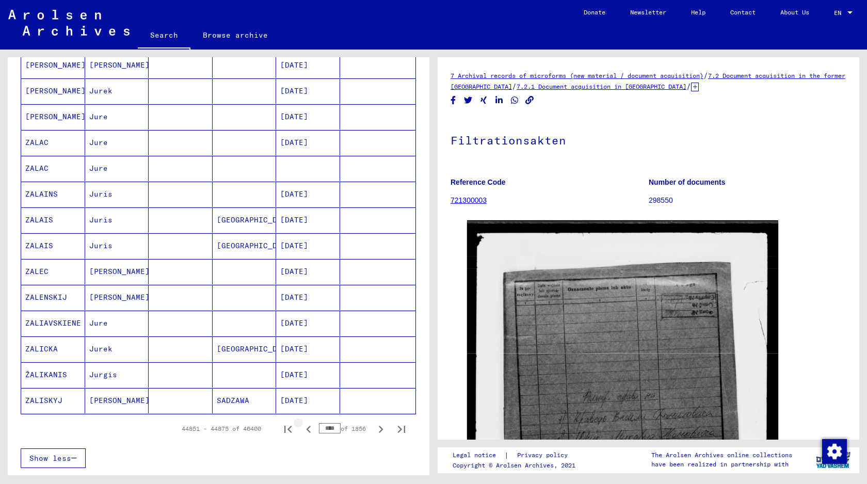
click at [309, 426] on icon "Previous page" at bounding box center [308, 429] width 14 height 14
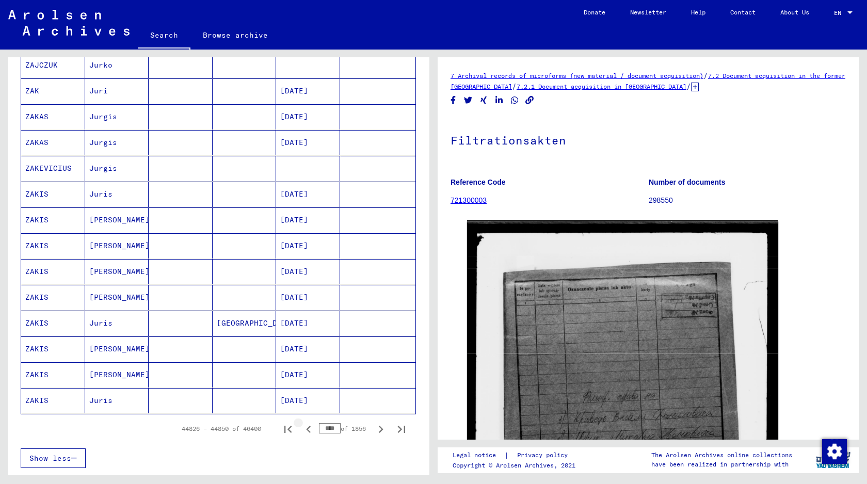
click at [309, 426] on icon "Previous page" at bounding box center [308, 429] width 14 height 14
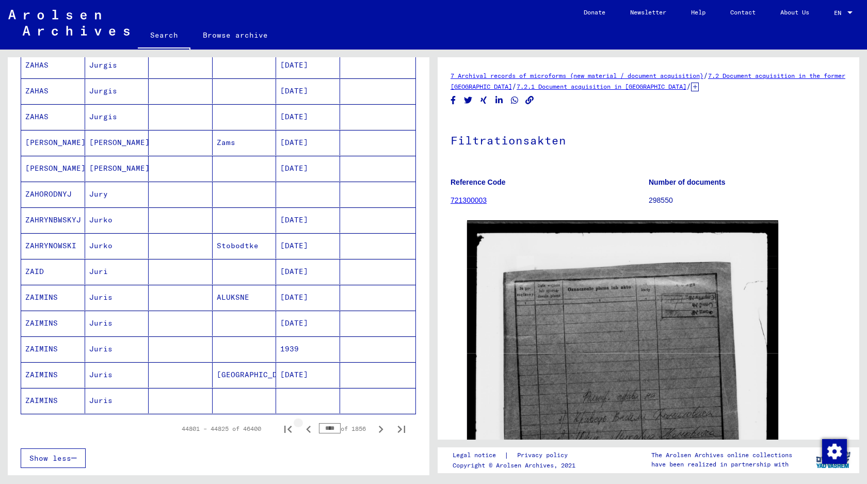
click at [309, 426] on icon "Previous page" at bounding box center [308, 429] width 14 height 14
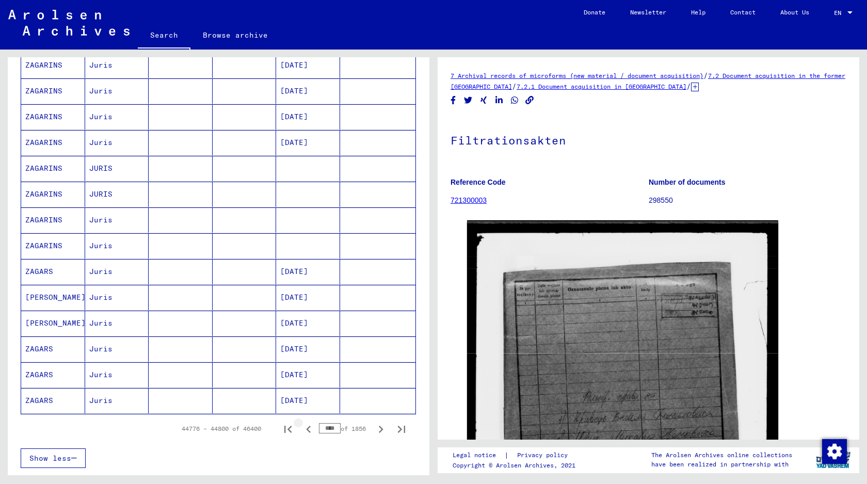
click at [309, 426] on icon "Previous page" at bounding box center [308, 429] width 14 height 14
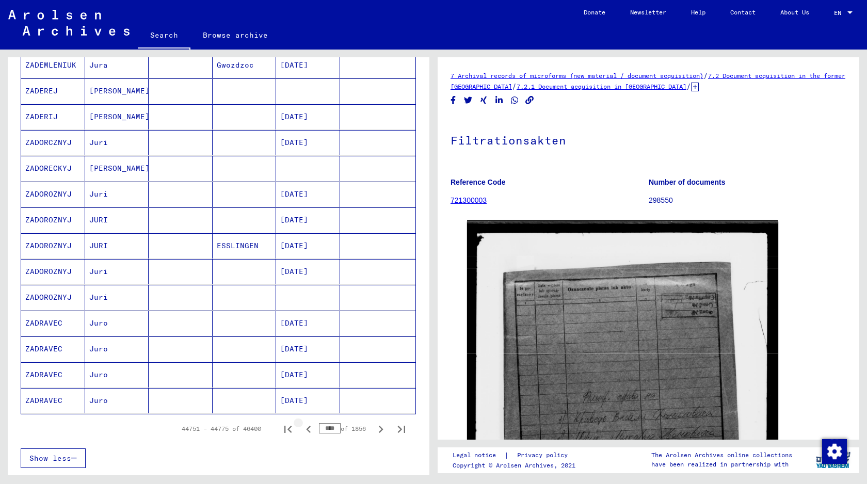
click at [309, 426] on icon "Previous page" at bounding box center [308, 429] width 14 height 14
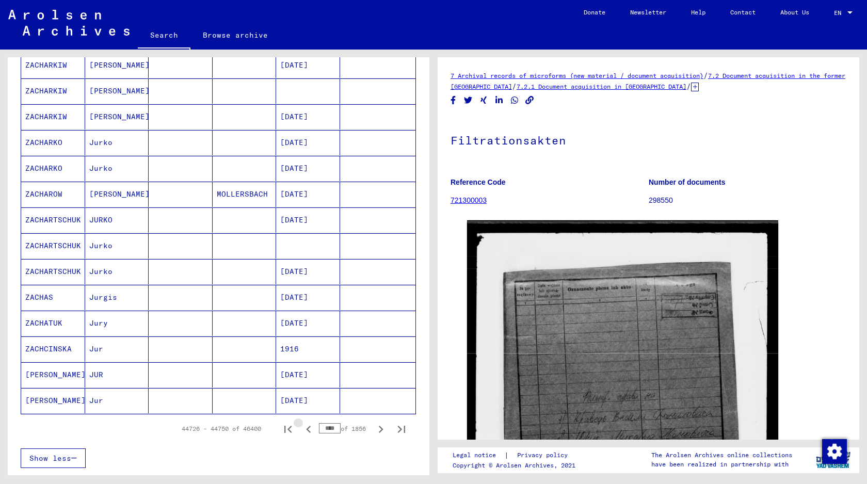
click at [309, 426] on icon "Previous page" at bounding box center [308, 429] width 14 height 14
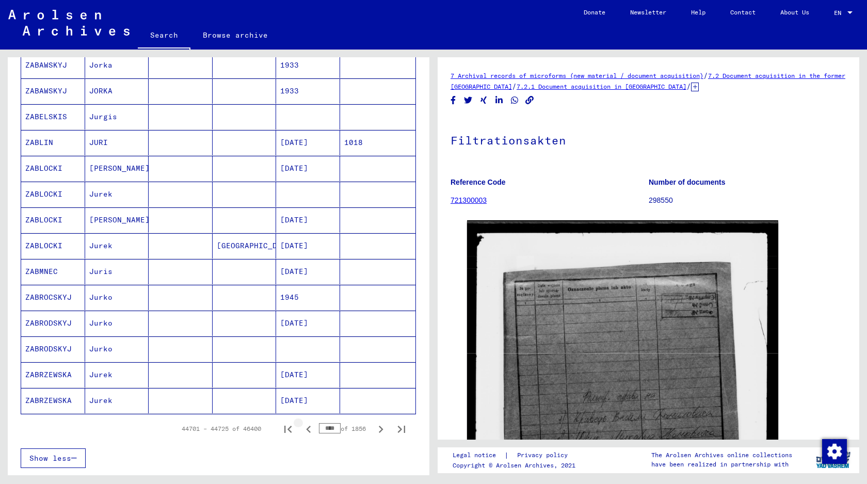
click at [309, 426] on icon "Previous page" at bounding box center [308, 429] width 14 height 14
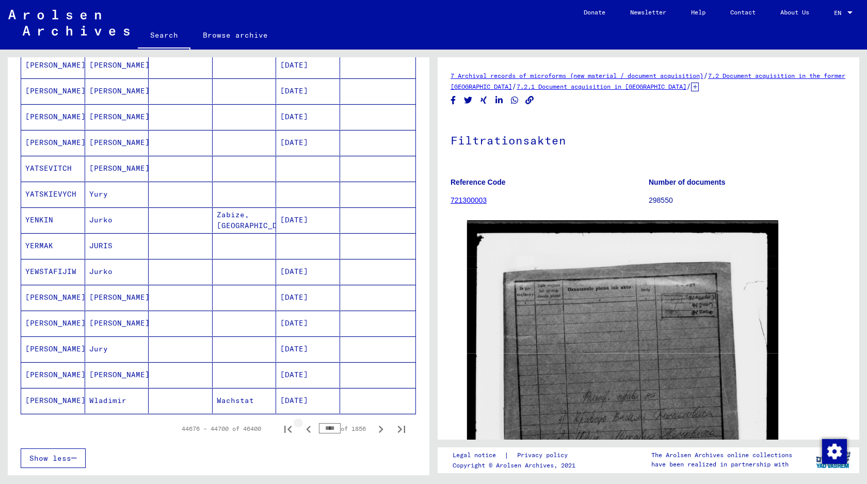
click at [309, 426] on icon "Previous page" at bounding box center [308, 429] width 14 height 14
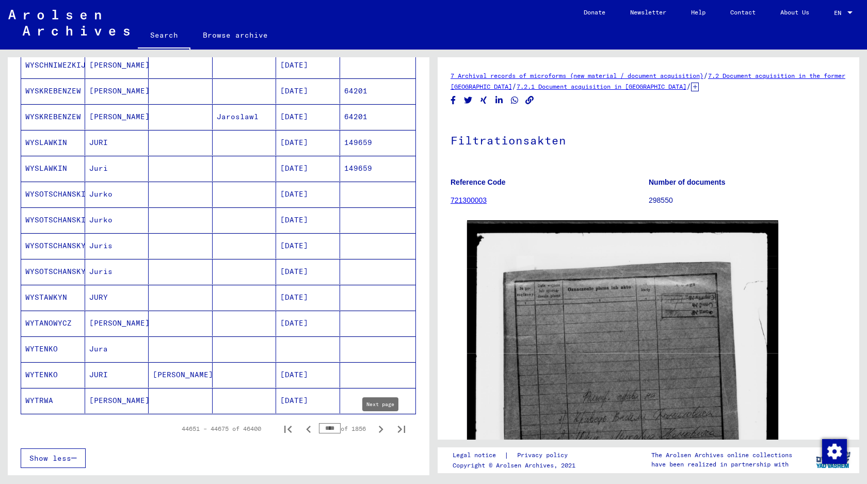
click at [381, 432] on icon "Next page" at bounding box center [381, 429] width 14 height 14
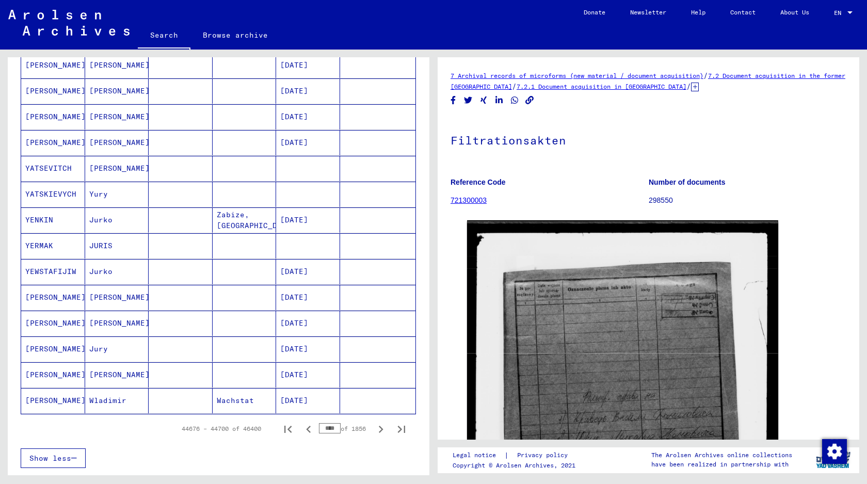
click at [169, 430] on div "44676 – 44700 of 46400 **** of 1856" at bounding box center [290, 428] width 243 height 21
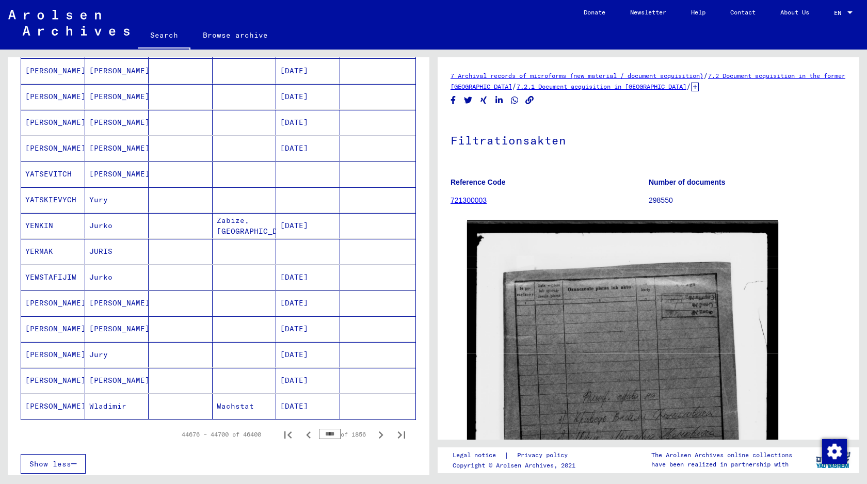
scroll to position [508, 0]
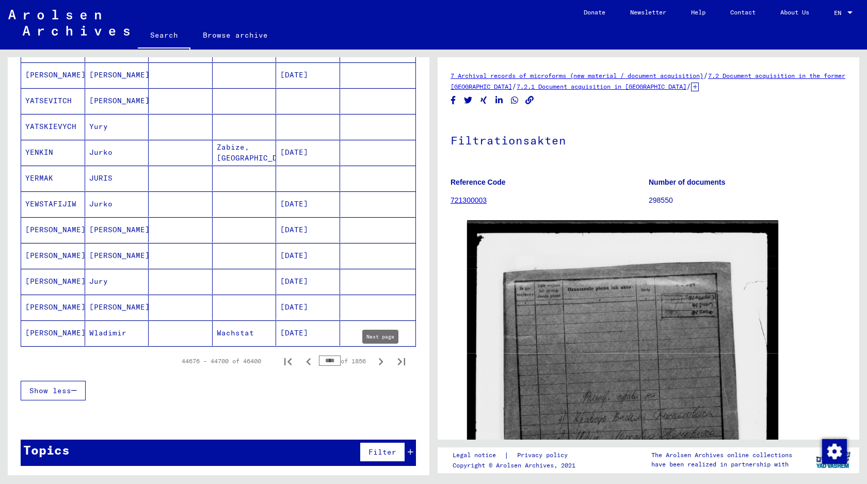
click at [373, 358] on button "Next page" at bounding box center [380, 361] width 21 height 21
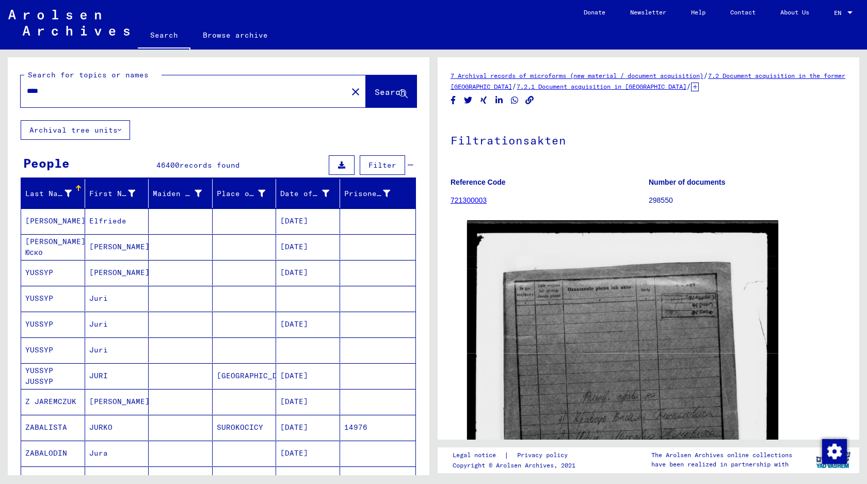
scroll to position [0, 0]
click at [826, 308] on div "DocID: 121142039 (??????? ????)" at bounding box center [648, 435] width 371 height 438
click at [603, 180] on p "Reference Code" at bounding box center [549, 182] width 198 height 11
click at [537, 136] on h1 "Filtrationsakten" at bounding box center [648, 139] width 396 height 45
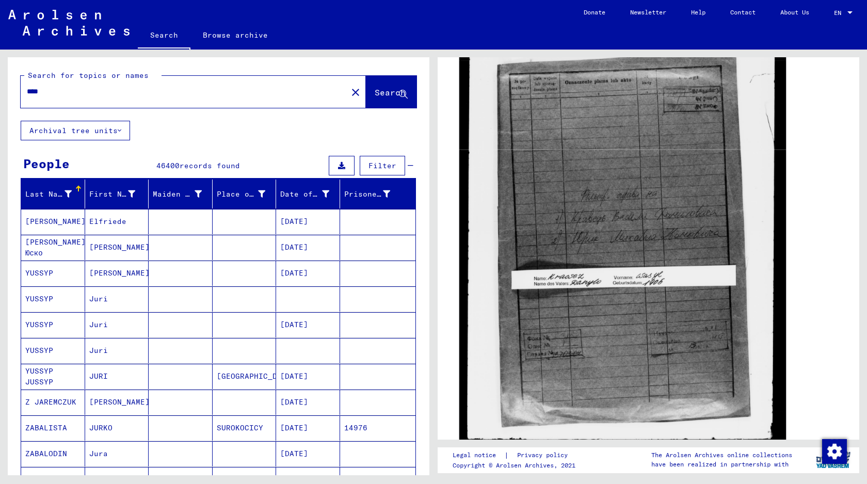
scroll to position [309, 0]
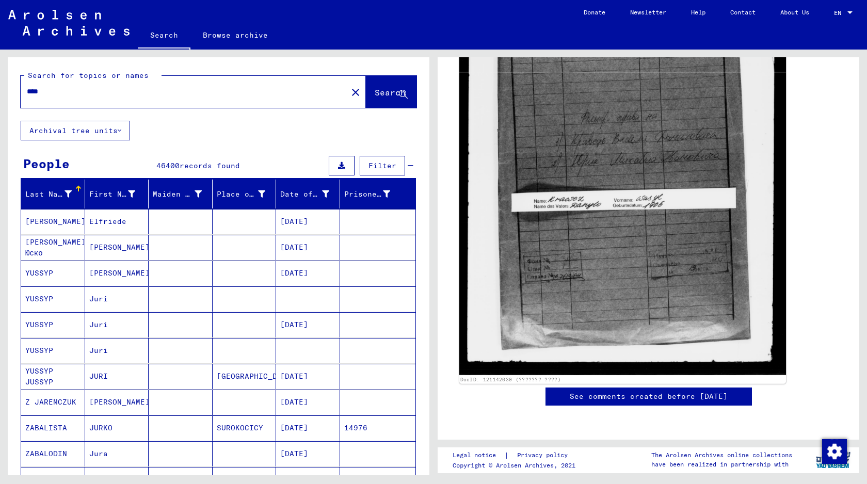
click at [563, 269] on img at bounding box center [622, 153] width 327 height 442
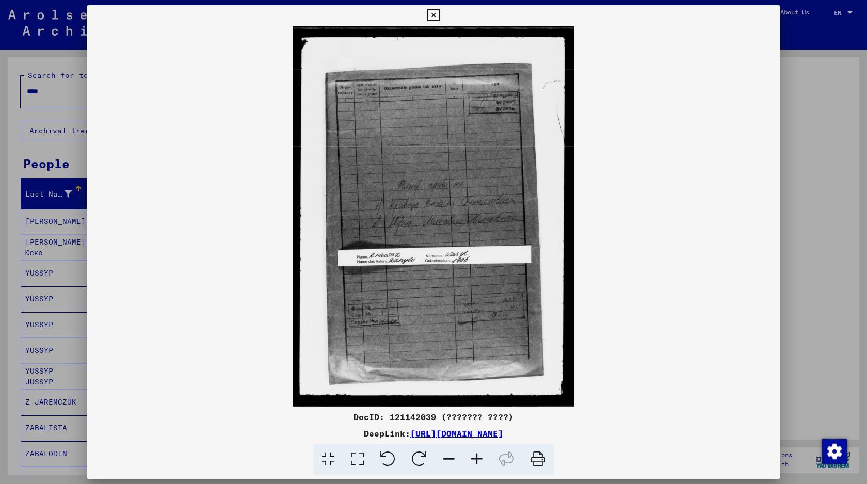
click at [503, 433] on link "[URL][DOMAIN_NAME]" at bounding box center [456, 433] width 93 height 10
click at [414, 408] on div "DocID: 121142039 (??????? ????) DeepLink: [URL][DOMAIN_NAME]" at bounding box center [433, 240] width 693 height 470
click at [416, 419] on div "DocID: 121142039 (??????? ????)" at bounding box center [433, 417] width 693 height 12
copy div "121142039"
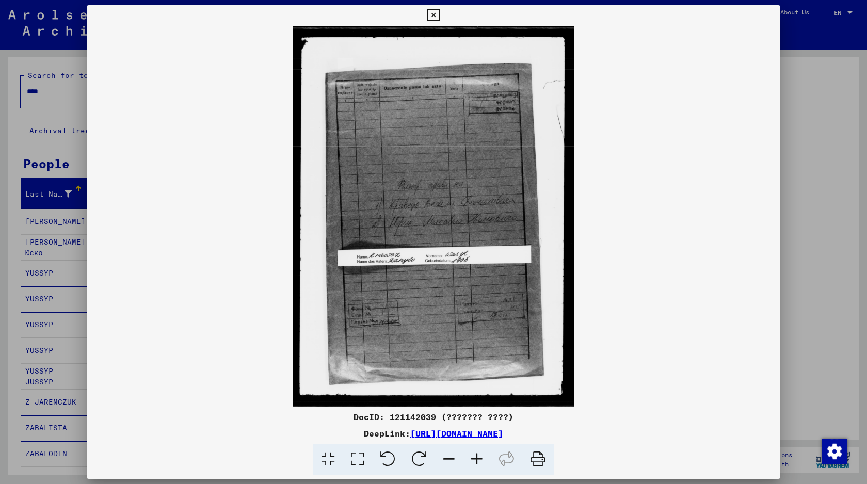
click at [434, 12] on icon at bounding box center [433, 15] width 12 height 12
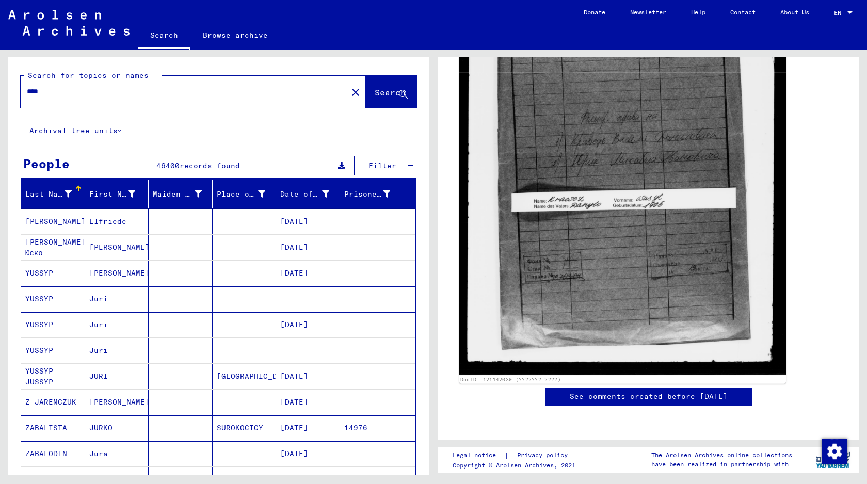
click at [601, 279] on img at bounding box center [622, 153] width 327 height 442
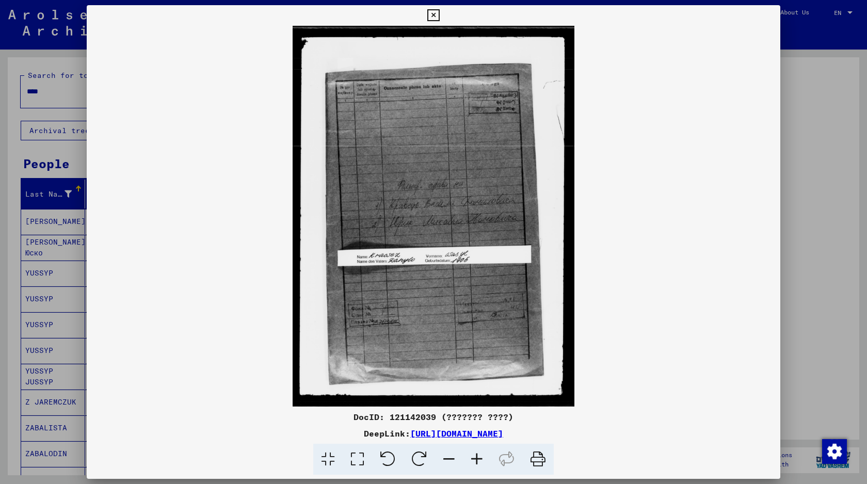
click at [434, 15] on icon at bounding box center [433, 15] width 12 height 12
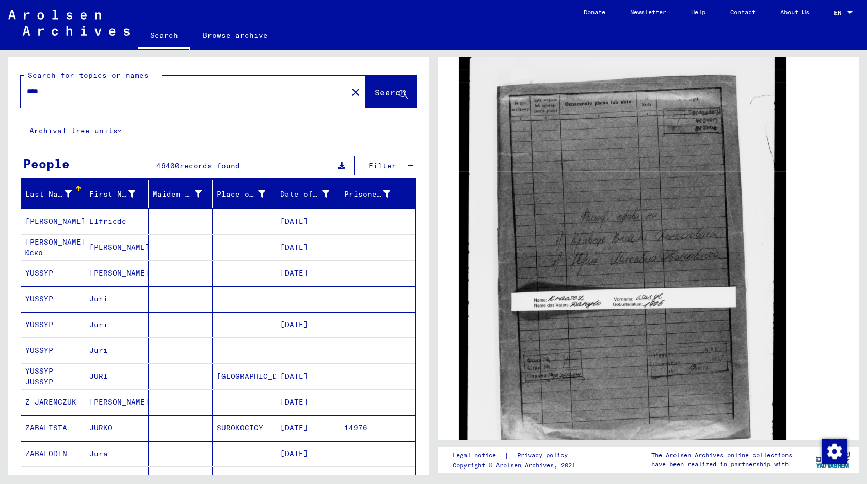
scroll to position [0, 0]
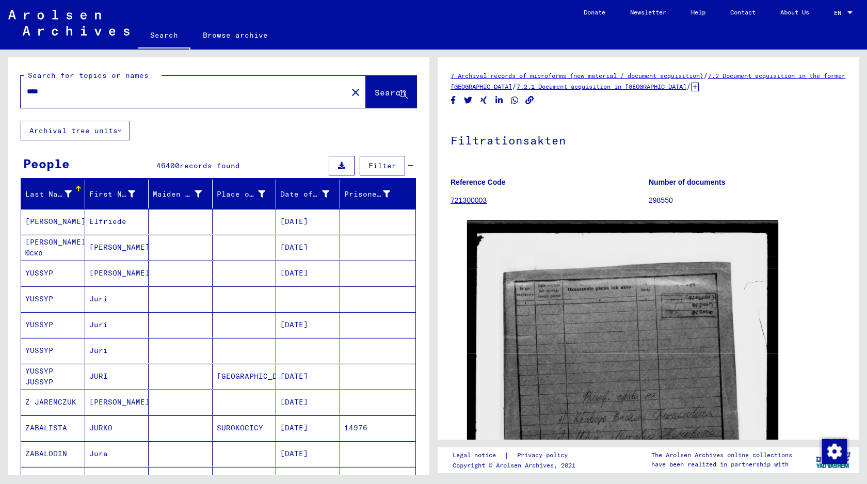
click at [514, 140] on h1 "Filtrationsakten" at bounding box center [648, 139] width 396 height 45
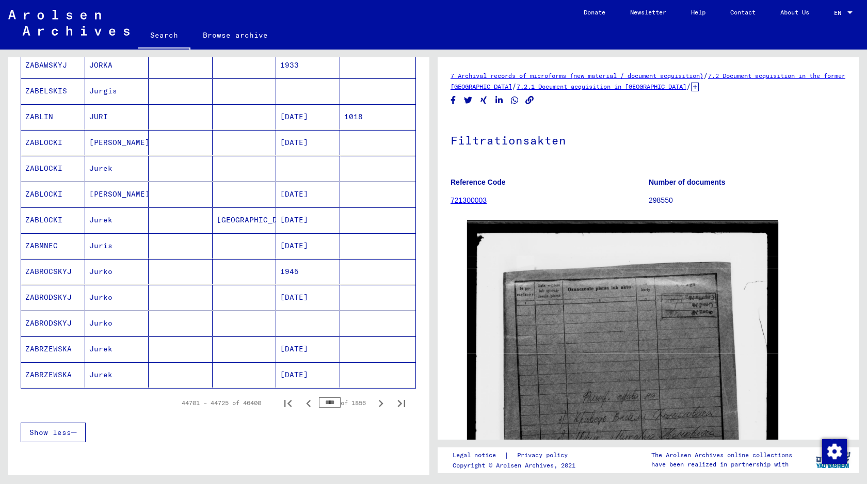
scroll to position [498, 0]
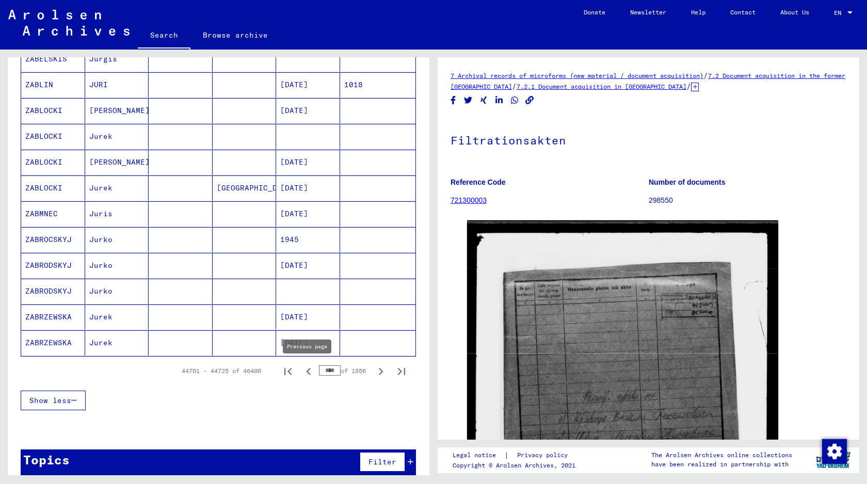
click at [308, 375] on icon "Previous page" at bounding box center [308, 371] width 14 height 14
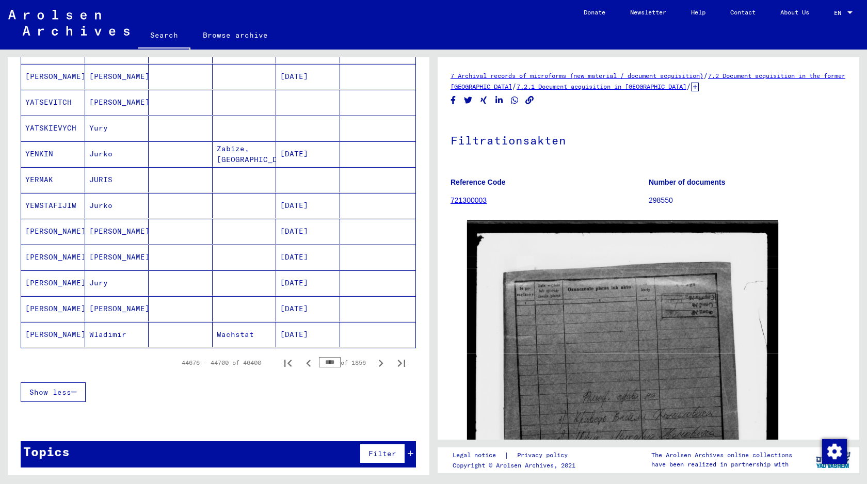
scroll to position [509, 0]
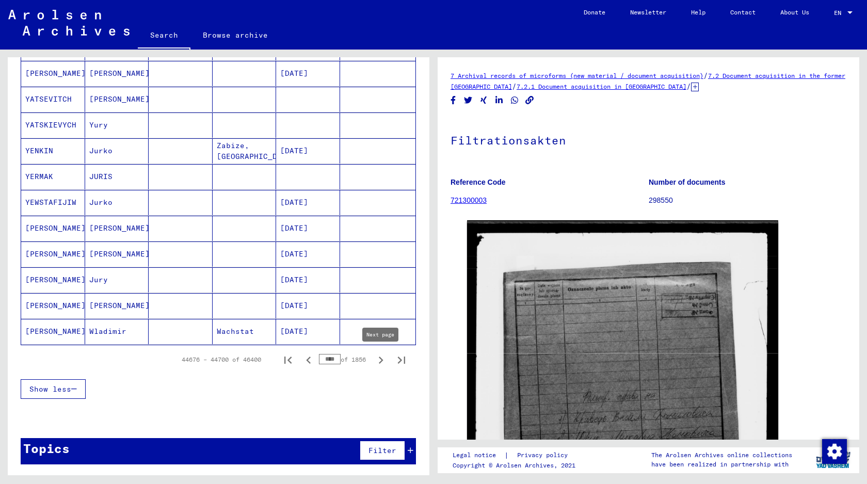
click at [381, 364] on icon "Next page" at bounding box center [381, 360] width 14 height 14
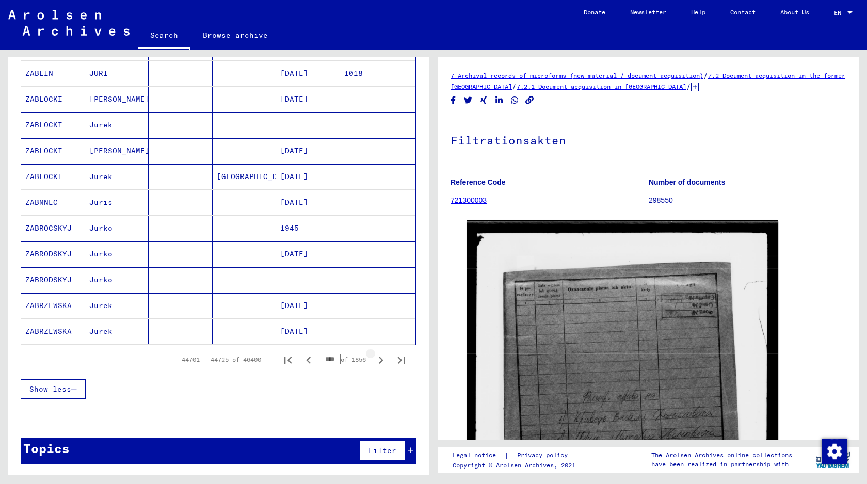
click at [381, 364] on icon "Next page" at bounding box center [381, 360] width 14 height 14
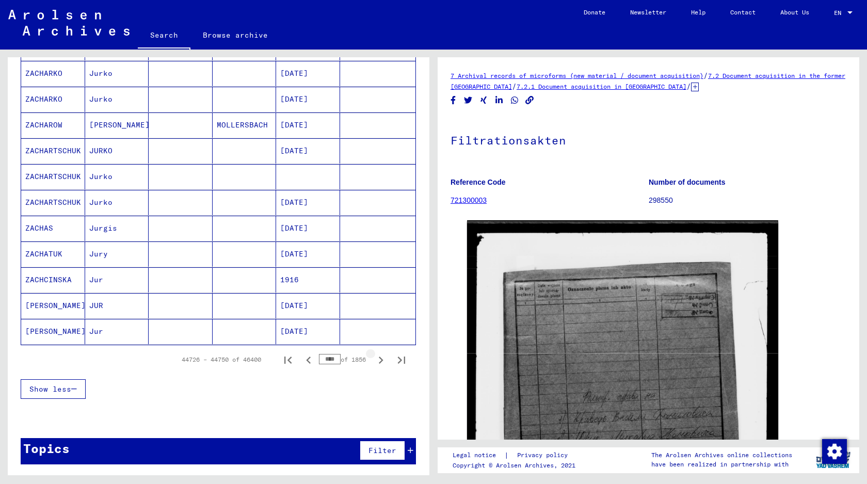
click at [381, 364] on icon "Next page" at bounding box center [381, 360] width 14 height 14
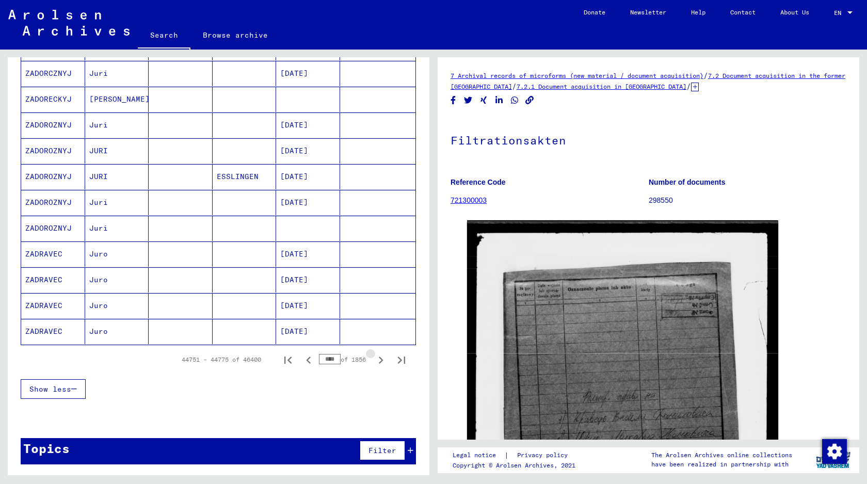
click at [381, 364] on icon "Next page" at bounding box center [381, 360] width 14 height 14
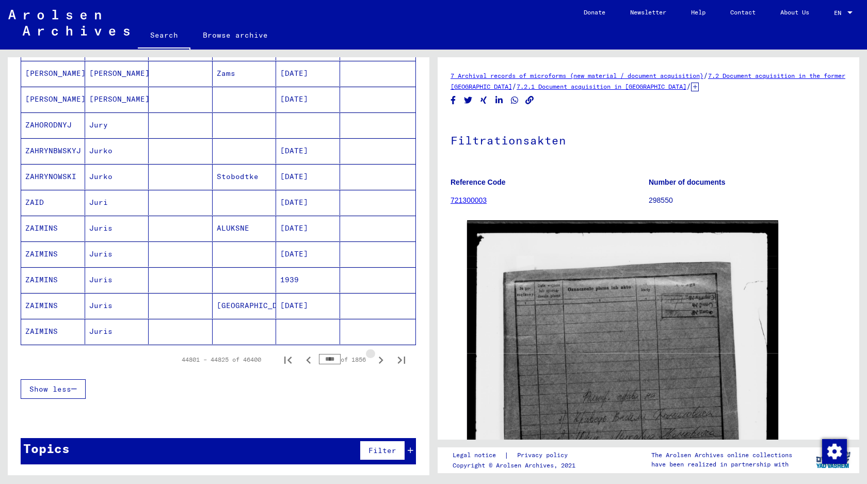
click at [381, 364] on icon "Next page" at bounding box center [381, 360] width 14 height 14
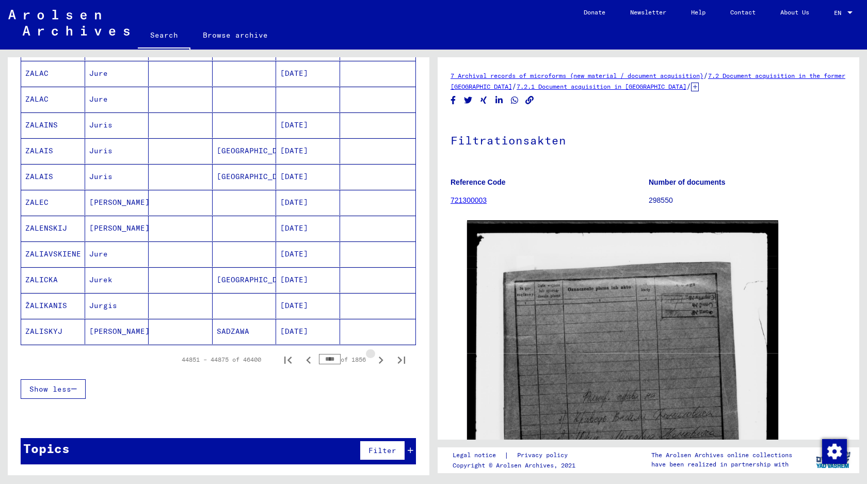
click at [381, 364] on icon "Next page" at bounding box center [381, 360] width 14 height 14
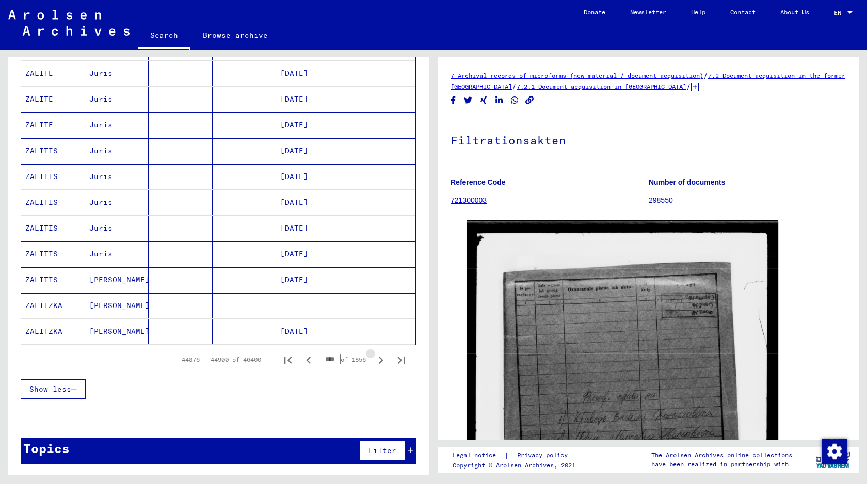
click at [381, 364] on icon "Next page" at bounding box center [381, 360] width 14 height 14
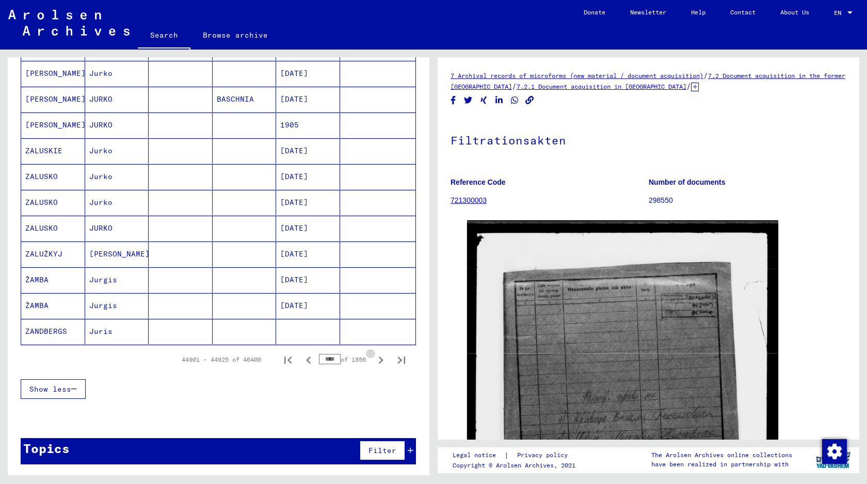
click at [381, 364] on icon "Next page" at bounding box center [381, 360] width 14 height 14
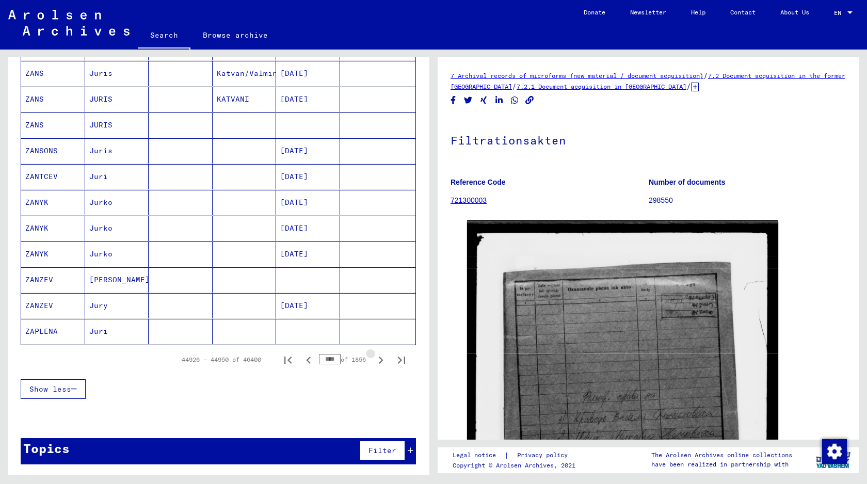
click at [381, 364] on icon "Next page" at bounding box center [381, 360] width 14 height 14
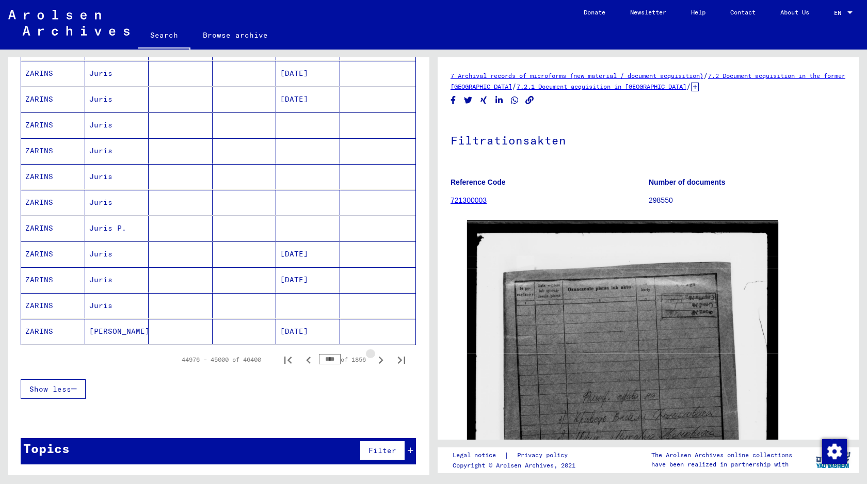
click at [381, 364] on icon "Next page" at bounding box center [381, 360] width 14 height 14
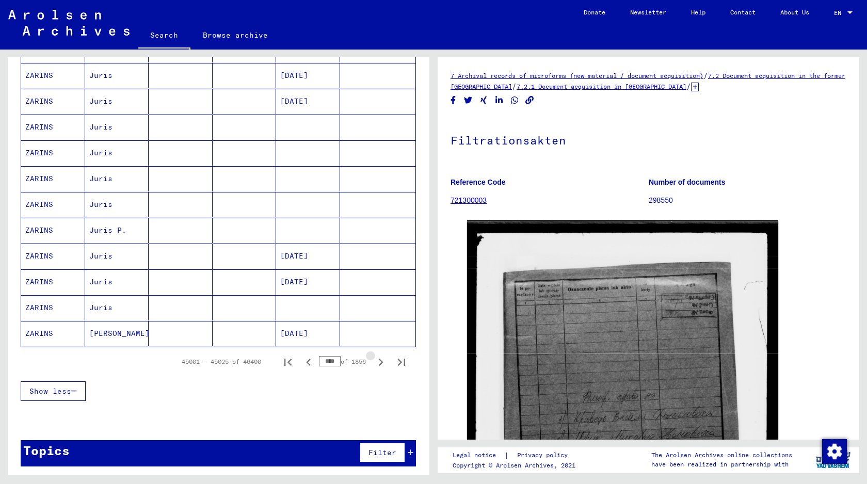
scroll to position [511, 0]
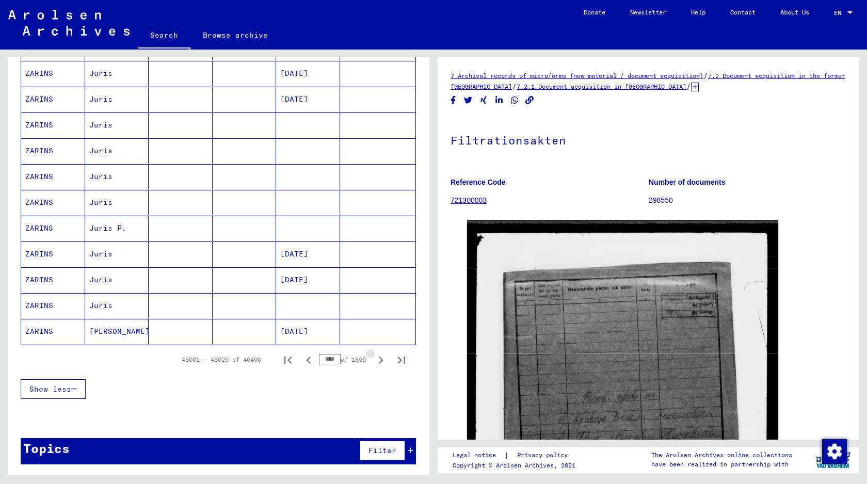
click at [381, 364] on icon "Next page" at bounding box center [381, 360] width 14 height 14
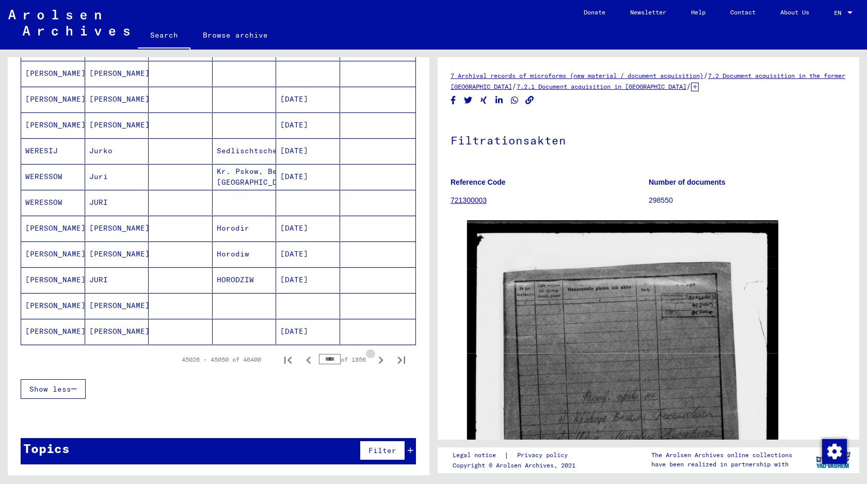
click at [381, 364] on icon "Next page" at bounding box center [381, 360] width 14 height 14
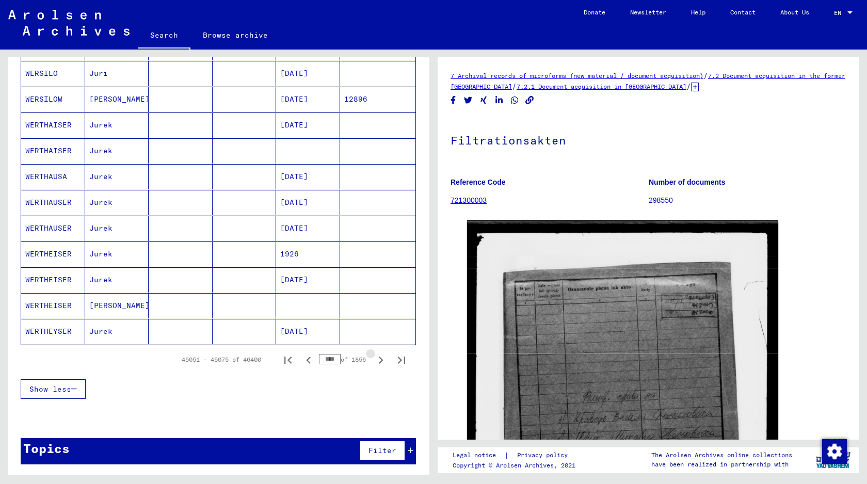
click at [381, 364] on icon "Next page" at bounding box center [381, 360] width 14 height 14
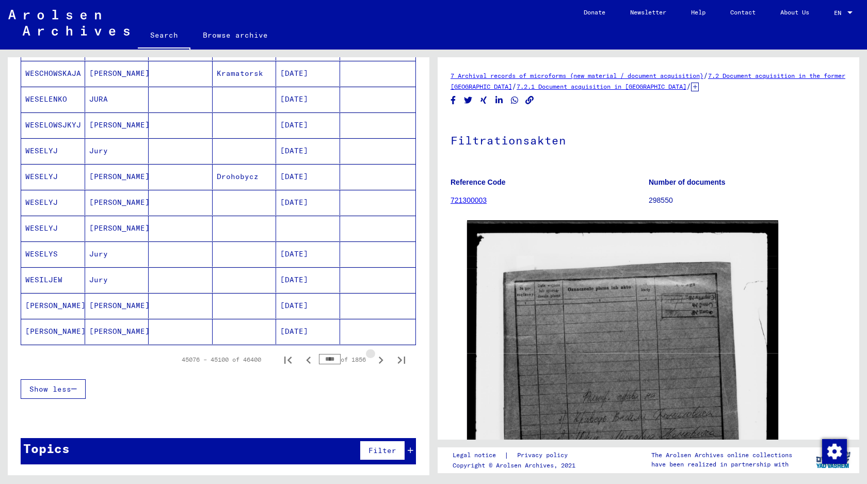
click at [381, 364] on icon "Next page" at bounding box center [381, 360] width 14 height 14
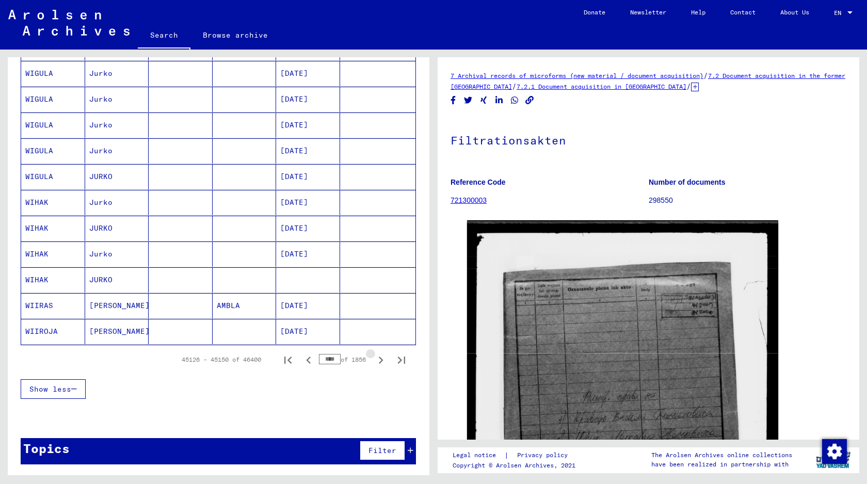
click at [381, 364] on icon "Next page" at bounding box center [381, 360] width 14 height 14
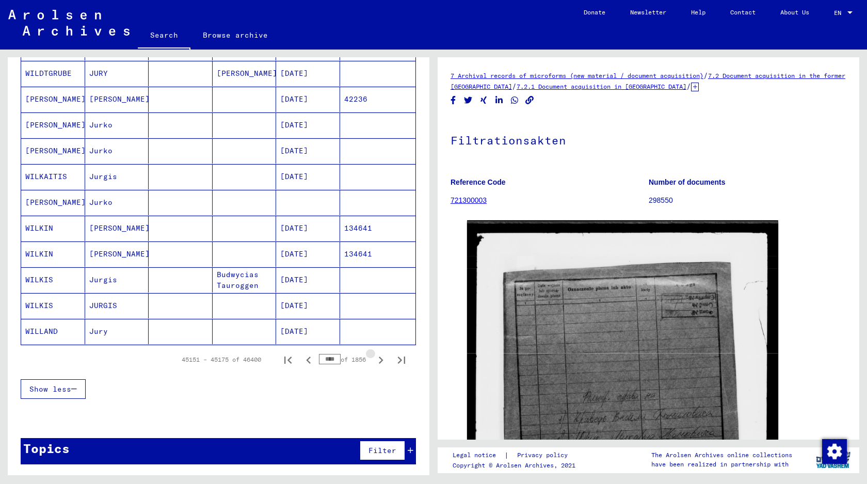
click at [381, 364] on icon "Next page" at bounding box center [381, 360] width 14 height 14
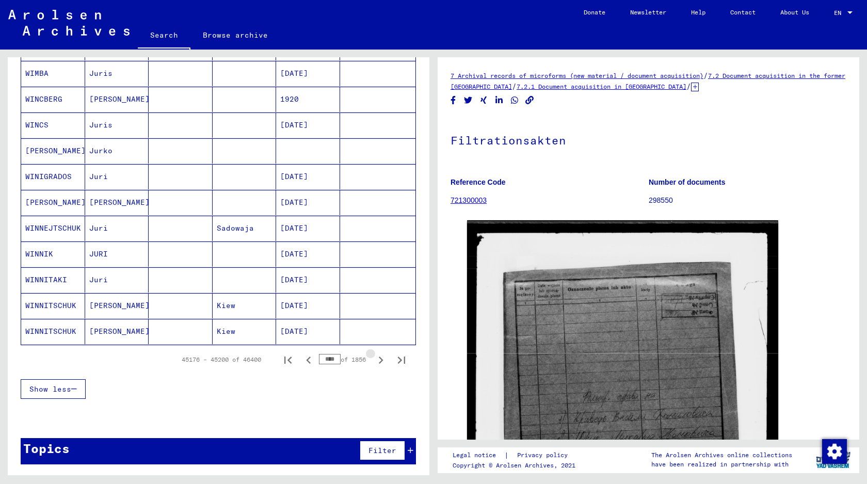
click at [381, 364] on icon "Next page" at bounding box center [381, 360] width 14 height 14
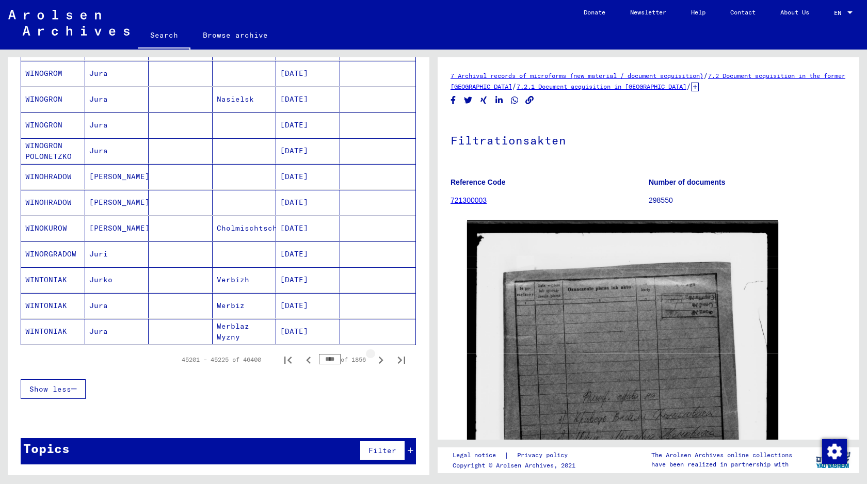
click at [381, 364] on icon "Next page" at bounding box center [381, 360] width 14 height 14
click at [397, 364] on icon "Last page" at bounding box center [401, 360] width 14 height 14
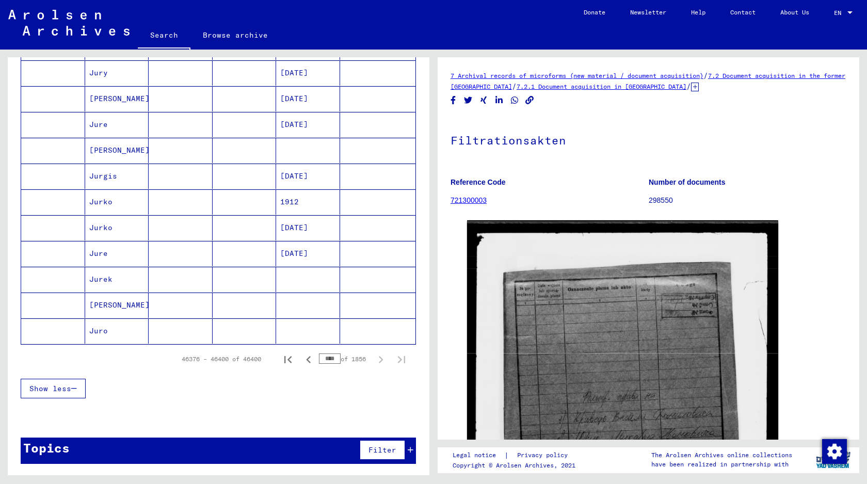
scroll to position [509, 0]
click at [309, 361] on icon "Previous page" at bounding box center [308, 360] width 14 height 14
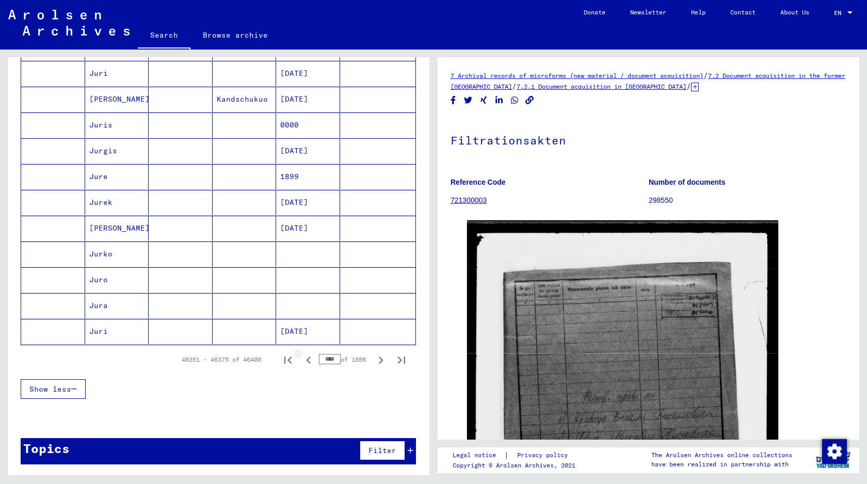
click at [309, 361] on icon "Previous page" at bounding box center [308, 360] width 14 height 14
type input "****"
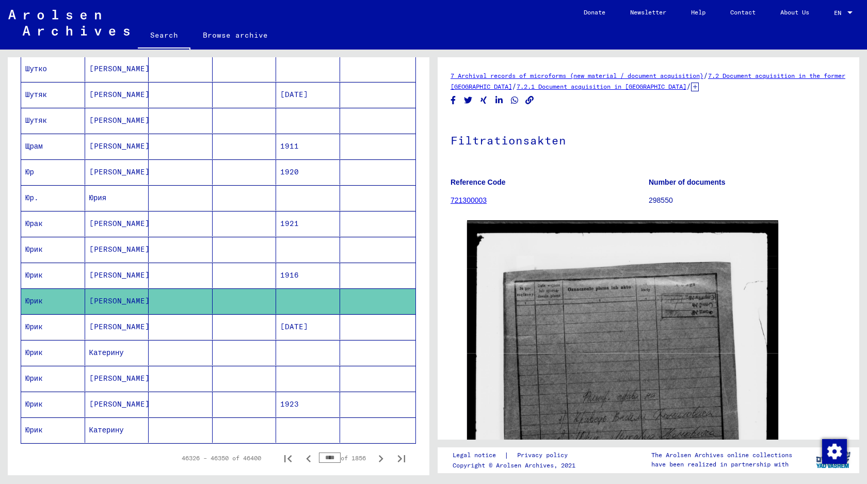
scroll to position [410, 0]
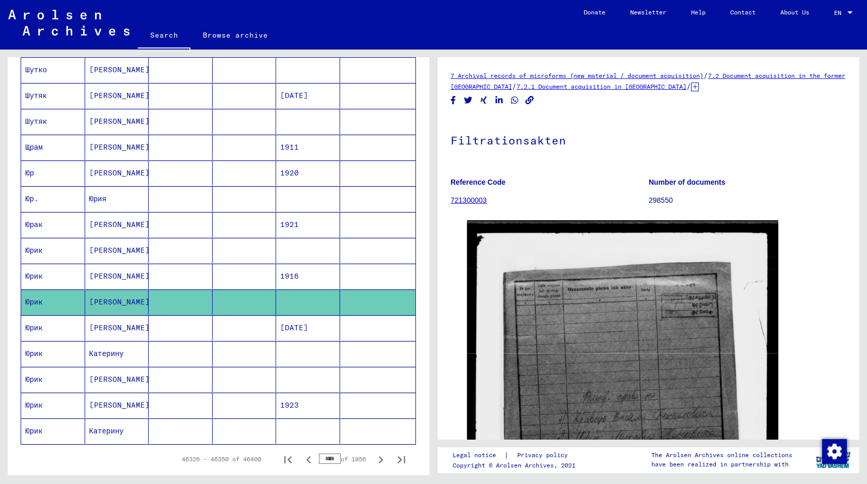
click at [132, 246] on mat-cell "[PERSON_NAME]" at bounding box center [117, 250] width 64 height 25
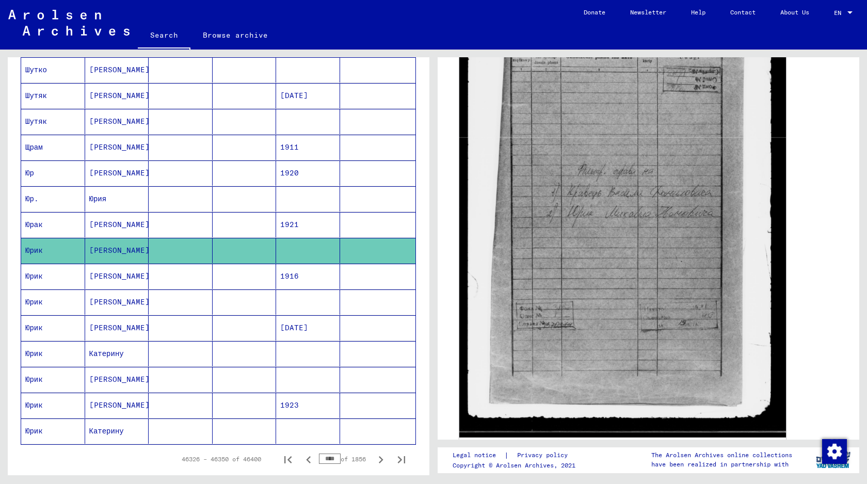
scroll to position [213, 0]
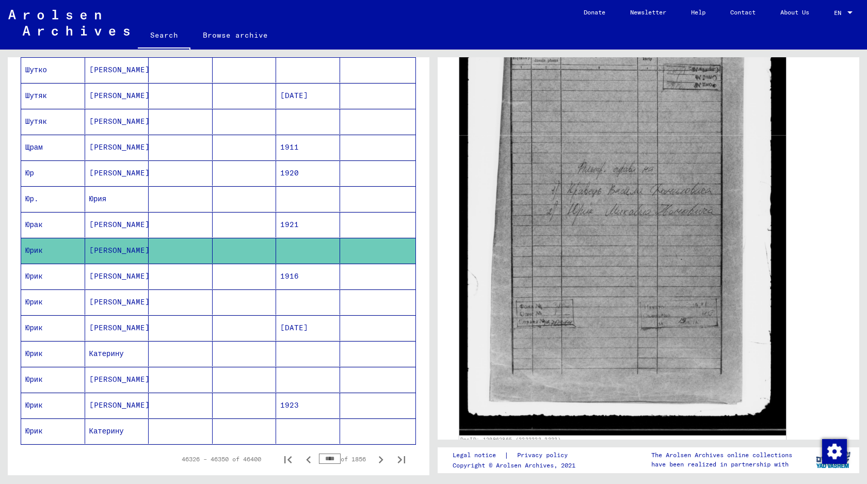
click at [657, 223] on img at bounding box center [622, 216] width 327 height 438
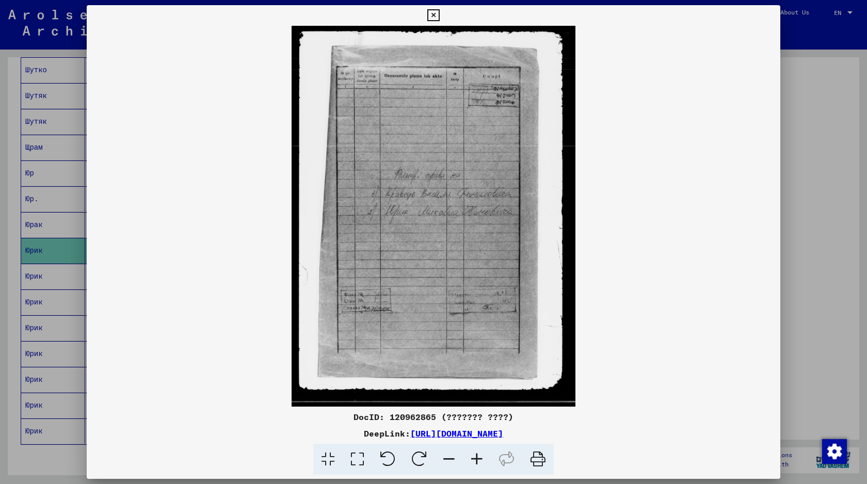
click at [820, 86] on div at bounding box center [433, 242] width 867 height 484
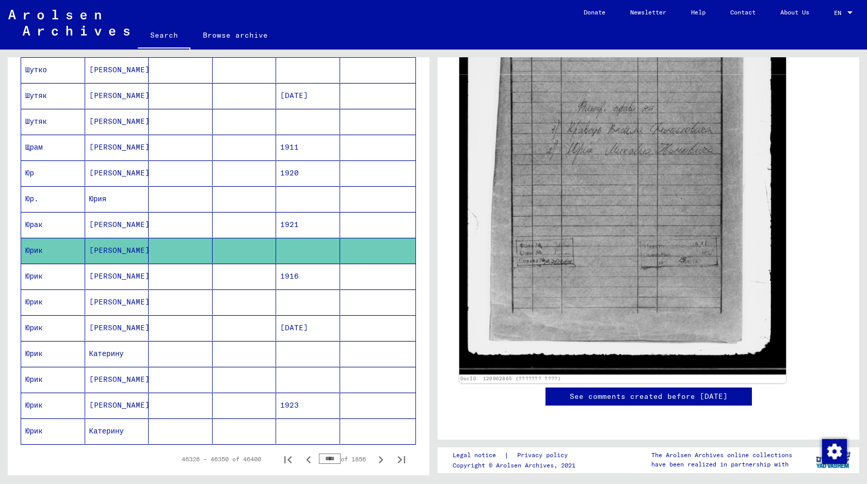
scroll to position [351, 0]
click at [501, 296] on img at bounding box center [622, 156] width 327 height 438
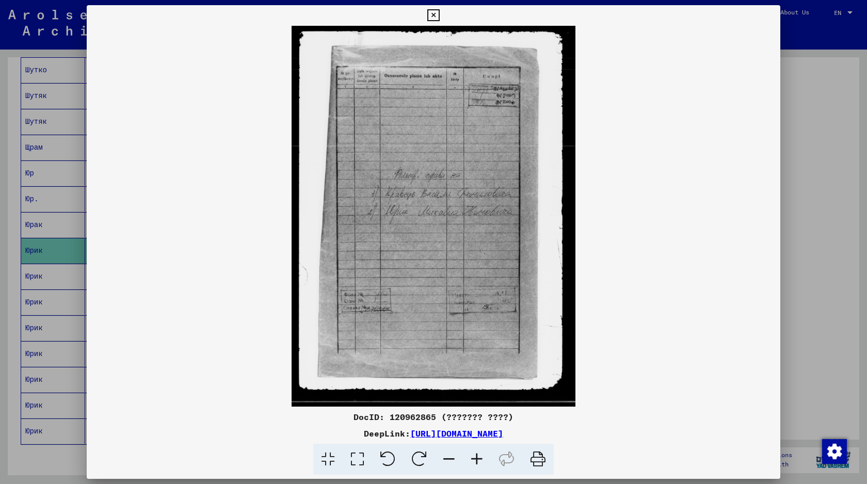
click at [420, 413] on div "DocID: 120962865 (??????? ????)" at bounding box center [433, 417] width 693 height 12
copy div "120962865"
click at [795, 91] on div at bounding box center [433, 242] width 867 height 484
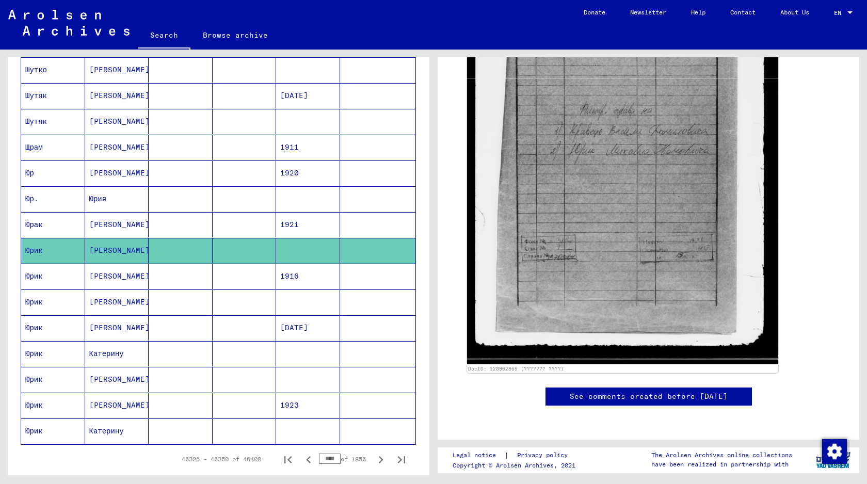
scroll to position [0, 0]
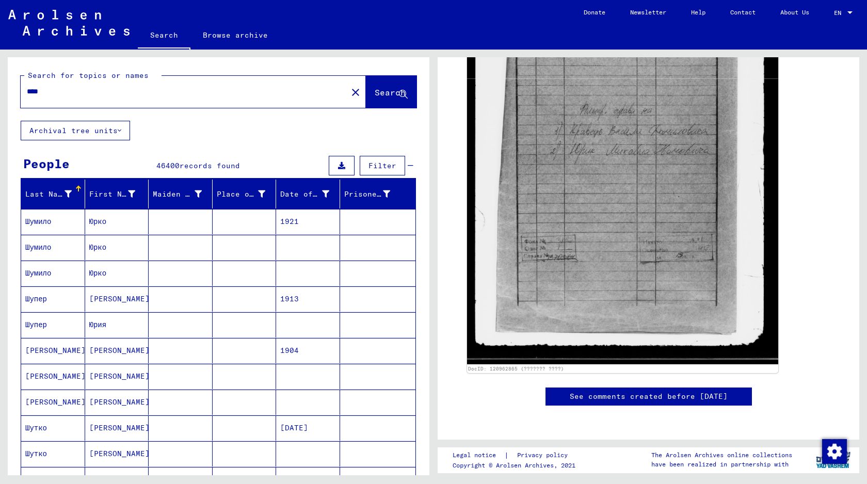
drag, startPoint x: 164, startPoint y: 98, endPoint x: 0, endPoint y: 99, distance: 164.1
click at [0, 99] on div "Search for topics or names **** close Search Archival tree units People 46400 r…" at bounding box center [216, 263] width 433 height 426
click at [39, 93] on input "****" at bounding box center [184, 91] width 314 height 11
click at [38, 93] on input "****" at bounding box center [184, 91] width 314 height 11
paste input "**********"
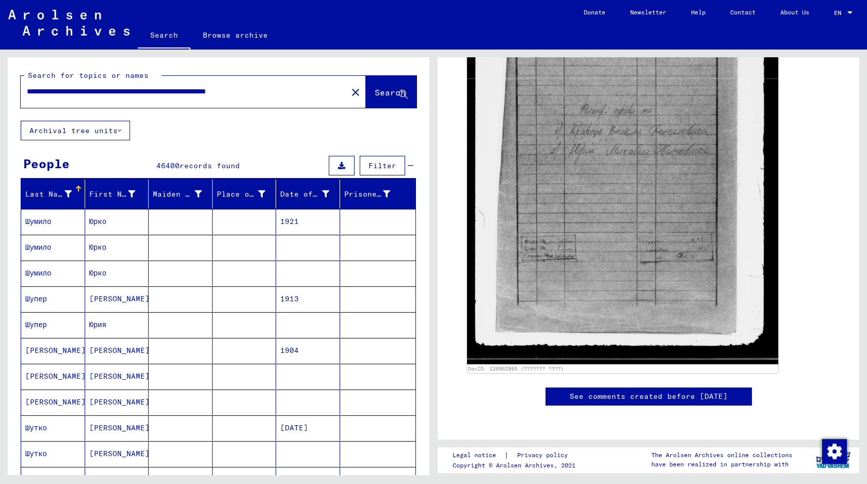
click at [216, 94] on input "**********" at bounding box center [176, 91] width 299 height 11
paste input "text"
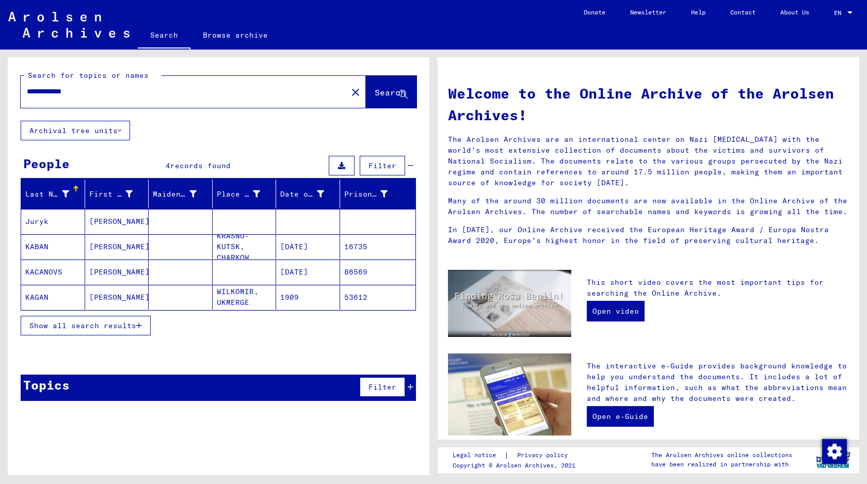
click at [169, 229] on mat-cell at bounding box center [181, 221] width 64 height 25
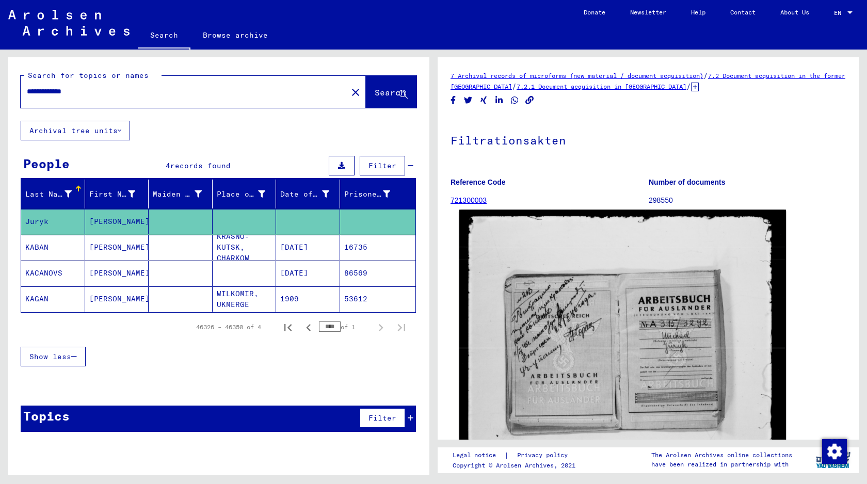
click at [555, 259] on img at bounding box center [622, 429] width 327 height 438
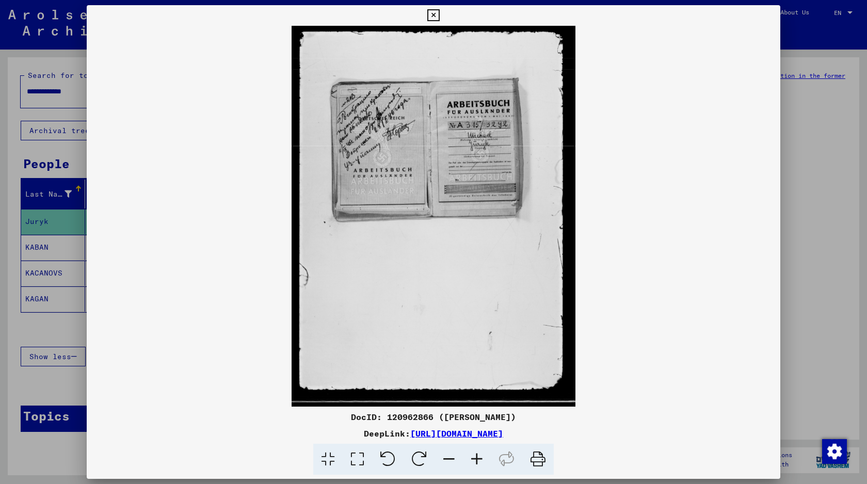
click at [409, 414] on div "DocID: 120962866 ([PERSON_NAME])" at bounding box center [433, 417] width 693 height 12
click at [408, 414] on div "DocID: 120962866 ([PERSON_NAME])" at bounding box center [433, 417] width 693 height 12
copy div "120962866"
click at [842, 182] on div at bounding box center [433, 242] width 867 height 484
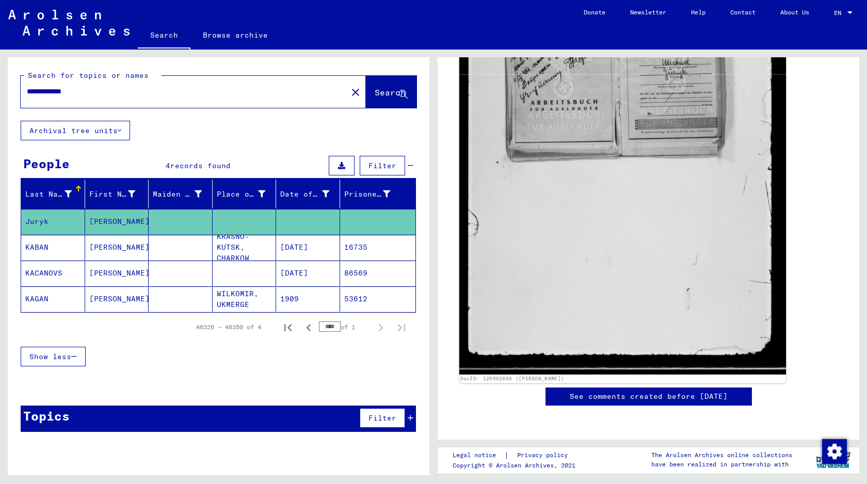
scroll to position [385, 0]
click at [545, 225] on img at bounding box center [622, 156] width 327 height 438
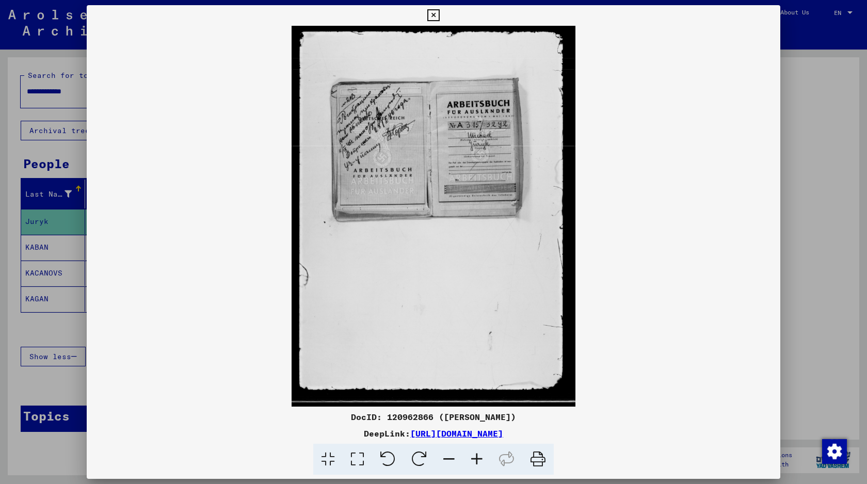
click at [404, 416] on div "DocID: 120962866 ([PERSON_NAME])" at bounding box center [433, 417] width 693 height 12
copy div "120962866"
click at [796, 202] on div at bounding box center [433, 242] width 867 height 484
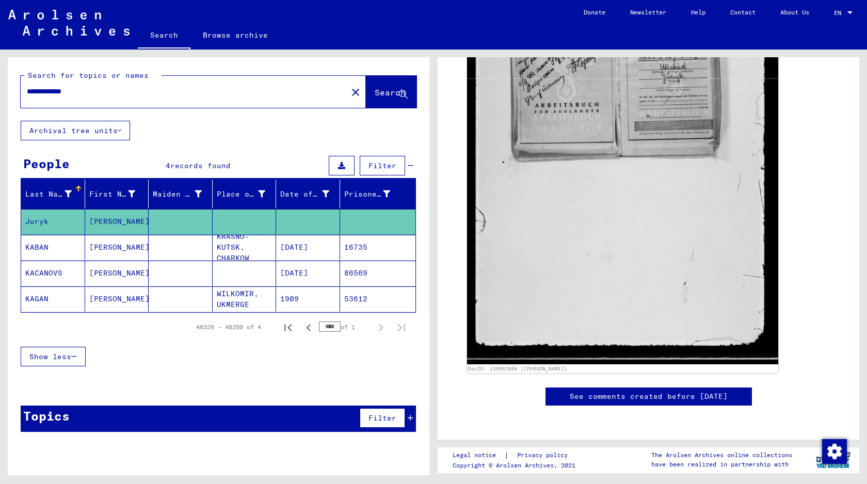
drag, startPoint x: 152, startPoint y: 91, endPoint x: 0, endPoint y: 85, distance: 151.8
click at [0, 86] on div "**********" at bounding box center [216, 263] width 433 height 426
paste input "text"
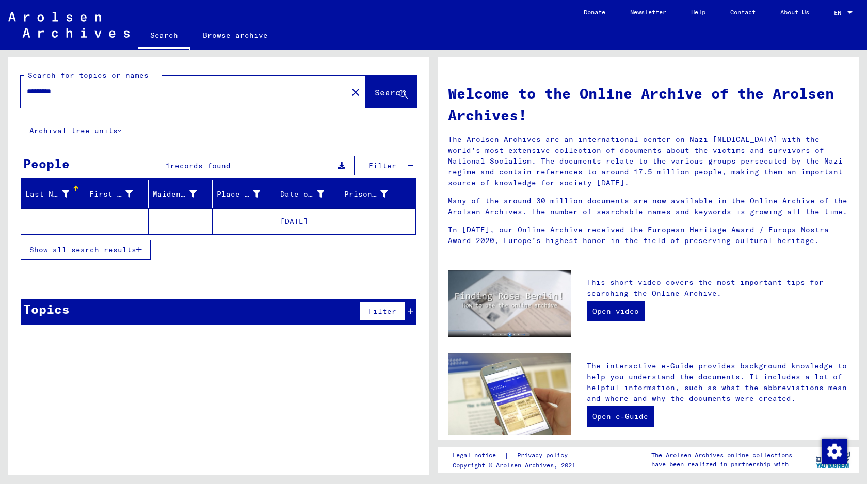
click at [219, 241] on div "Show all search results" at bounding box center [218, 250] width 395 height 30
click at [227, 230] on mat-cell at bounding box center [245, 221] width 64 height 25
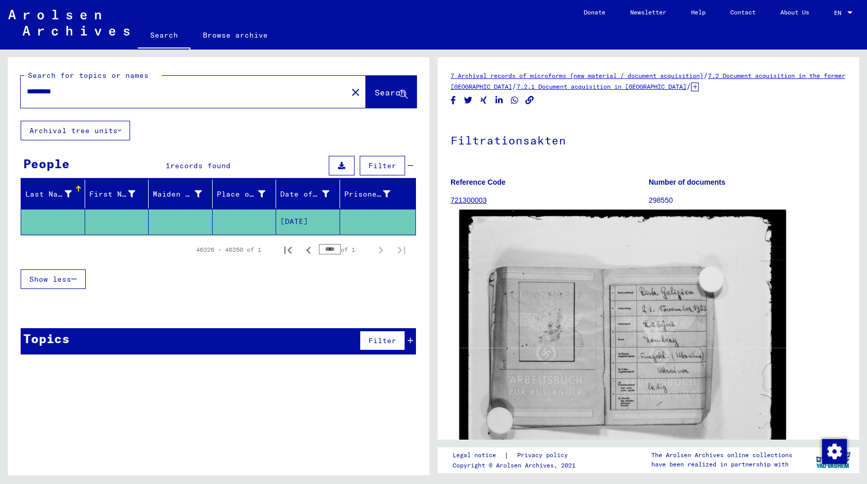
click at [545, 311] on img at bounding box center [622, 429] width 327 height 438
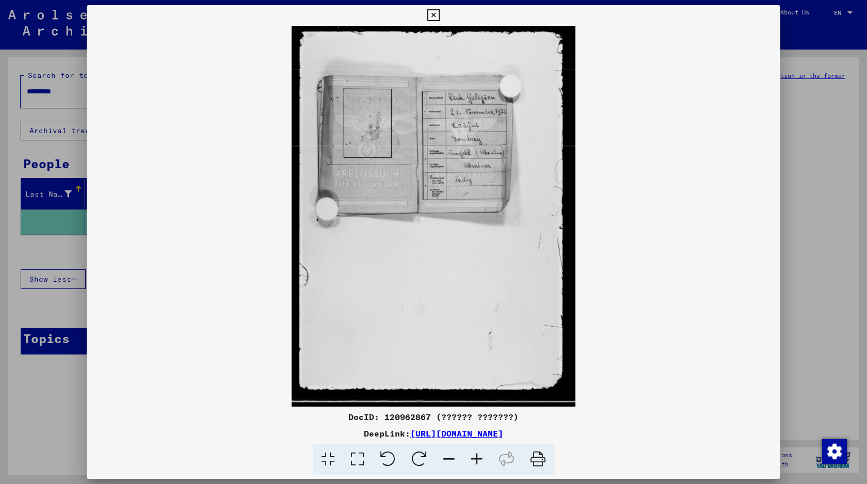
click at [593, 178] on img at bounding box center [433, 216] width 693 height 381
click at [786, 82] on div at bounding box center [433, 242] width 867 height 484
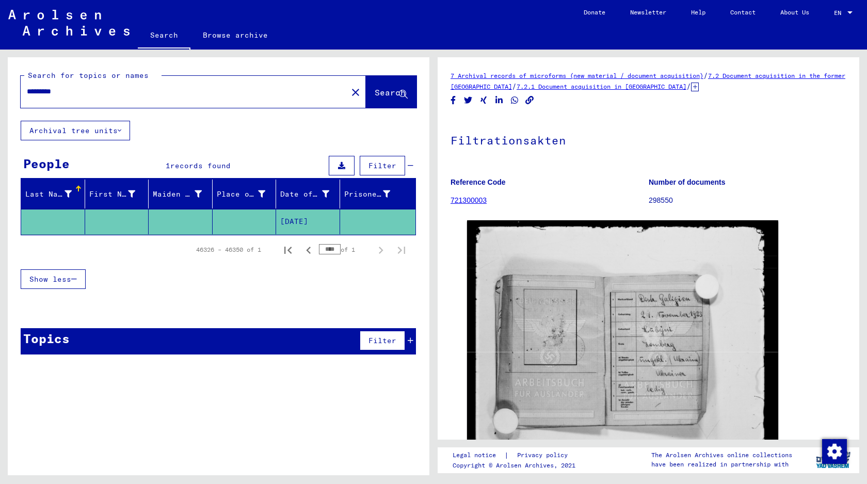
click at [202, 93] on input "*********" at bounding box center [176, 91] width 299 height 11
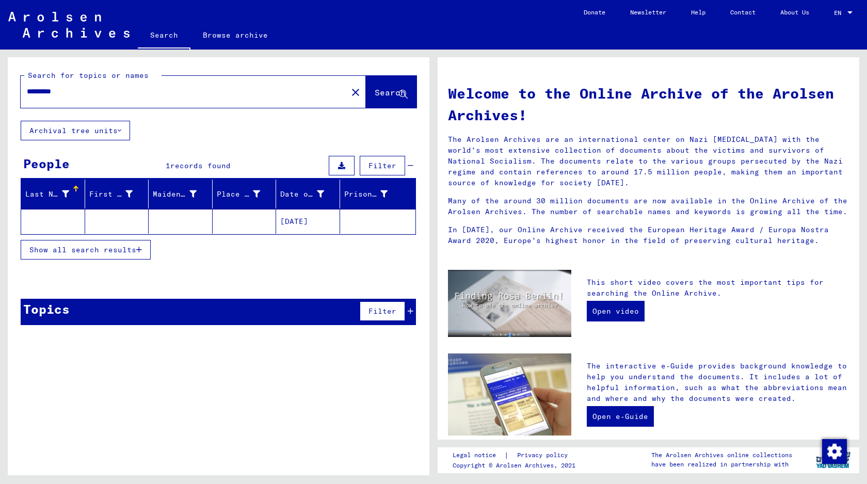
click at [224, 221] on mat-cell at bounding box center [245, 221] width 64 height 25
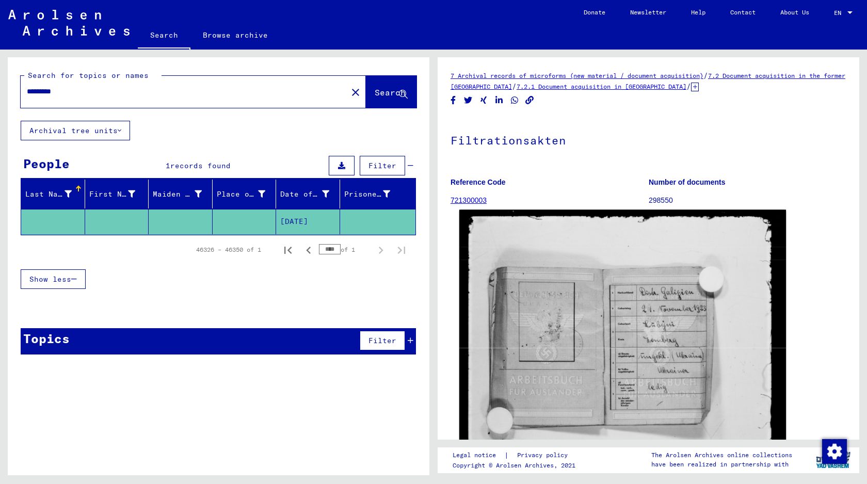
click at [591, 363] on img at bounding box center [622, 429] width 327 height 438
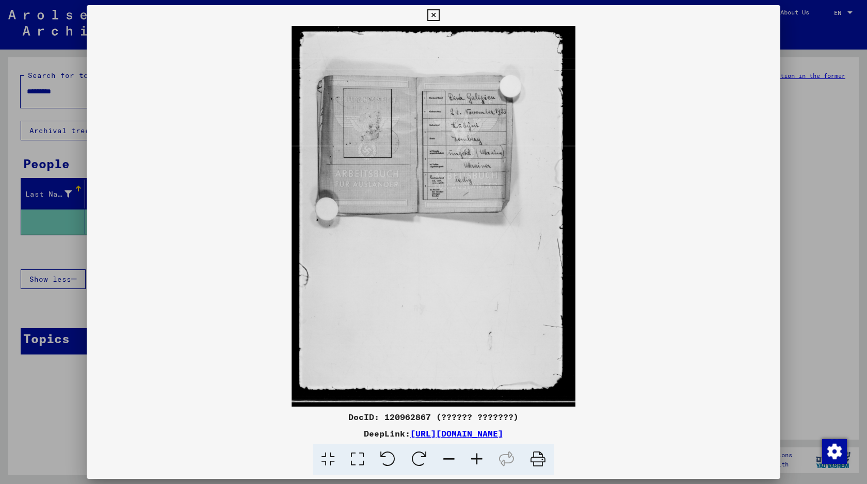
click at [755, 149] on img at bounding box center [433, 216] width 693 height 381
click at [37, 68] on div at bounding box center [433, 242] width 867 height 484
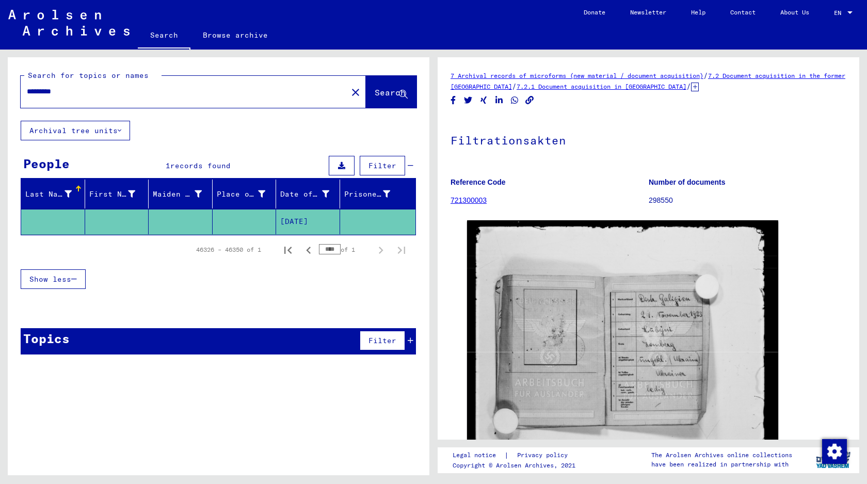
click at [76, 88] on input "*********" at bounding box center [176, 91] width 299 height 11
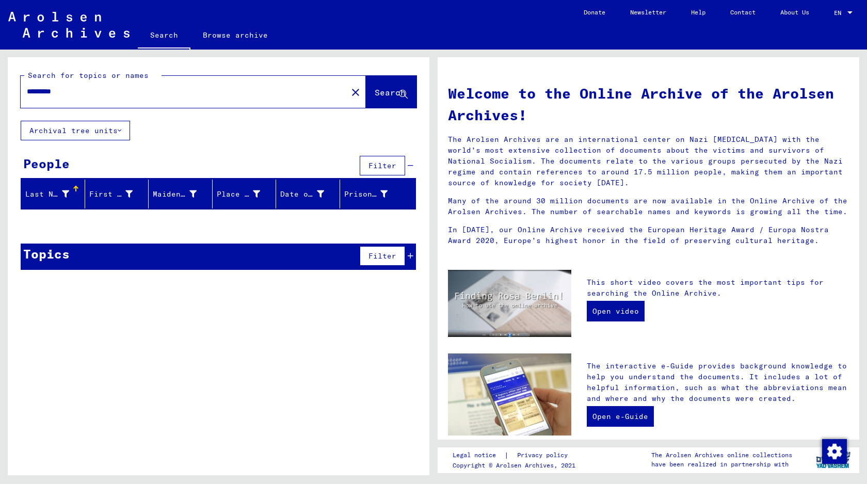
click at [98, 96] on input "*********" at bounding box center [173, 91] width 293 height 11
drag, startPoint x: 80, startPoint y: 91, endPoint x: 0, endPoint y: 91, distance: 80.0
click at [0, 91] on div "Search for topics or names ********* close Search Archival tree units People Fi…" at bounding box center [216, 263] width 433 height 426
type input "**********"
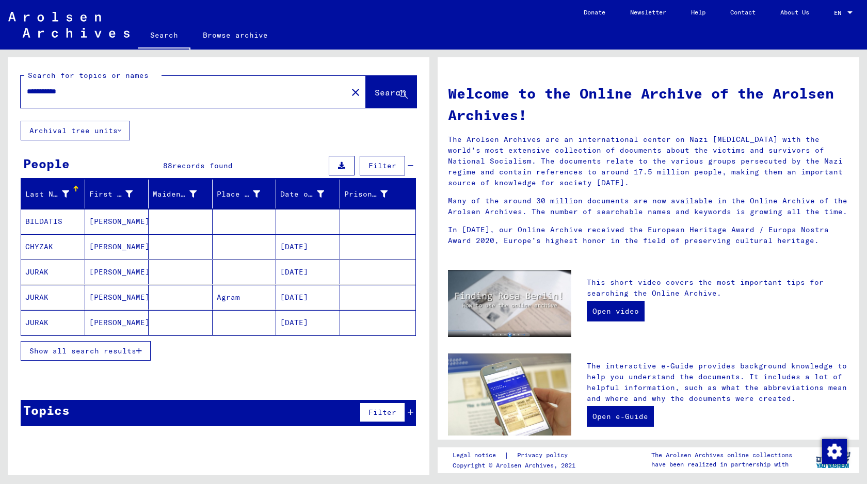
click at [122, 352] on span "Show all search results" at bounding box center [82, 350] width 107 height 9
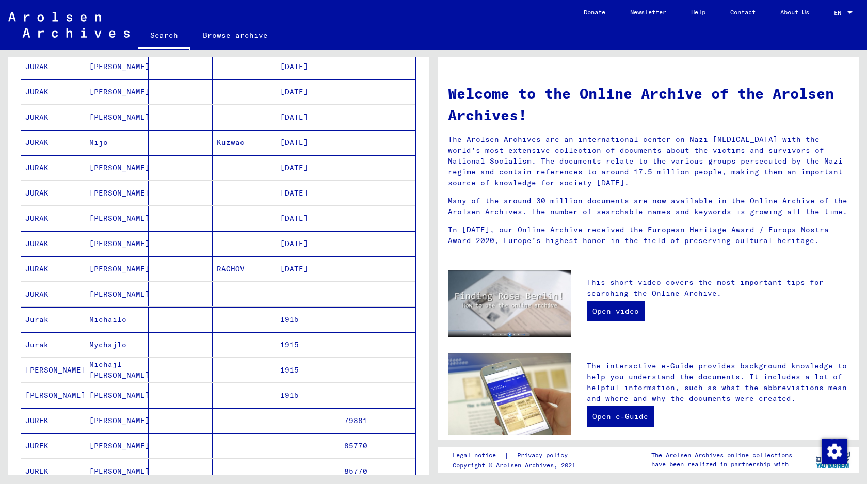
scroll to position [369, 0]
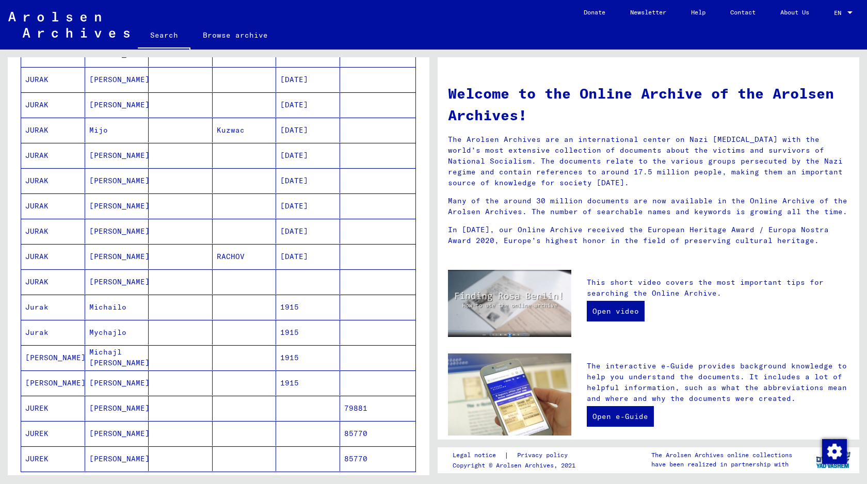
click at [197, 408] on mat-cell at bounding box center [181, 408] width 64 height 25
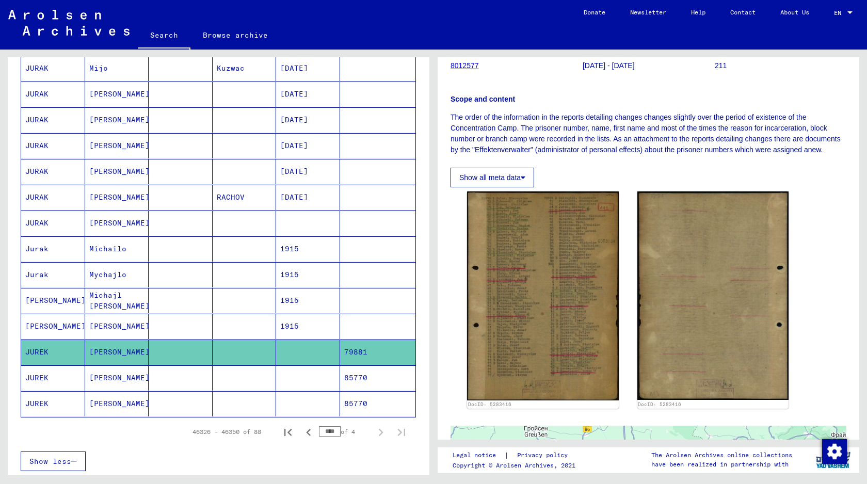
scroll to position [458, 0]
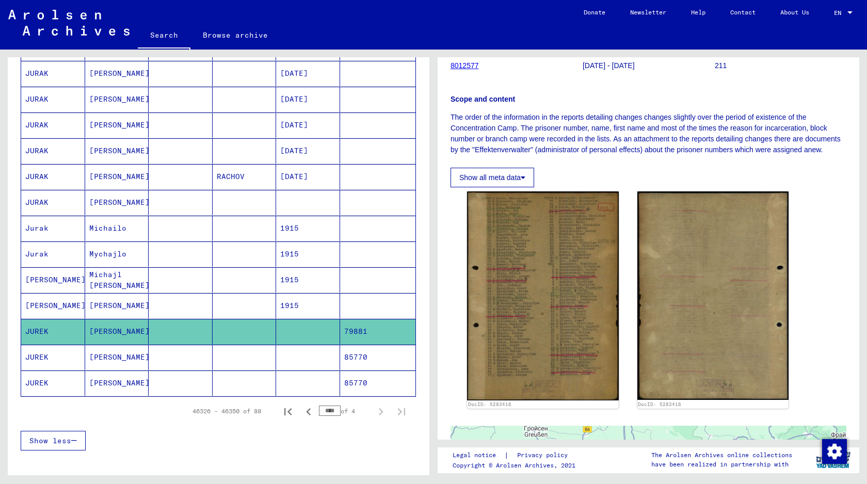
click at [195, 377] on mat-cell at bounding box center [181, 382] width 64 height 25
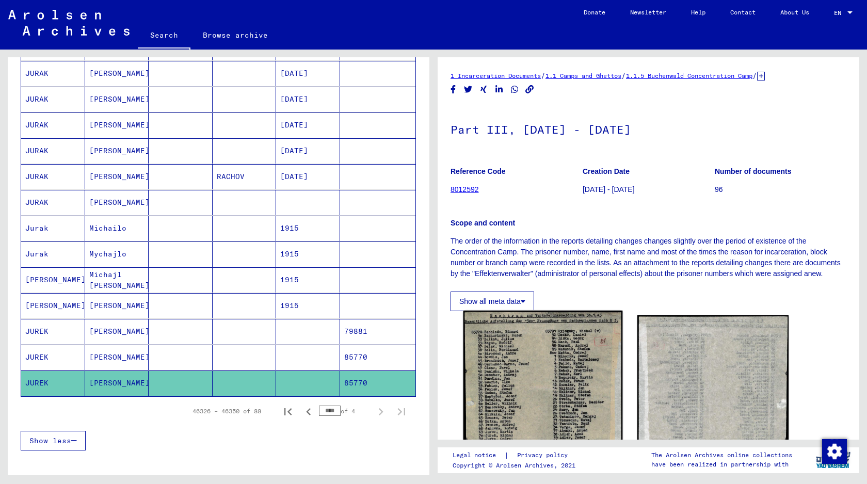
click at [494, 372] on img at bounding box center [542, 405] width 159 height 188
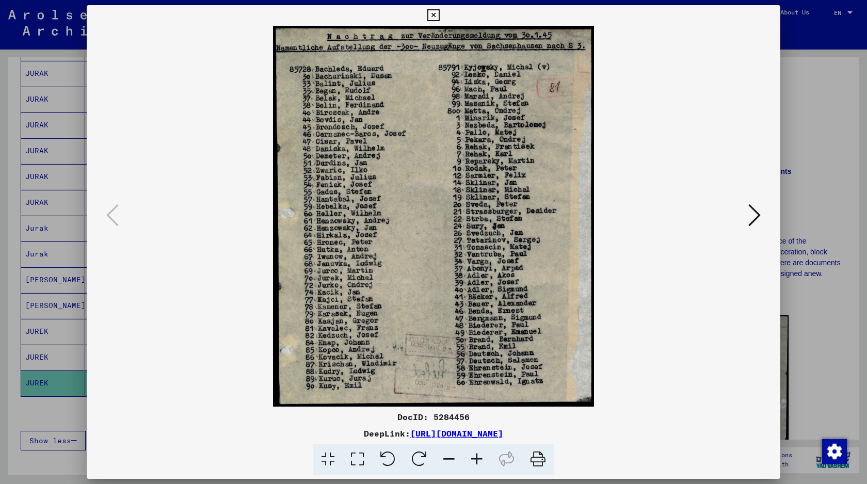
click at [810, 136] on div at bounding box center [433, 242] width 867 height 484
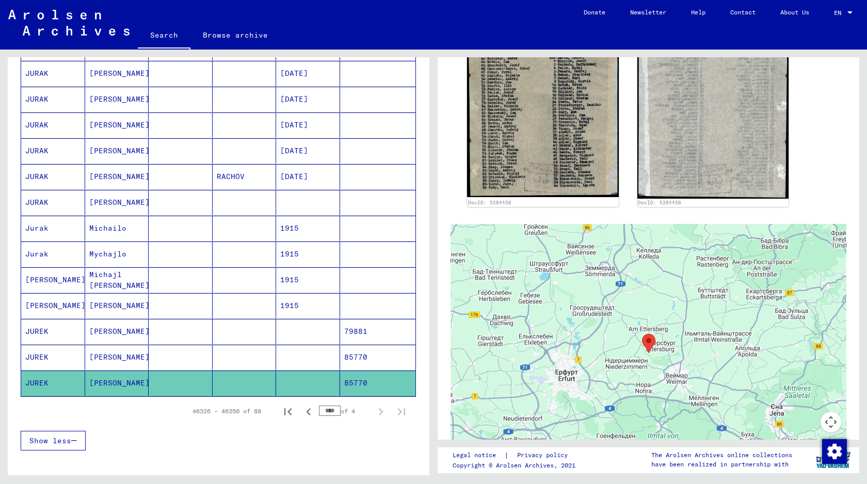
scroll to position [359, 0]
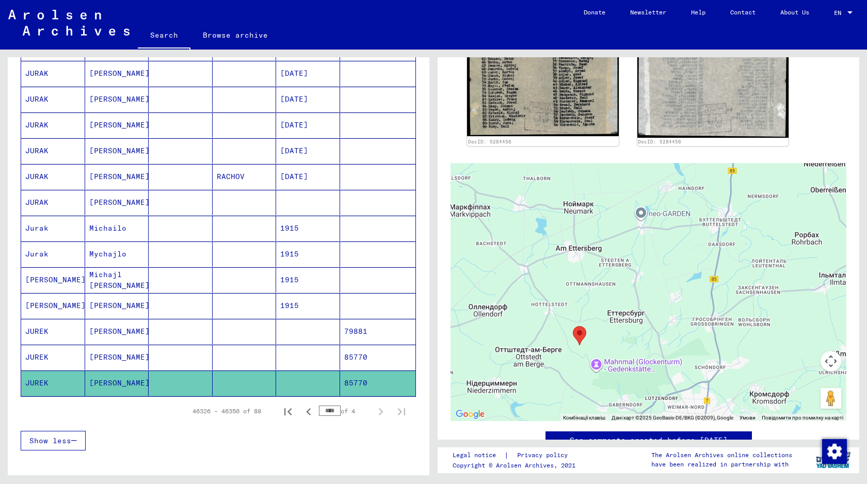
click at [173, 353] on mat-cell at bounding box center [181, 357] width 64 height 25
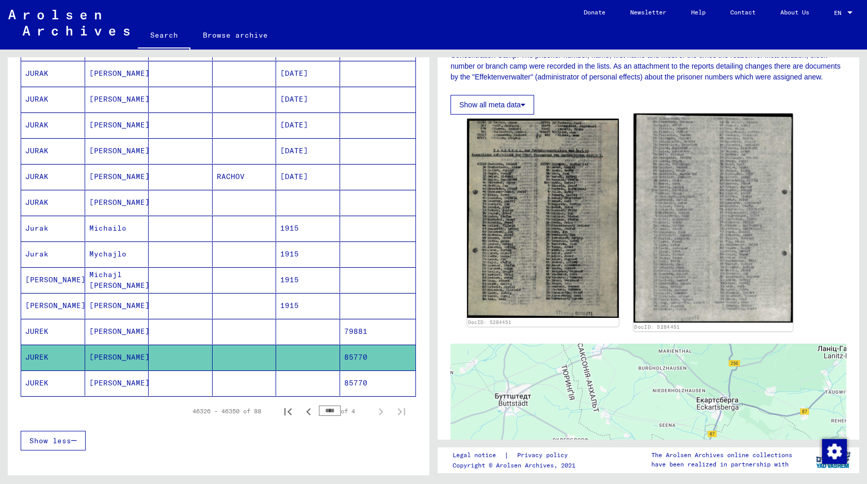
scroll to position [84, 0]
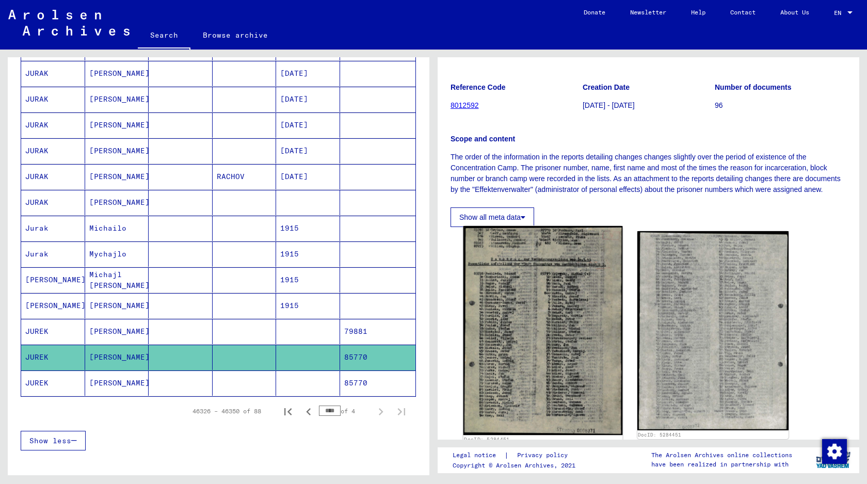
click at [540, 262] on img at bounding box center [542, 330] width 159 height 209
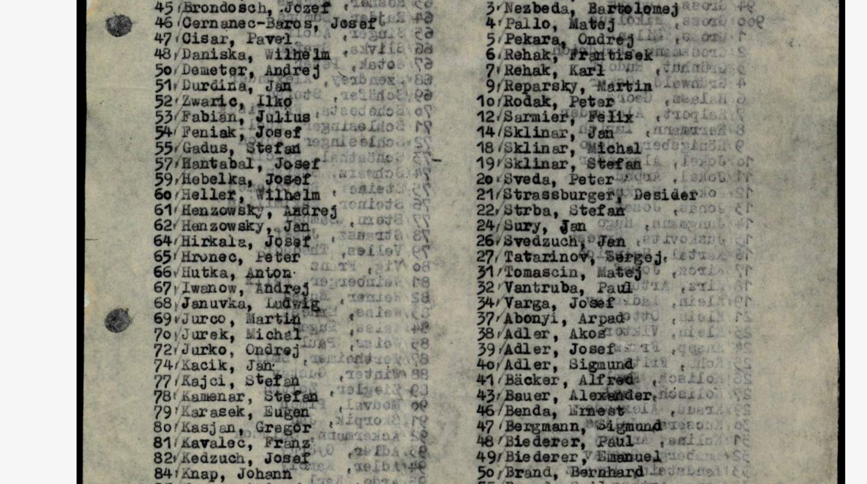
click at [580, 216] on img at bounding box center [433, 216] width 623 height 381
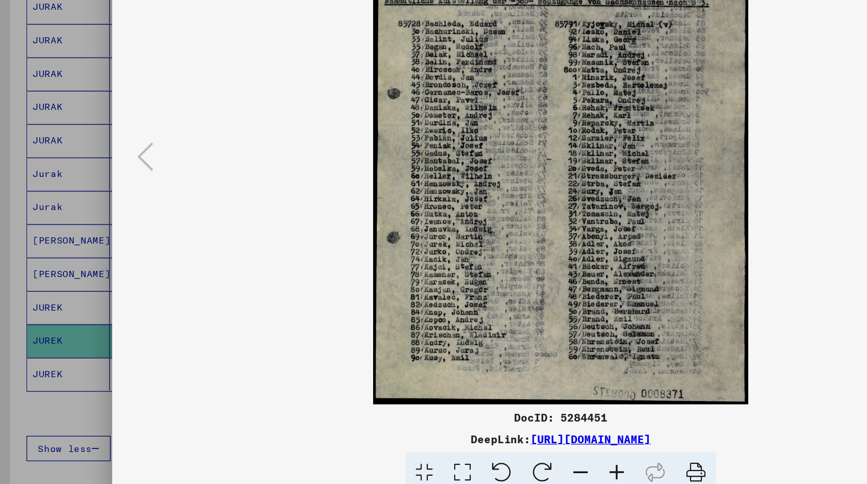
click at [23, 328] on div at bounding box center [433, 242] width 867 height 484
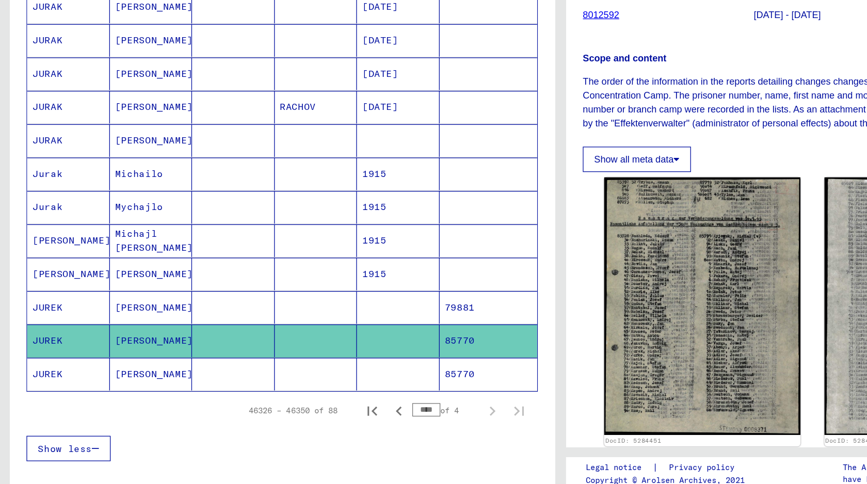
click at [171, 382] on mat-cell at bounding box center [181, 382] width 64 height 25
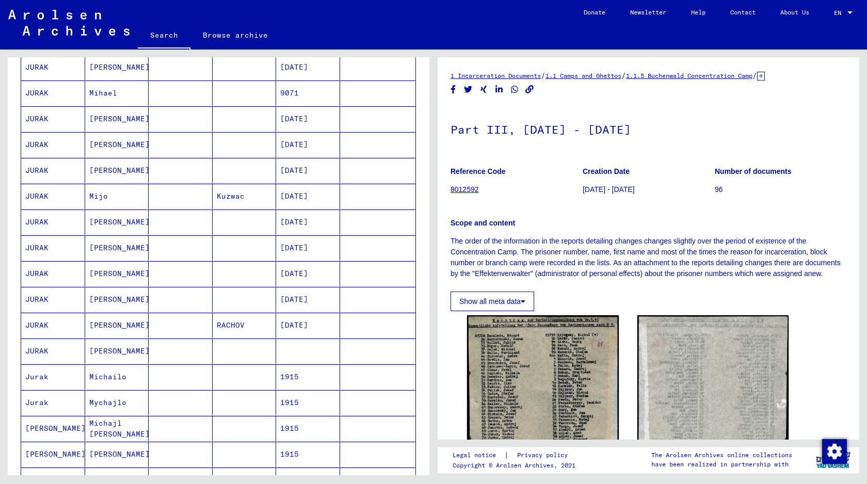
scroll to position [394, 0]
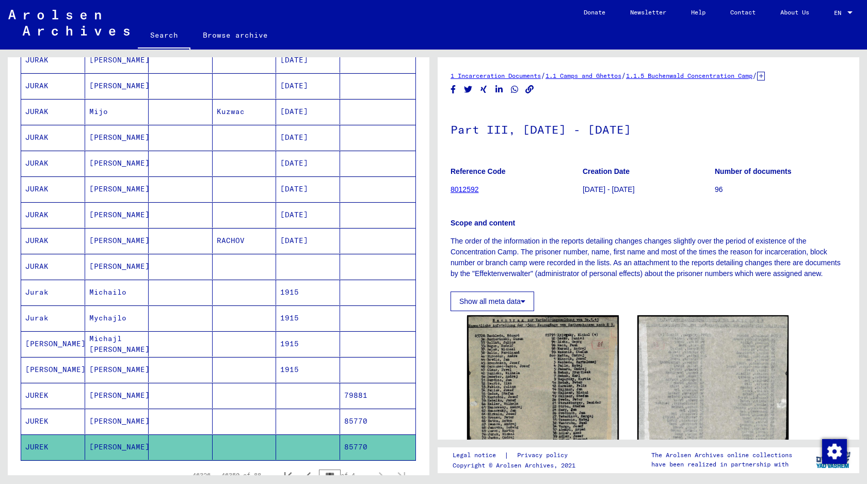
click at [170, 391] on mat-cell at bounding box center [181, 395] width 64 height 25
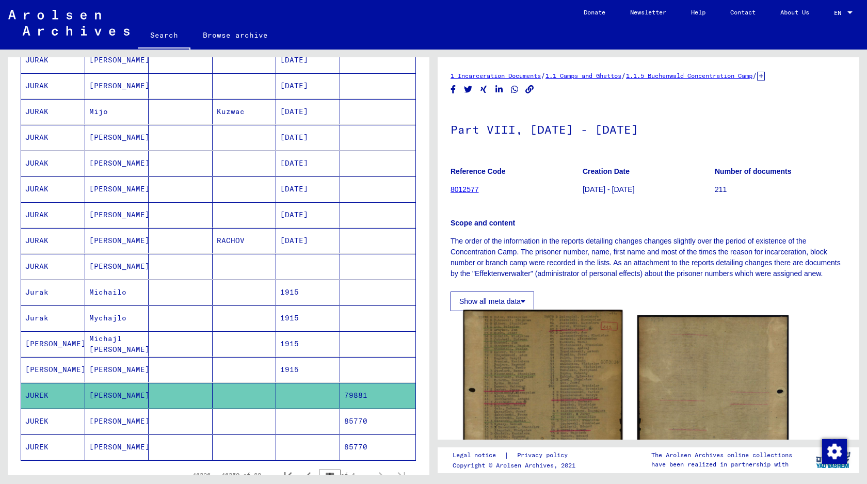
click at [491, 379] on img at bounding box center [542, 419] width 159 height 219
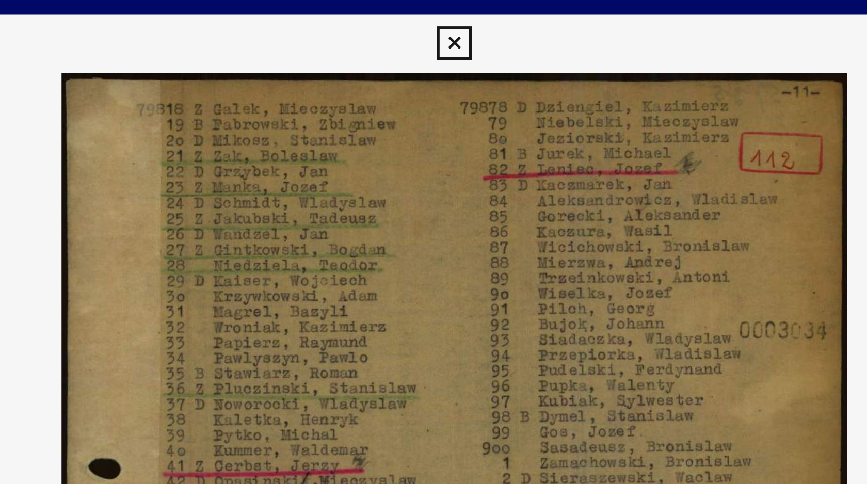
click at [434, 20] on icon at bounding box center [433, 15] width 12 height 12
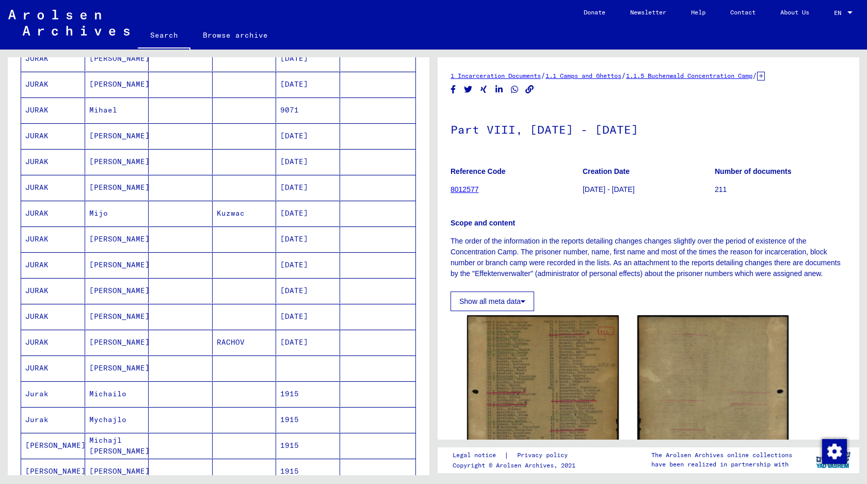
scroll to position [509, 0]
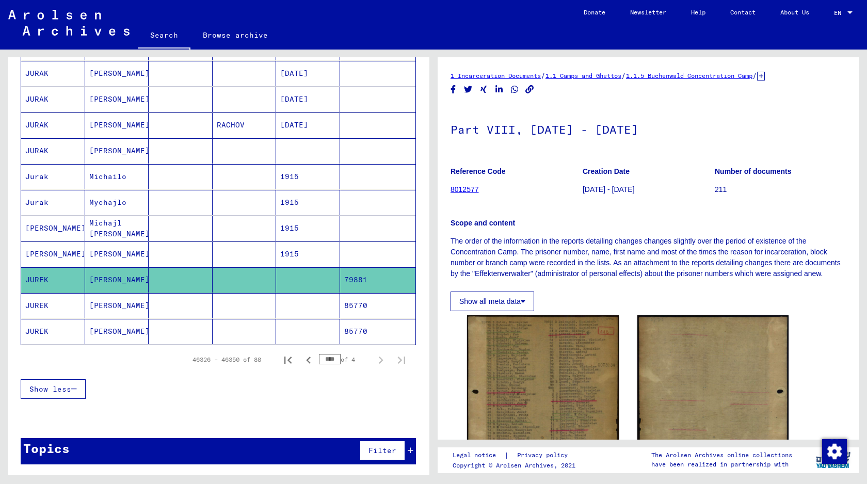
click at [174, 255] on mat-cell at bounding box center [181, 253] width 64 height 25
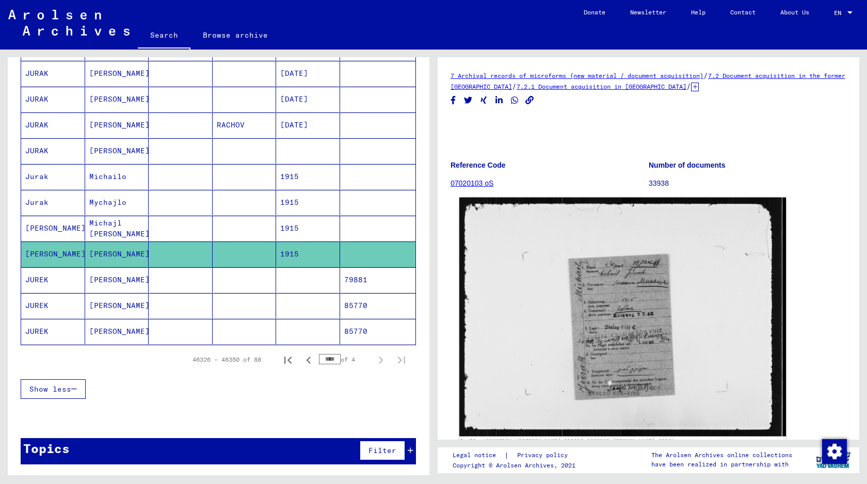
click at [607, 319] on img at bounding box center [622, 317] width 327 height 239
